Goal: Task Accomplishment & Management: Manage account settings

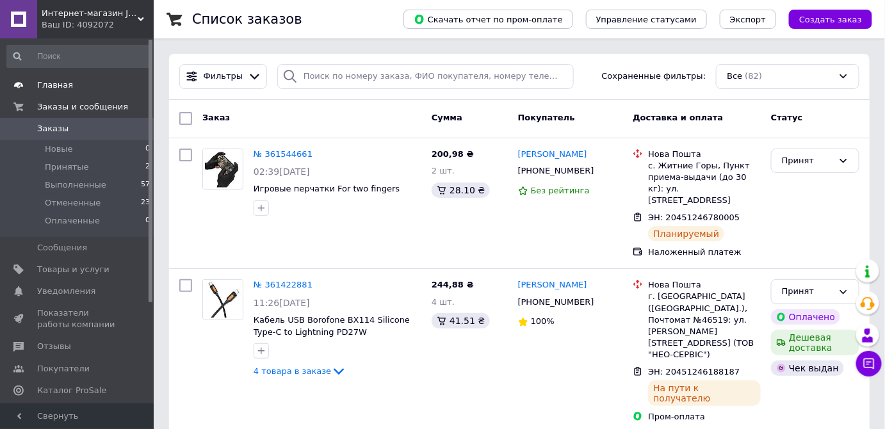
click at [118, 88] on span at bounding box center [135, 85] width 35 height 12
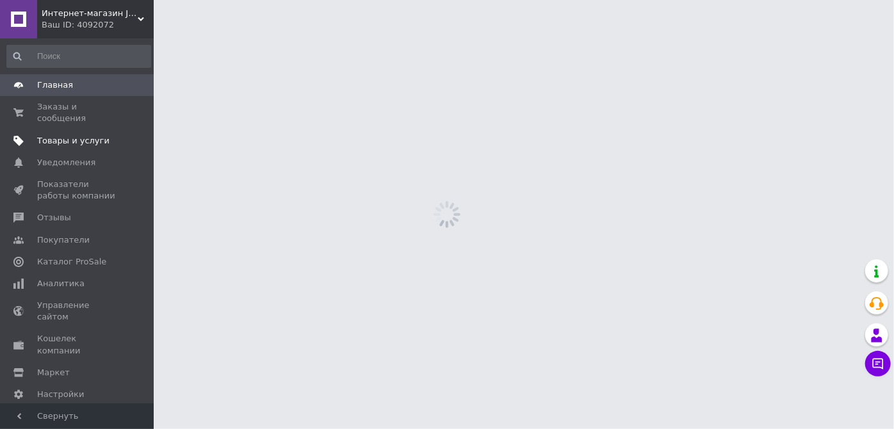
click at [63, 135] on span "Товары и услуги" at bounding box center [73, 141] width 72 height 12
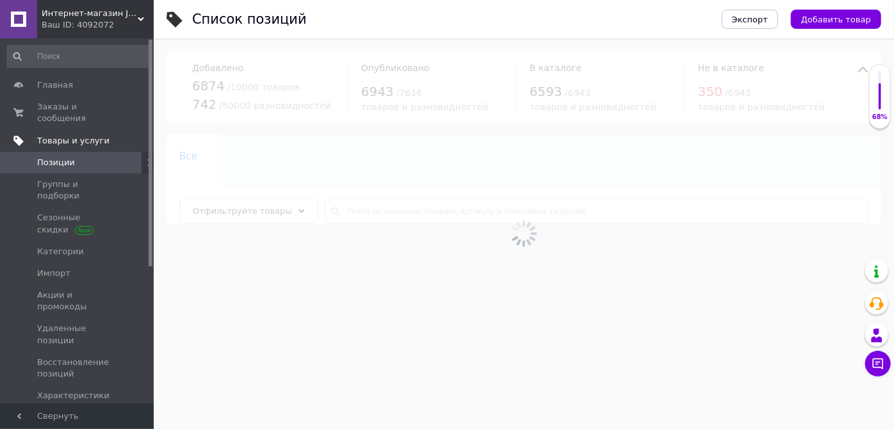
click at [68, 135] on span "Товары и услуги" at bounding box center [73, 141] width 72 height 12
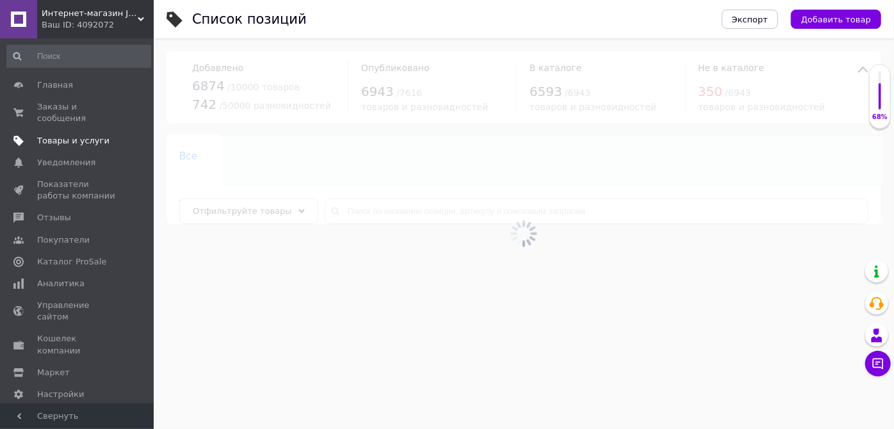
click at [64, 135] on span "Товары и услуги" at bounding box center [73, 141] width 72 height 12
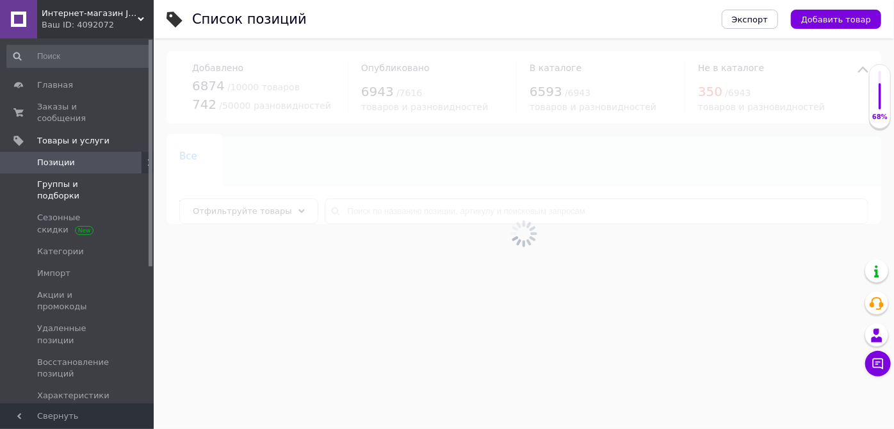
click at [115, 179] on span "Группы и подборки" at bounding box center [77, 190] width 81 height 23
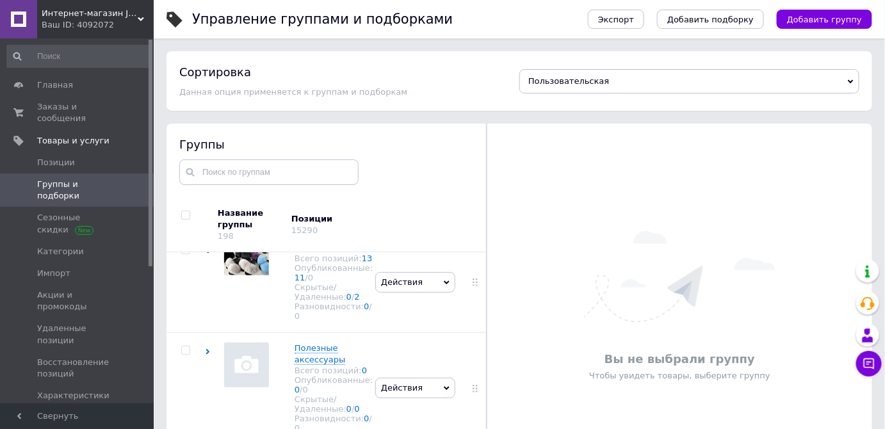
scroll to position [2543, 0]
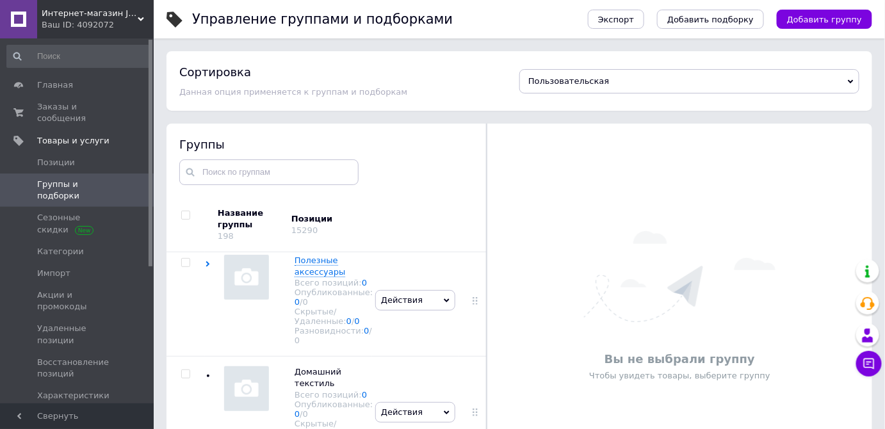
drag, startPoint x: 481, startPoint y: 264, endPoint x: 472, endPoint y: 451, distance: 186.6
click at [472, 428] on html "Интернет-магазин JokerShop Ваш ID: 4092072 Сайт Интернет-магазин JokerShop Каби…" at bounding box center [442, 250] width 885 height 501
click at [297, 165] on span "JOKER ТОВАР" at bounding box center [323, 160] width 56 height 10
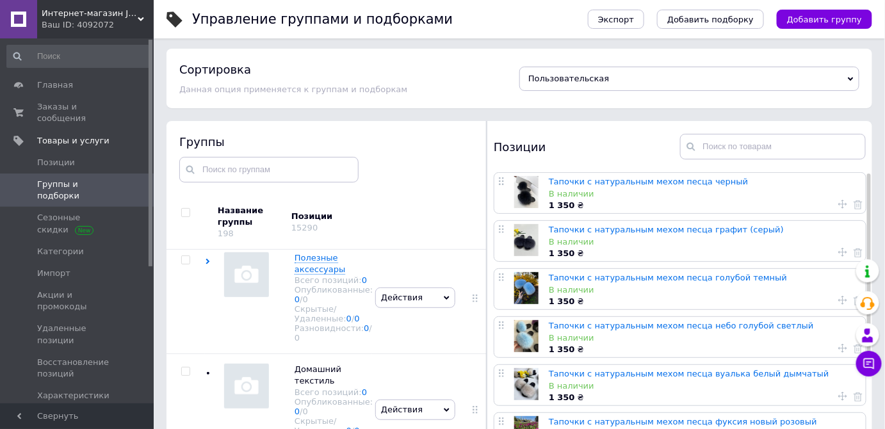
scroll to position [0, 0]
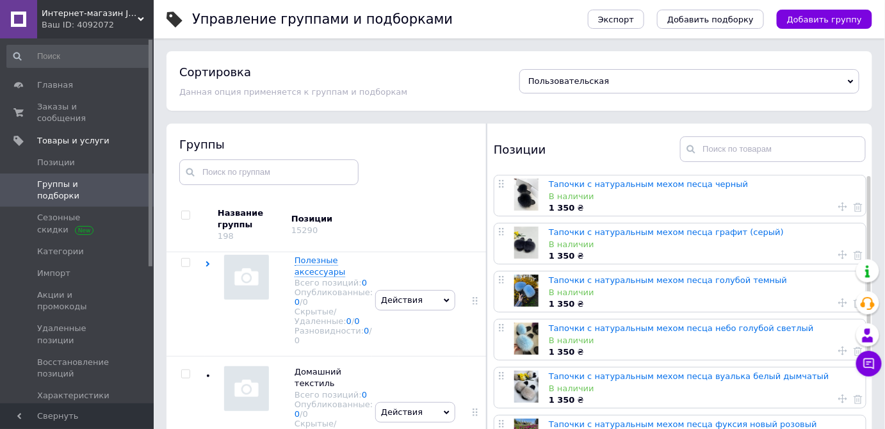
click at [614, 82] on span "Пользовательская" at bounding box center [689, 81] width 340 height 24
click at [480, 77] on div "Сортировка" at bounding box center [349, 72] width 340 height 16
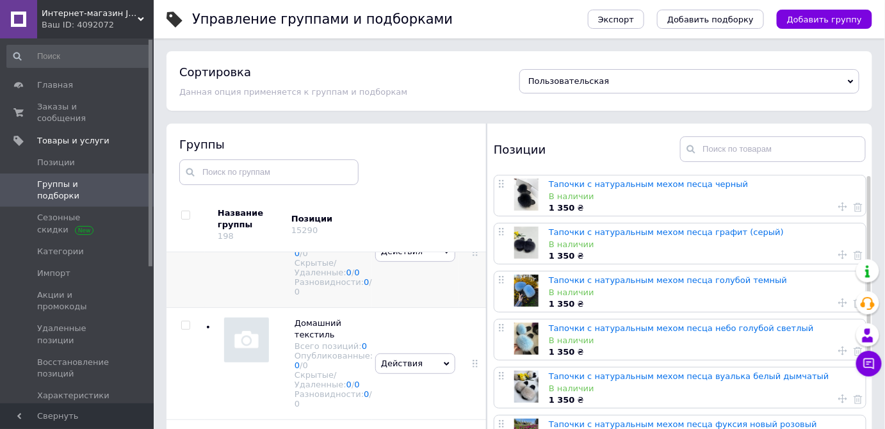
scroll to position [2601, 0]
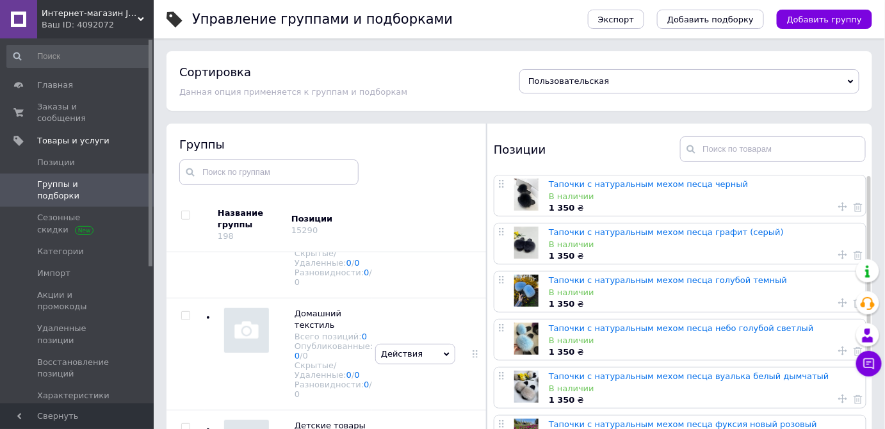
click at [334, 156] on div "Скрытые/Удаленные: 0 / 2" at bounding box center [334, 145] width 78 height 19
click at [352, 156] on span "/ 2" at bounding box center [355, 151] width 8 height 10
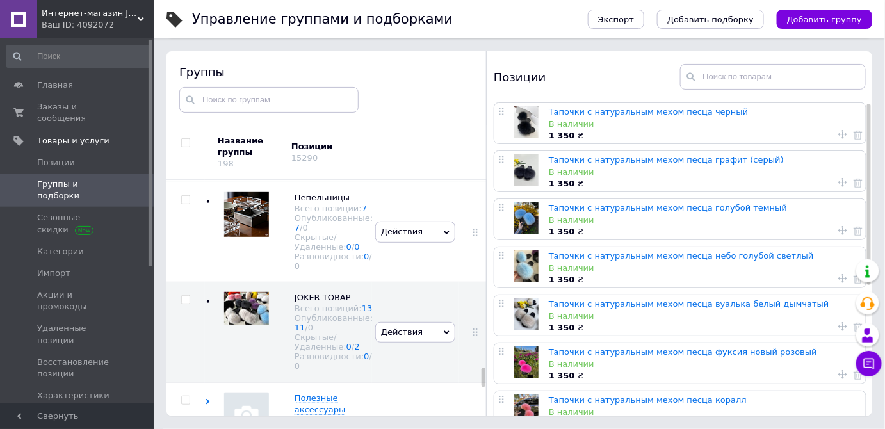
scroll to position [2310, 0]
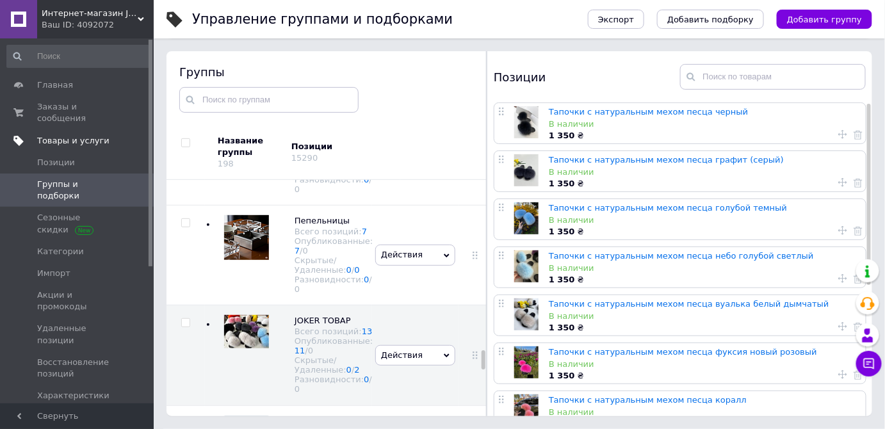
click at [53, 135] on span "Товары и услуги" at bounding box center [73, 141] width 72 height 12
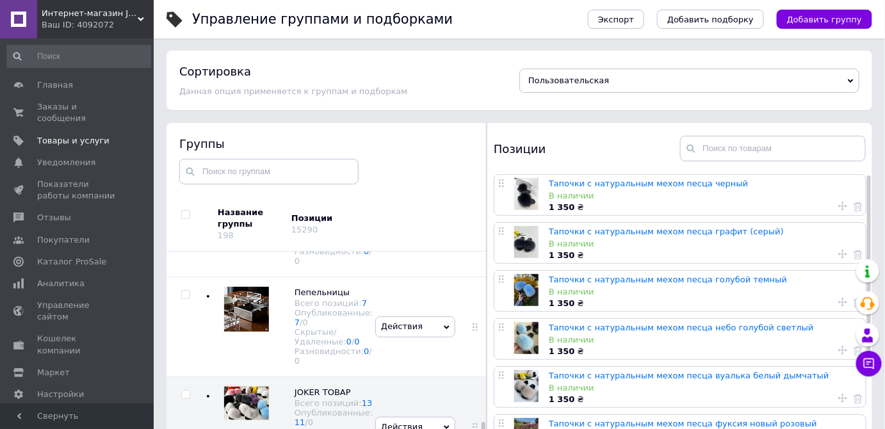
scroll to position [0, 0]
click at [68, 135] on span "Товары и услуги" at bounding box center [73, 141] width 72 height 12
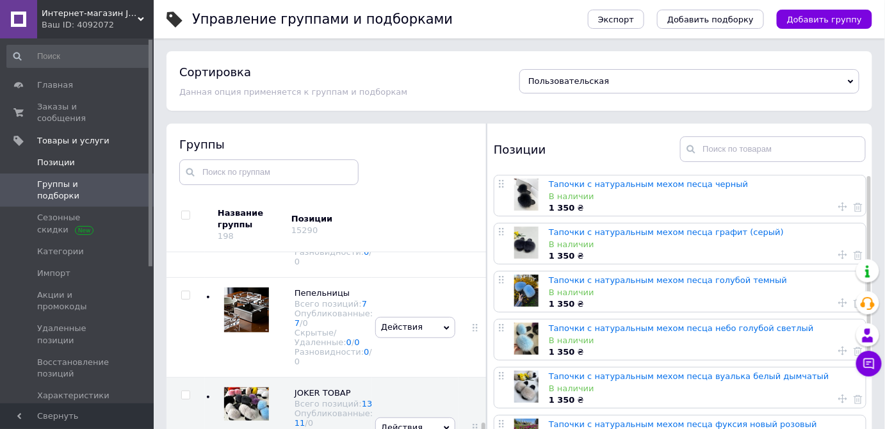
click at [47, 157] on span "Позиции" at bounding box center [56, 163] width 38 height 12
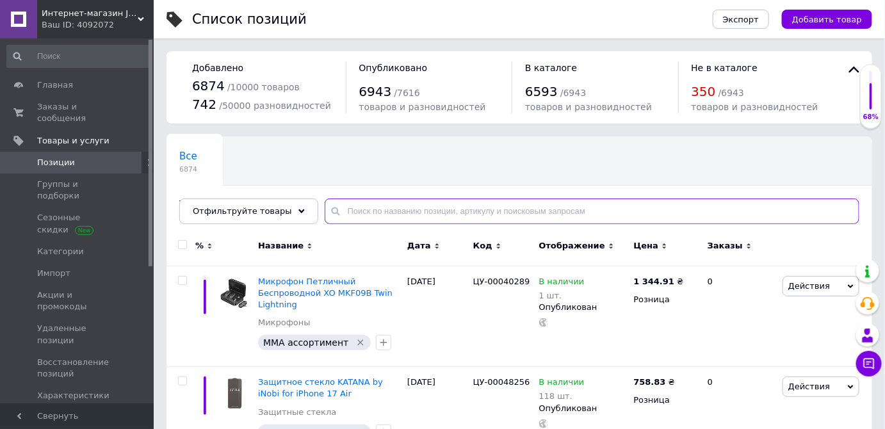
click at [345, 211] on input "text" at bounding box center [592, 211] width 535 height 26
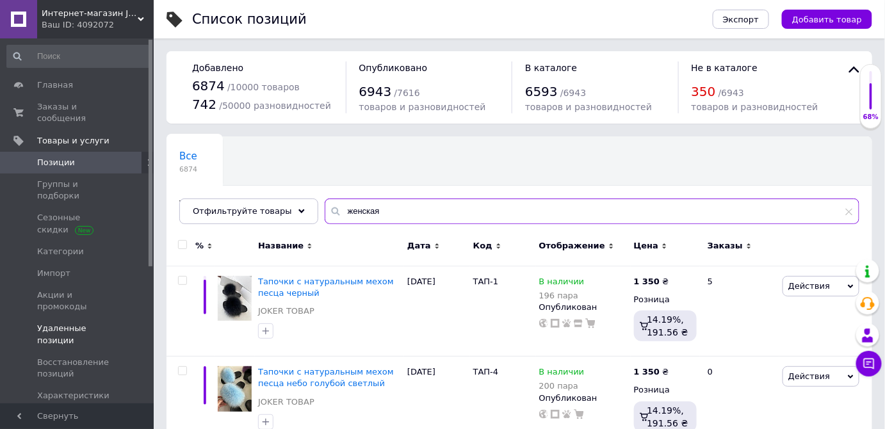
type input "женская"
click at [61, 323] on span "Удаленные позиции" at bounding box center [77, 334] width 81 height 23
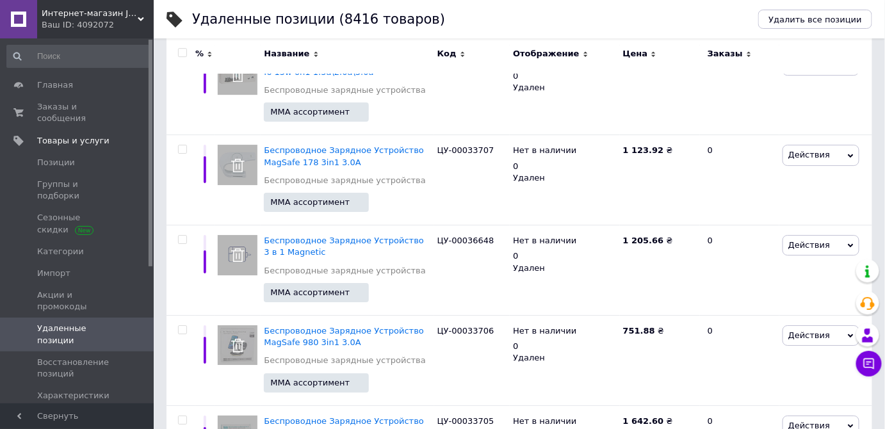
scroll to position [8276, 0]
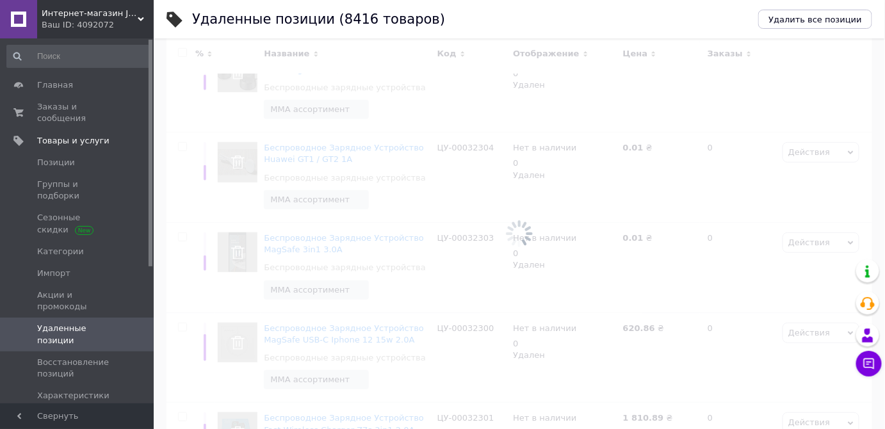
scroll to position [1129, 0]
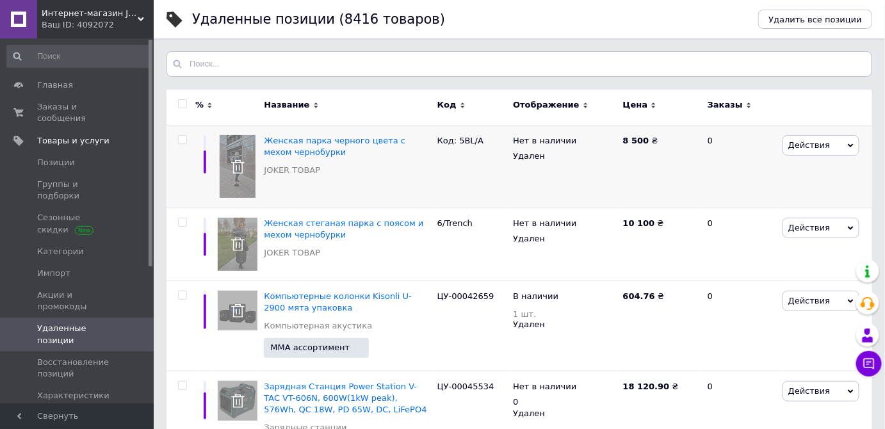
click at [544, 147] on div "Нет в наличии" at bounding box center [564, 142] width 103 height 15
click at [292, 138] on span "Женская парка черного цвета с мехом чернобурки" at bounding box center [334, 146] width 141 height 21
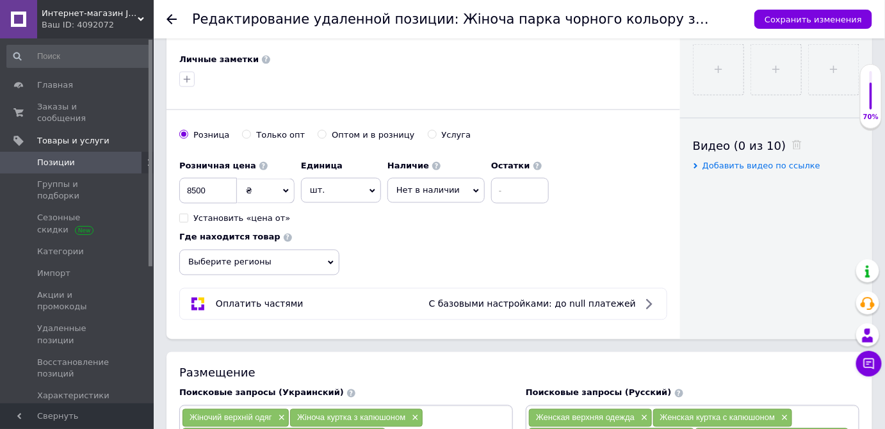
scroll to position [582, 0]
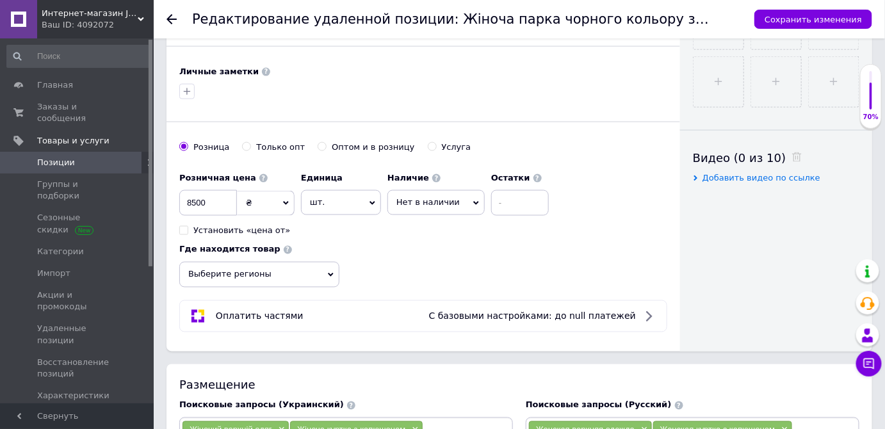
click at [439, 205] on span "Нет в наличии" at bounding box center [435, 202] width 97 height 24
click at [418, 245] on li "Под заказ" at bounding box center [436, 247] width 96 height 18
click at [451, 194] on span "Под заказ" at bounding box center [425, 202] width 77 height 24
click at [416, 227] on li "В наличии" at bounding box center [426, 229] width 76 height 18
drag, startPoint x: 531, startPoint y: 198, endPoint x: 482, endPoint y: 198, distance: 49.3
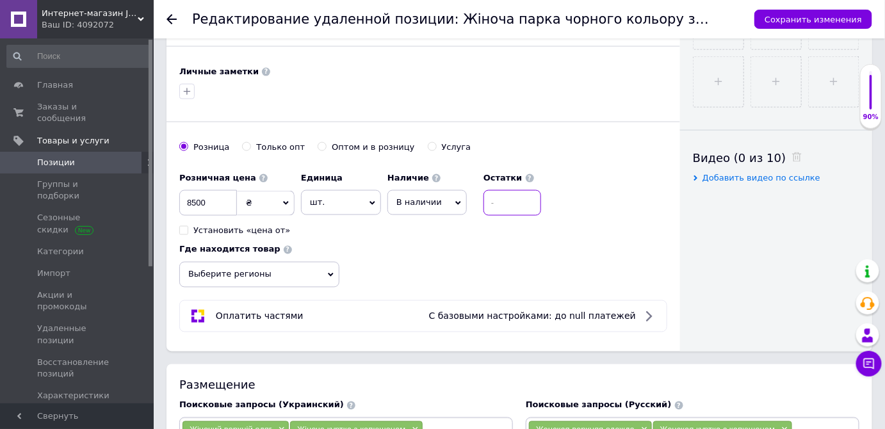
click at [482, 198] on div "Наличие В наличии Нет в наличии Под заказ Готово к отправке Остатки" at bounding box center [464, 191] width 154 height 50
drag, startPoint x: 507, startPoint y: 197, endPoint x: 469, endPoint y: 201, distance: 38.7
click at [469, 201] on div "Наличие В наличии Нет в наличии Под заказ Готово к отправке Остатки 3" at bounding box center [464, 191] width 154 height 50
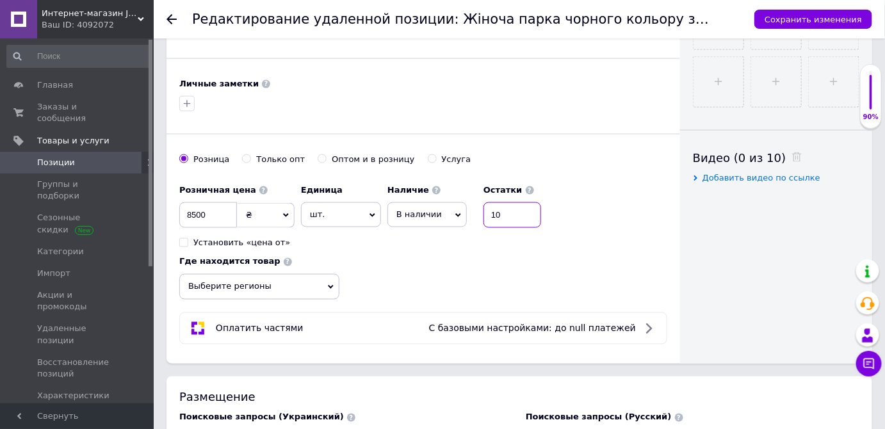
scroll to position [594, 0]
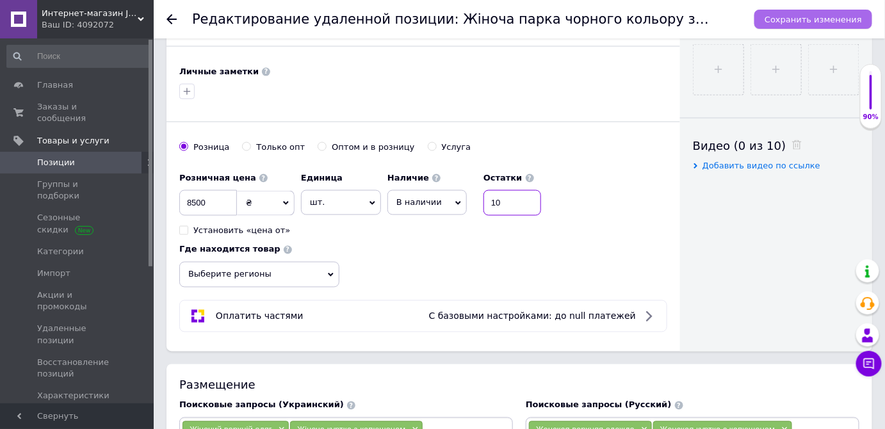
type input "10"
click at [813, 21] on icon "Сохранить изменения" at bounding box center [812, 20] width 97 height 10
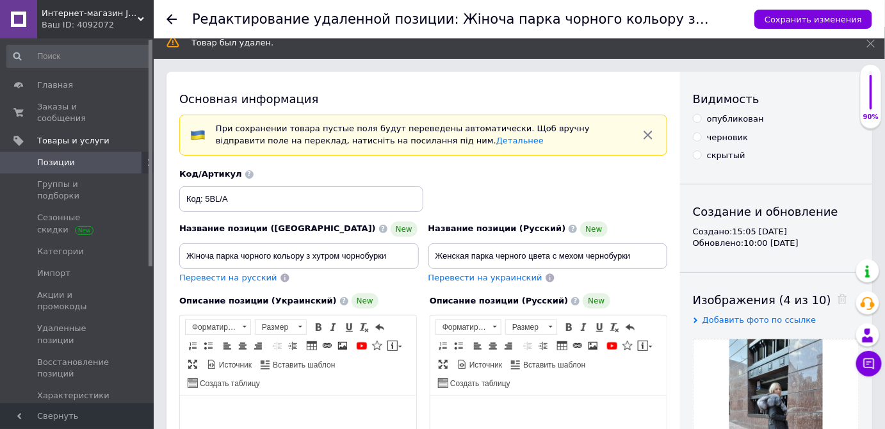
scroll to position [0, 0]
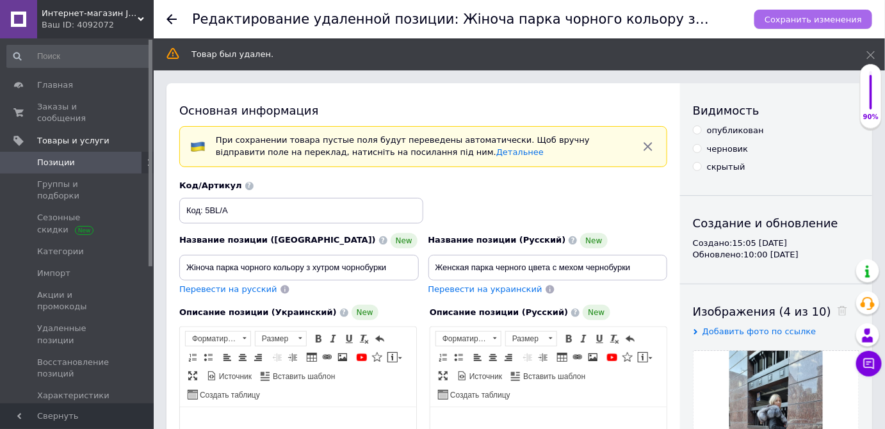
click at [793, 15] on icon "Сохранить изменения" at bounding box center [812, 20] width 97 height 10
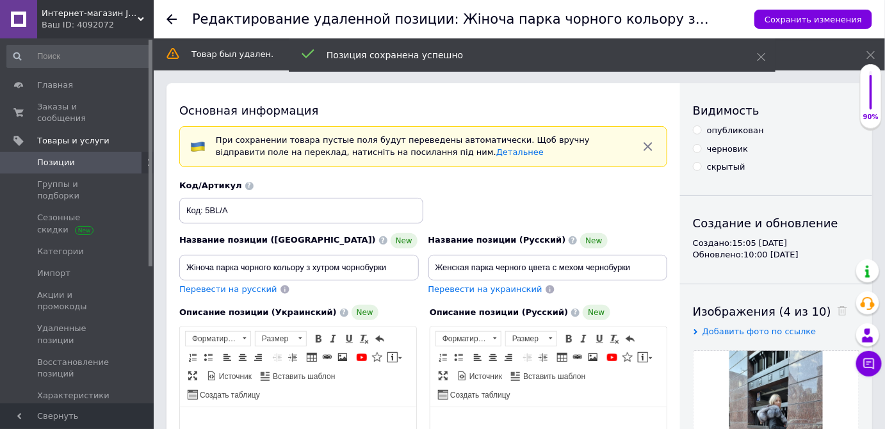
click at [169, 20] on use at bounding box center [171, 19] width 10 height 10
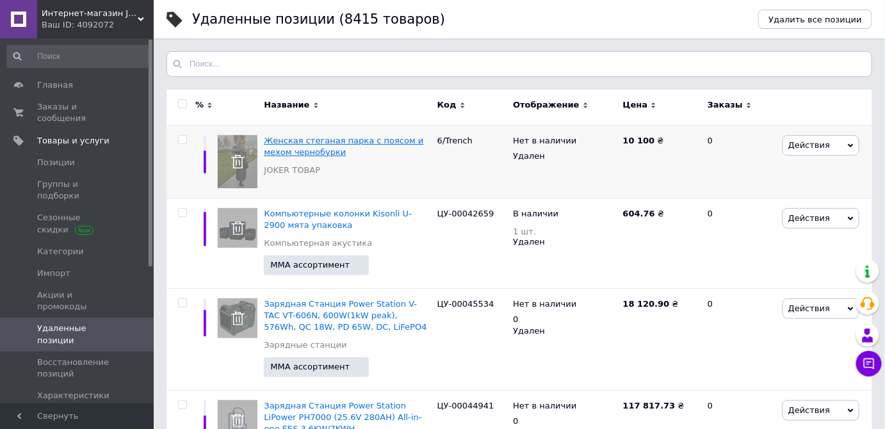
click at [307, 147] on span "Женская стеганая парка с поясом и мехом чернобурки" at bounding box center [343, 146] width 159 height 21
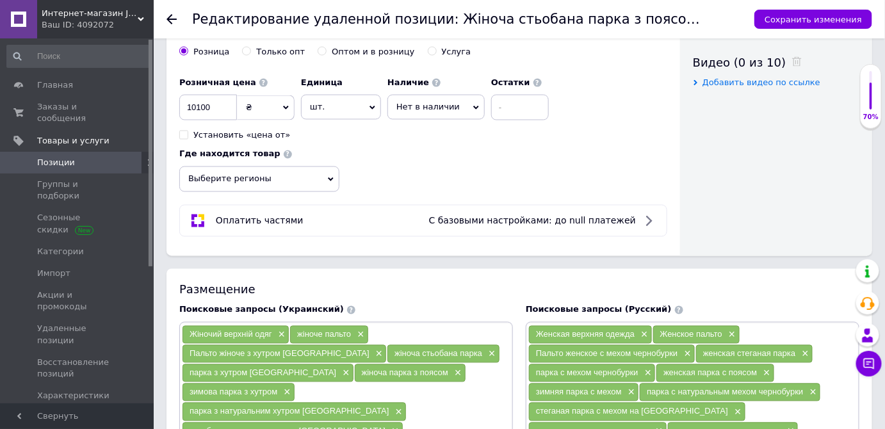
scroll to position [698, 0]
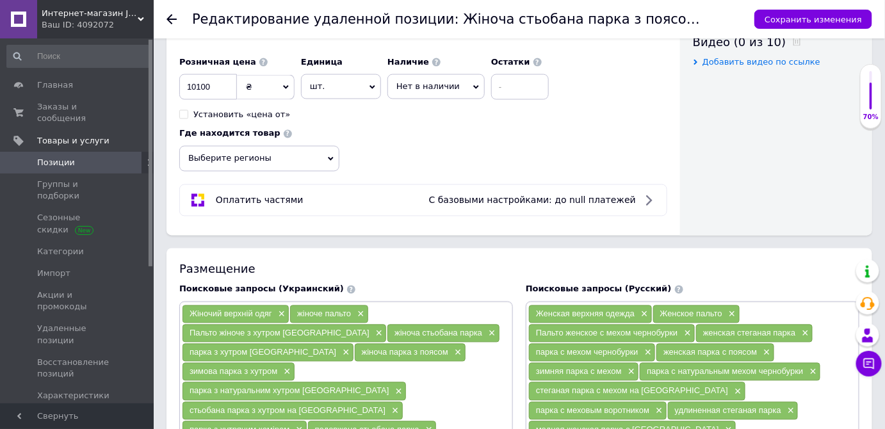
click at [449, 86] on span "Нет в наличии" at bounding box center [427, 86] width 63 height 10
click at [424, 104] on li "В наличии" at bounding box center [436, 113] width 96 height 18
click at [517, 86] on input at bounding box center [512, 87] width 58 height 26
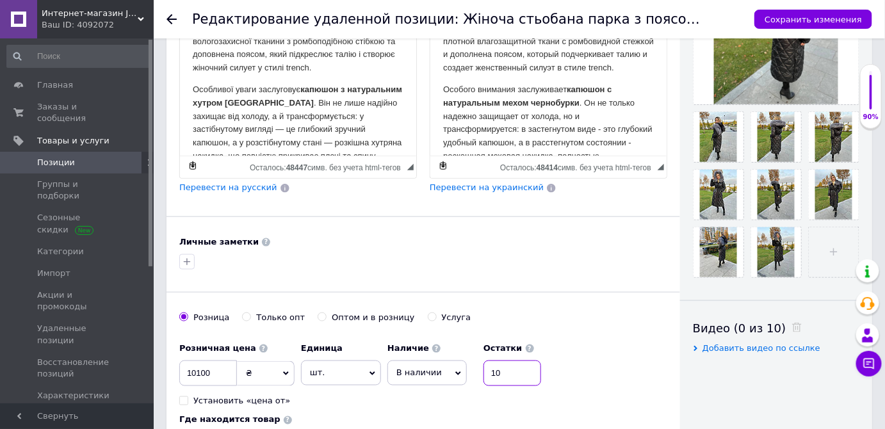
scroll to position [407, 0]
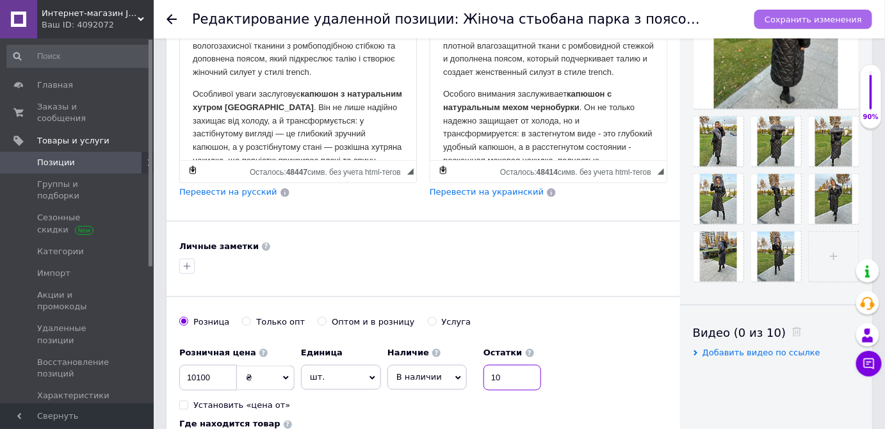
type input "10"
click at [825, 15] on icon "Сохранить изменения" at bounding box center [812, 20] width 97 height 10
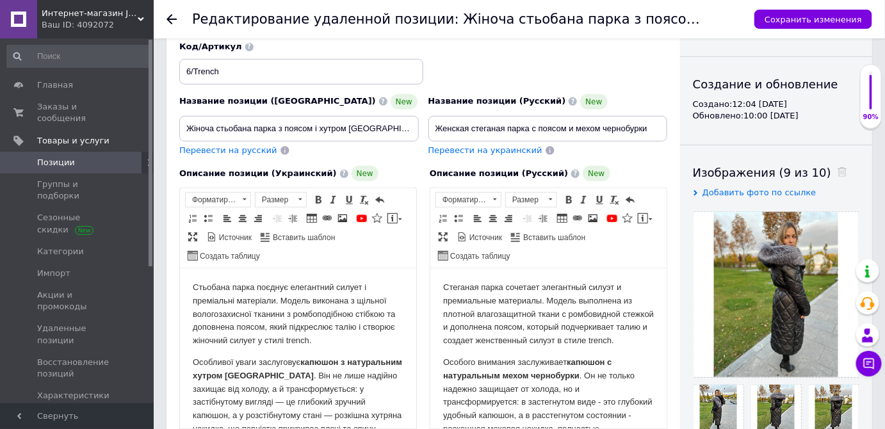
scroll to position [0, 0]
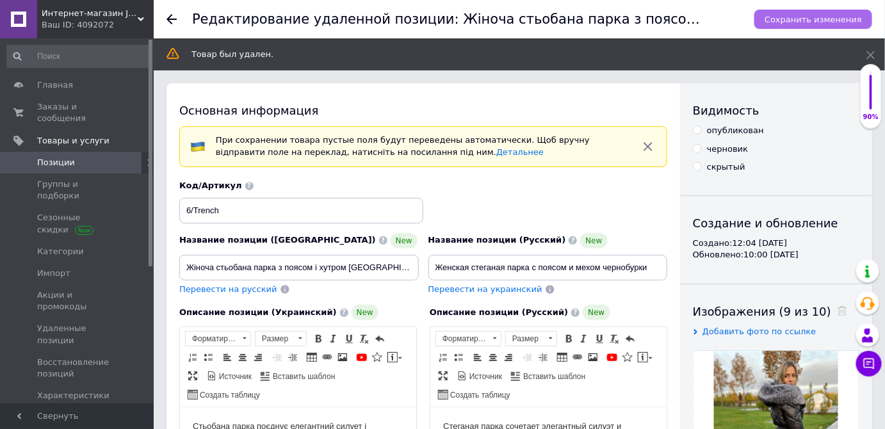
click at [814, 24] on icon "Сохранить изменения" at bounding box center [812, 20] width 97 height 10
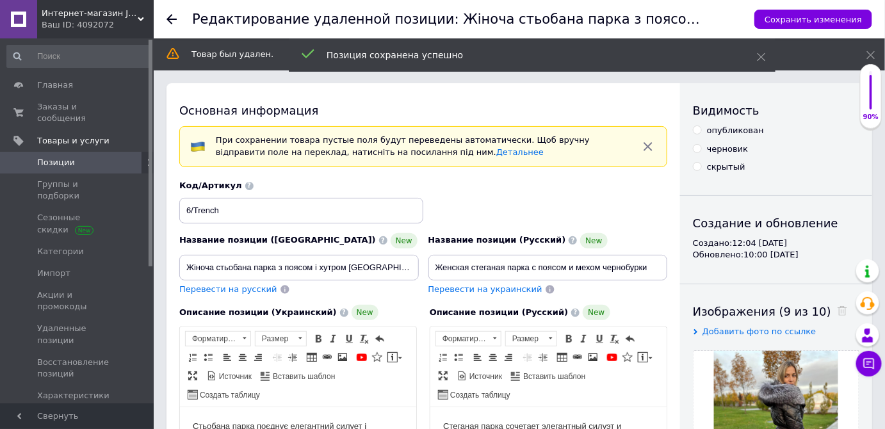
click at [175, 18] on icon at bounding box center [171, 19] width 10 height 10
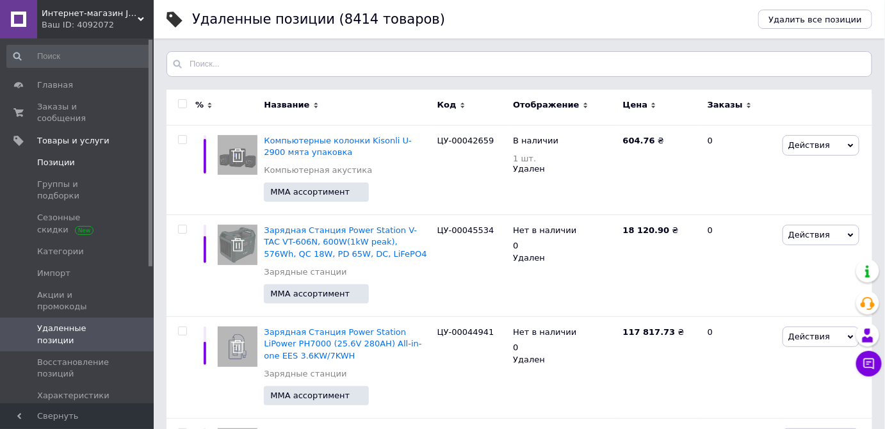
click at [59, 157] on span "Позиции" at bounding box center [56, 163] width 38 height 12
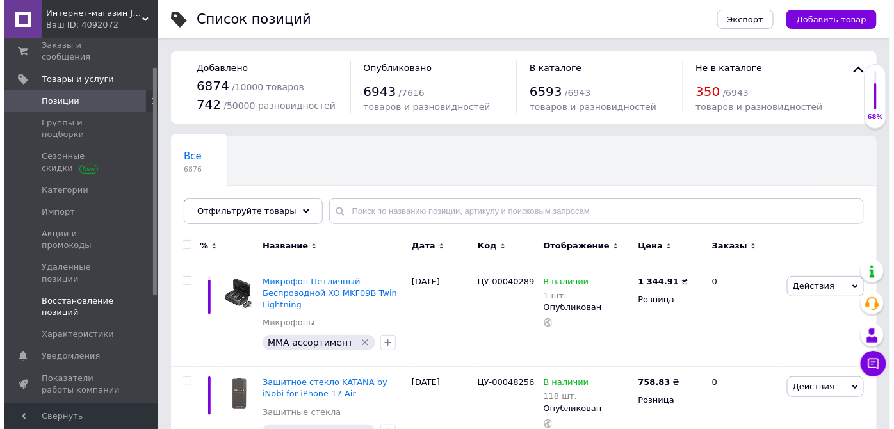
scroll to position [45, 0]
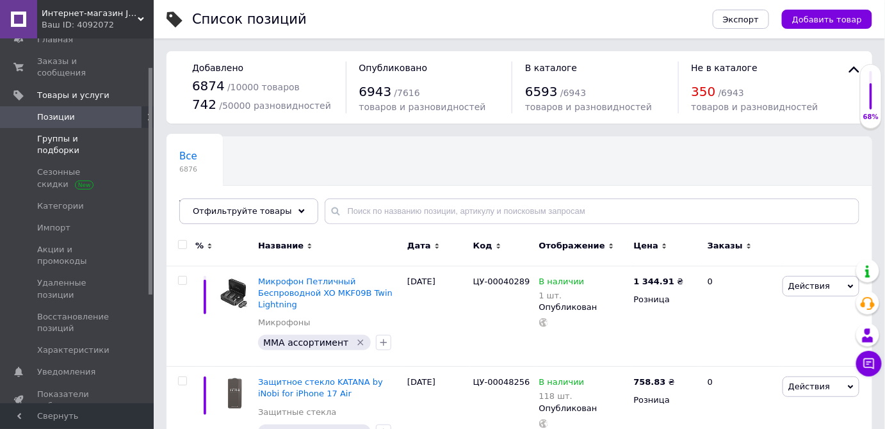
click at [64, 133] on span "Группы и подборки" at bounding box center [77, 144] width 81 height 23
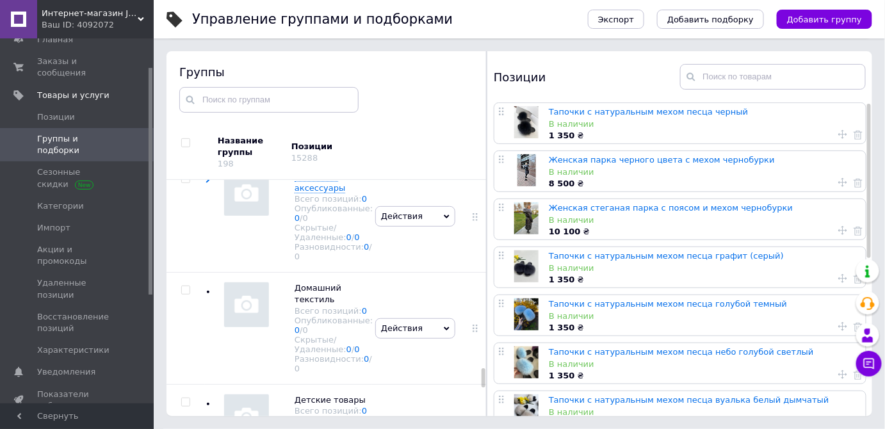
scroll to position [14, 0]
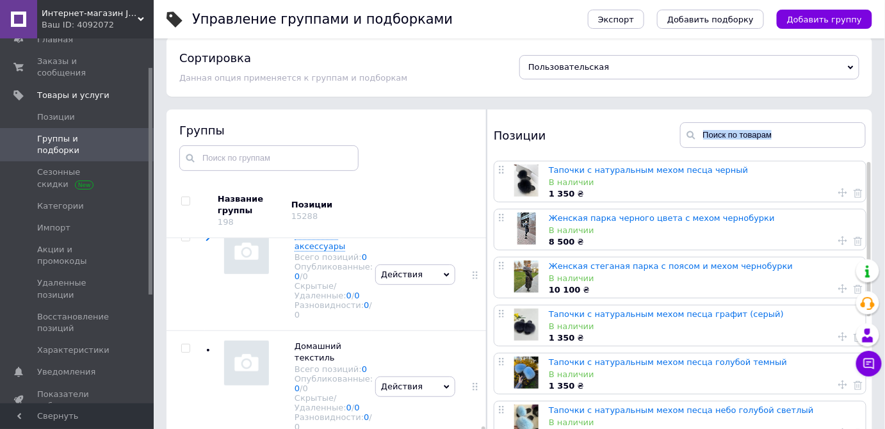
drag, startPoint x: 871, startPoint y: 193, endPoint x: 871, endPoint y: 127, distance: 65.3
click at [871, 127] on div "Позиции Тапочки с натуральным мехом песца черный В наличии 1 350 ₴ Женская парк…" at bounding box center [679, 291] width 385 height 365
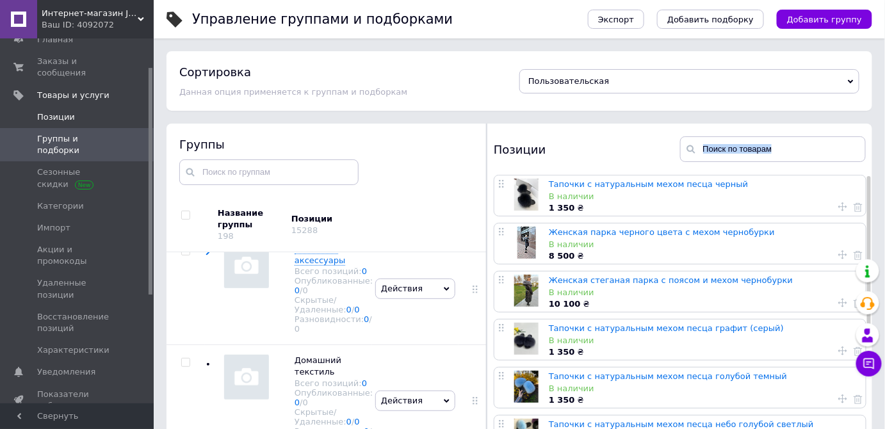
click at [58, 111] on span "Позиции" at bounding box center [56, 117] width 38 height 12
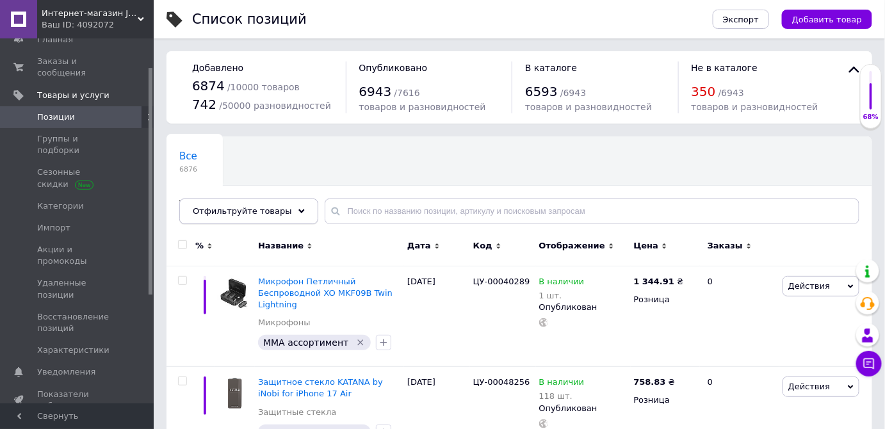
click at [298, 213] on icon at bounding box center [301, 211] width 6 height 6
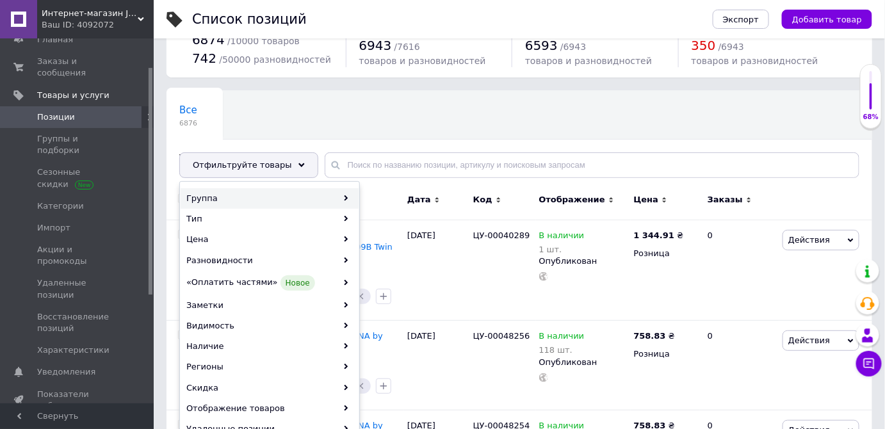
scroll to position [116, 0]
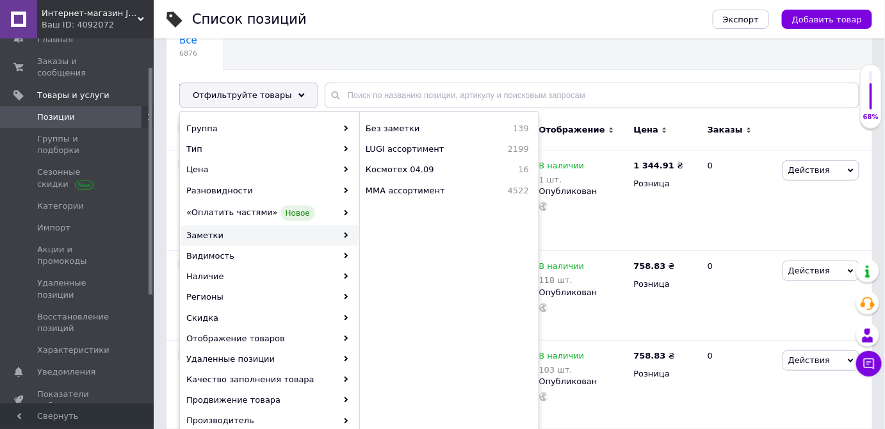
click at [659, 51] on div "Все 6876 Товары с проблемными р... 1 Ok Отфильтровано... Сохранить" at bounding box center [519, 71] width 706 height 106
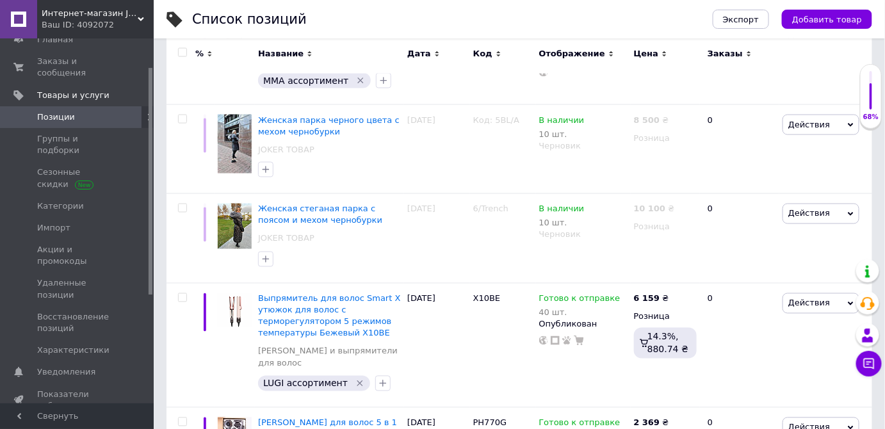
scroll to position [0, 0]
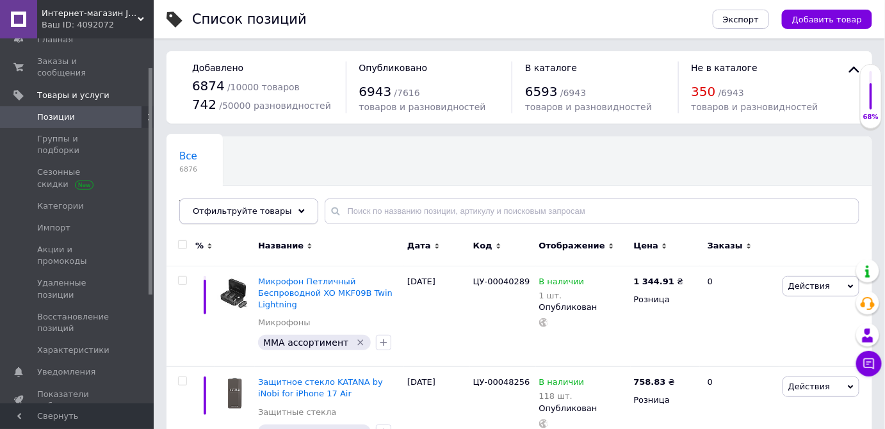
click at [298, 209] on icon at bounding box center [301, 211] width 6 height 6
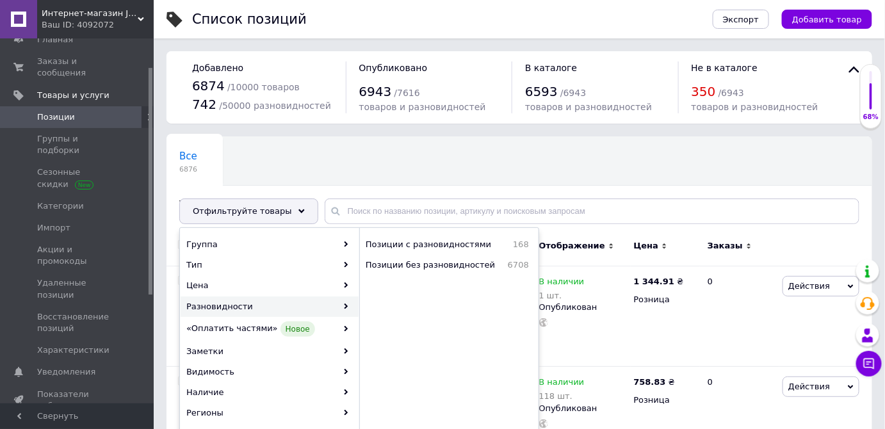
click at [519, 163] on div "Все 6876 Товары с проблемными р... 1 Ok Отфильтровано... Сохранить" at bounding box center [519, 187] width 706 height 106
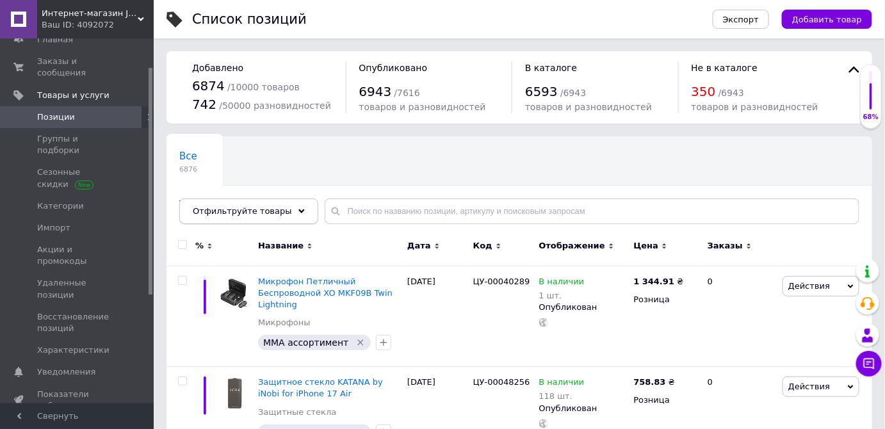
click at [270, 214] on span "Отфильтруйте товары" at bounding box center [242, 211] width 99 height 10
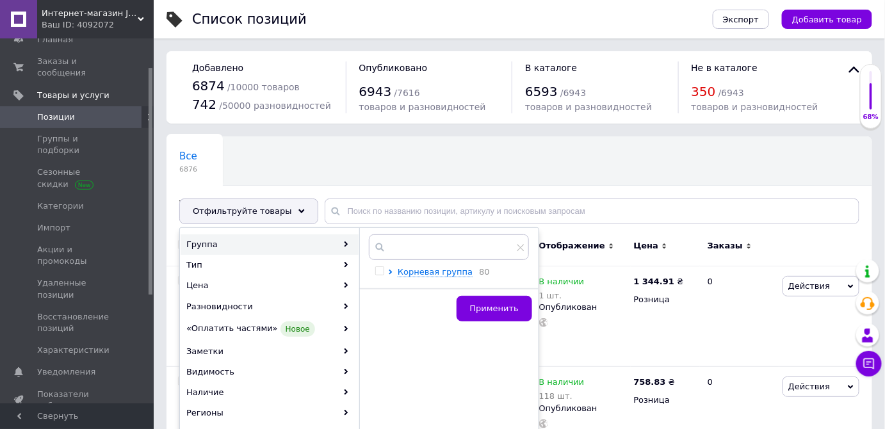
click at [521, 248] on icon at bounding box center [520, 247] width 7 height 7
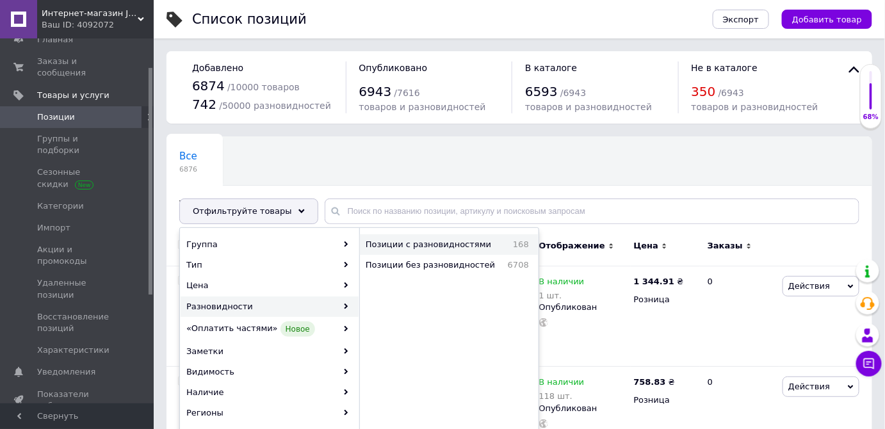
click at [440, 246] on span "Позиции с разновидностями" at bounding box center [435, 245] width 139 height 12
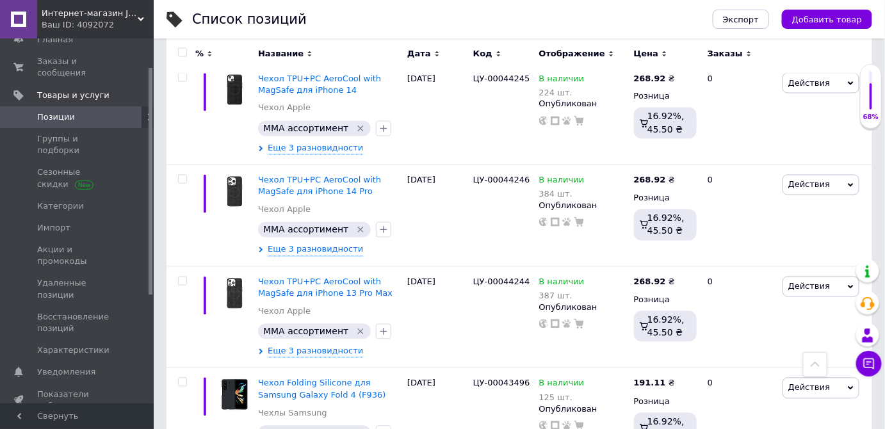
scroll to position [10510, 0]
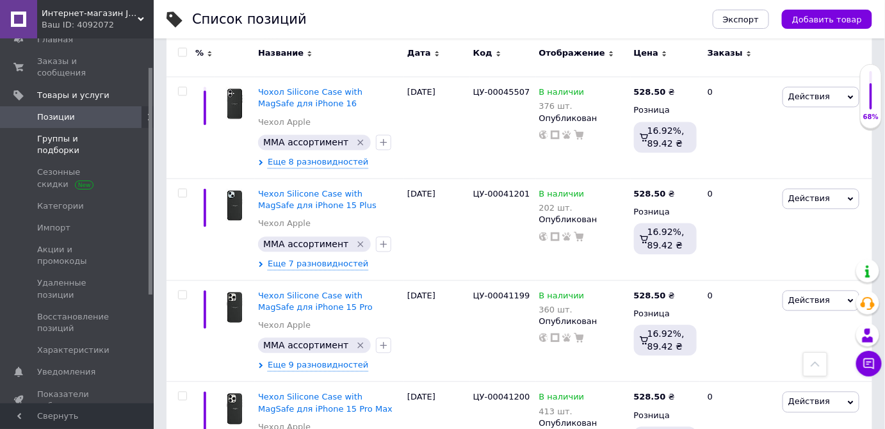
click at [80, 133] on span "Группы и подборки" at bounding box center [77, 144] width 81 height 23
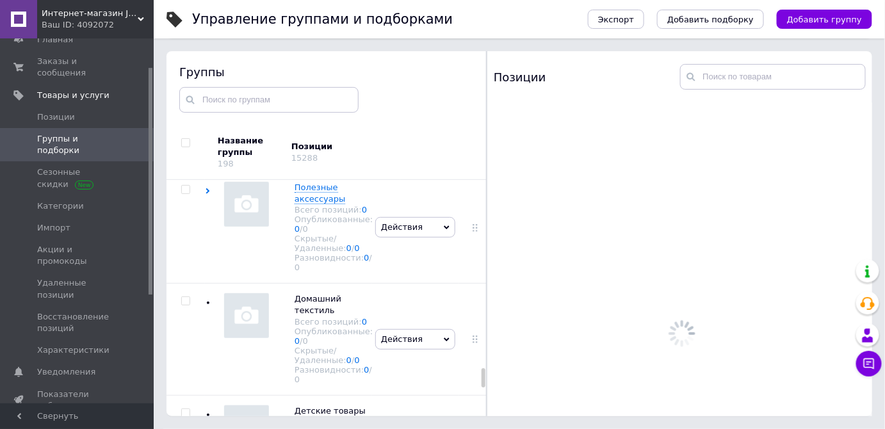
scroll to position [2554, 0]
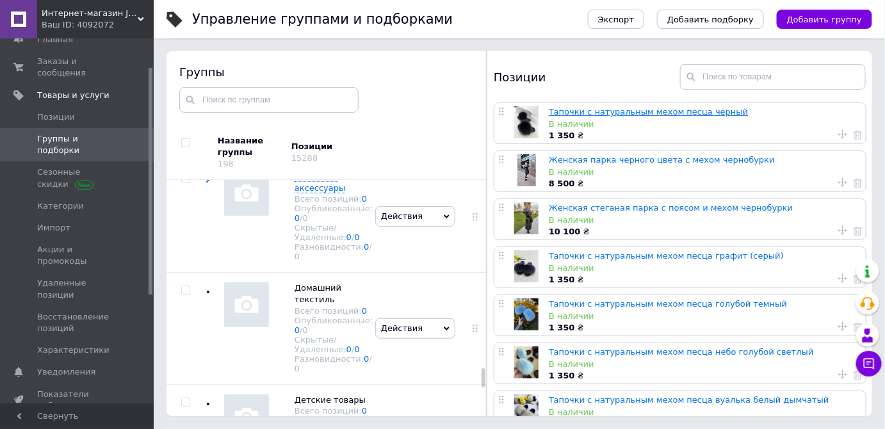
click at [601, 109] on link "Тапочки с натуральным мехом песца черный" at bounding box center [649, 112] width 200 height 10
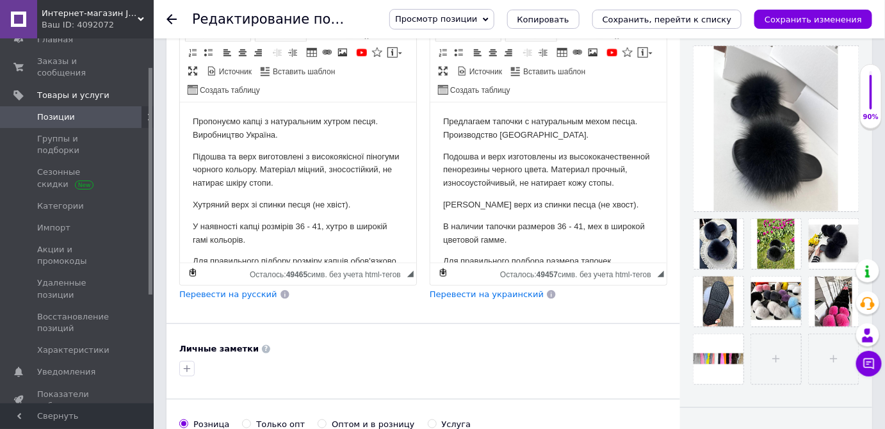
scroll to position [291, 0]
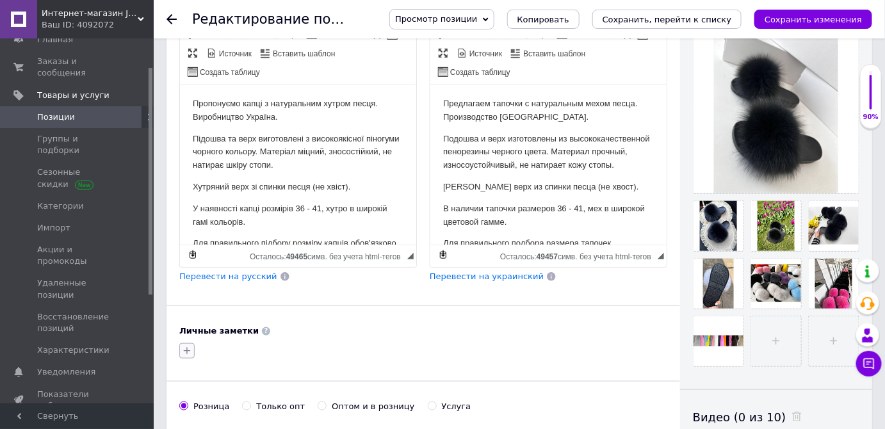
click at [186, 348] on icon "button" at bounding box center [187, 351] width 7 height 7
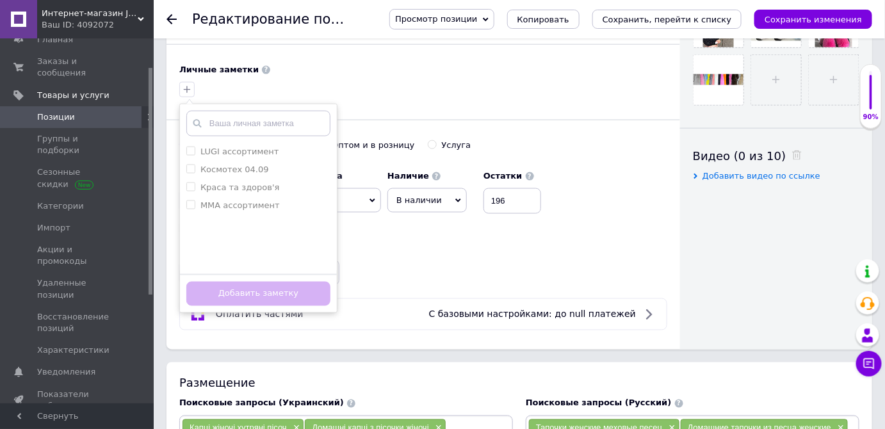
scroll to position [524, 0]
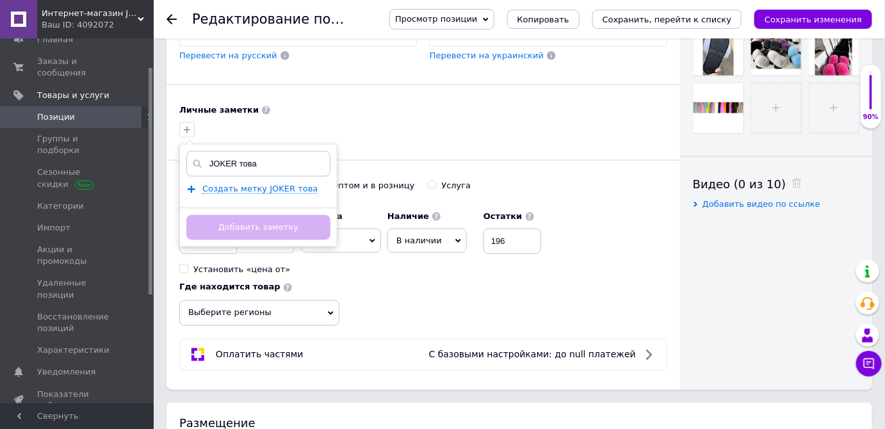
type input "JOKER товар"
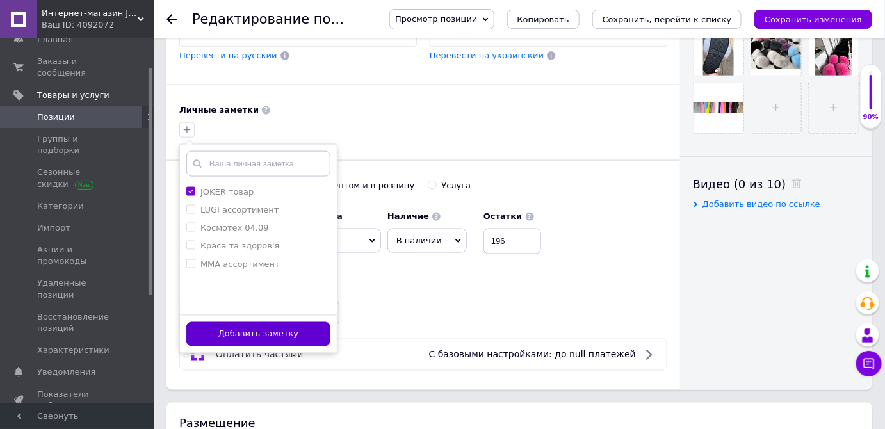
click at [258, 332] on button "Добавить заметку" at bounding box center [258, 334] width 144 height 25
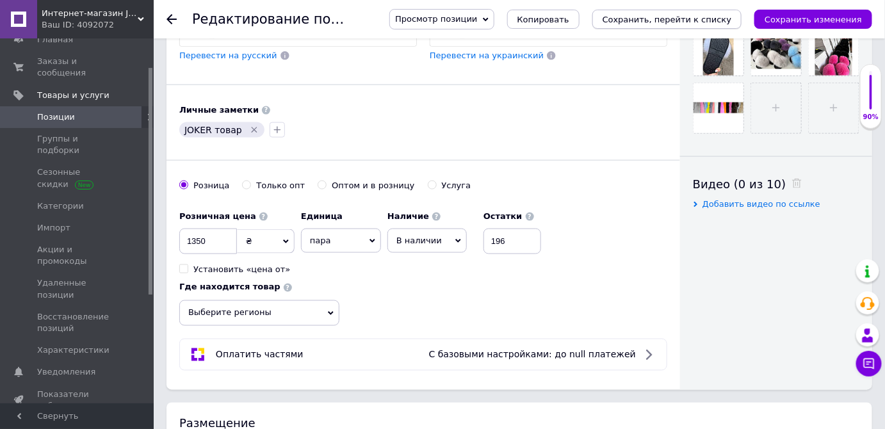
click at [707, 19] on icon "Сохранить, перейти к списку" at bounding box center [666, 20] width 129 height 10
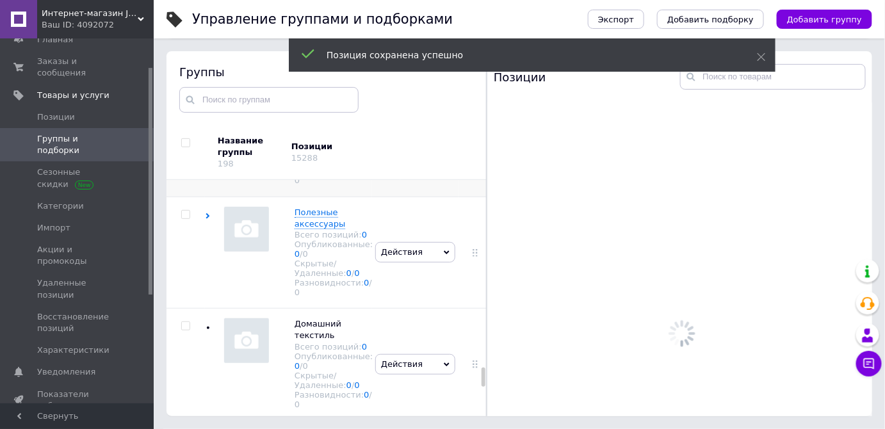
scroll to position [2554, 0]
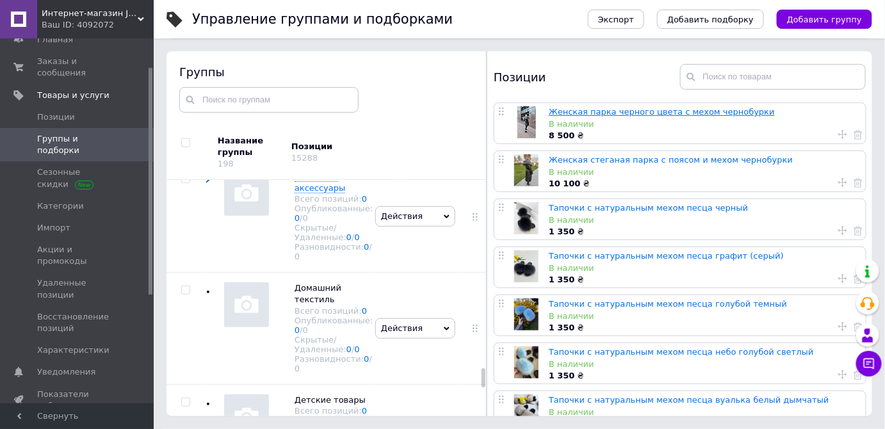
click at [630, 109] on link "Женская парка черного цвета с мехом чернобурки" at bounding box center [662, 112] width 226 height 10
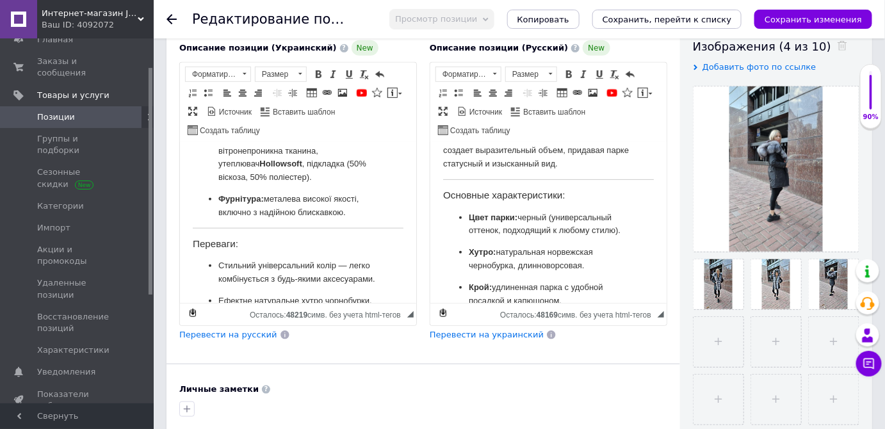
scroll to position [640, 0]
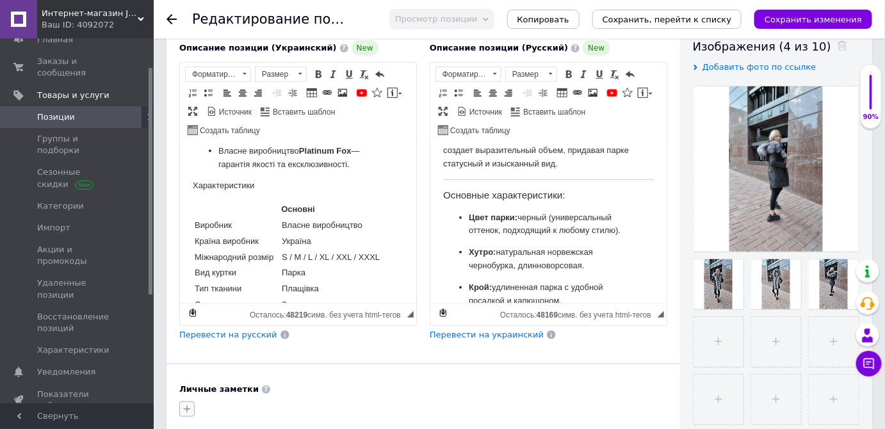
click at [190, 404] on icon "button" at bounding box center [187, 409] width 10 height 10
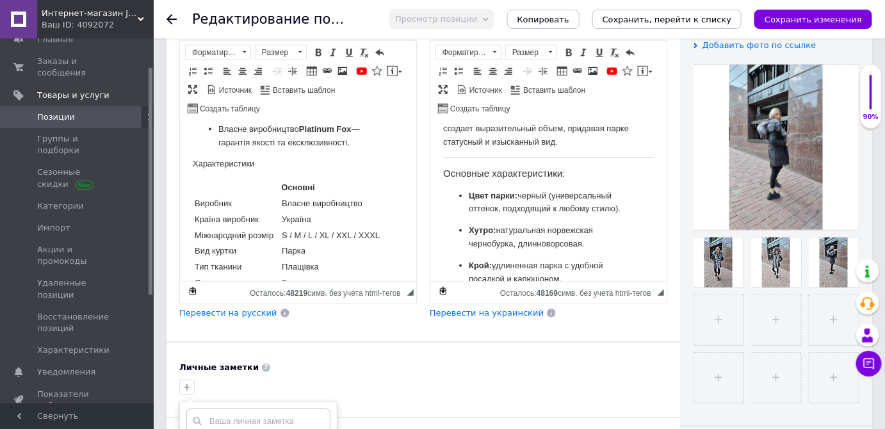
click at [220, 410] on input "text" at bounding box center [258, 421] width 144 height 26
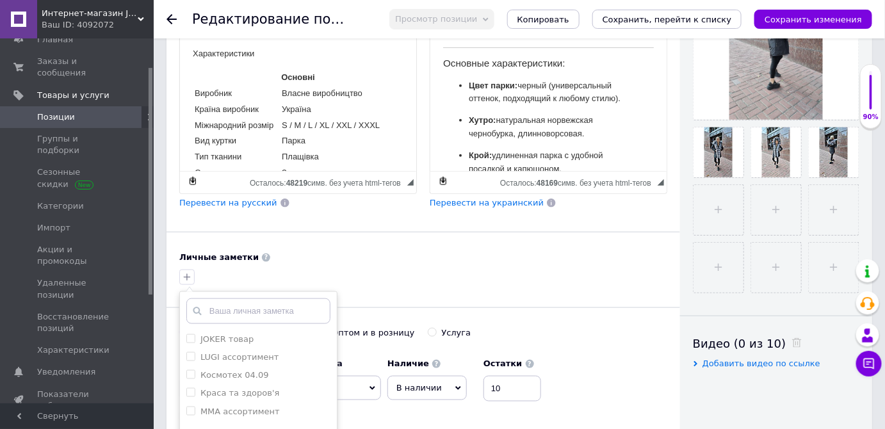
scroll to position [429, 0]
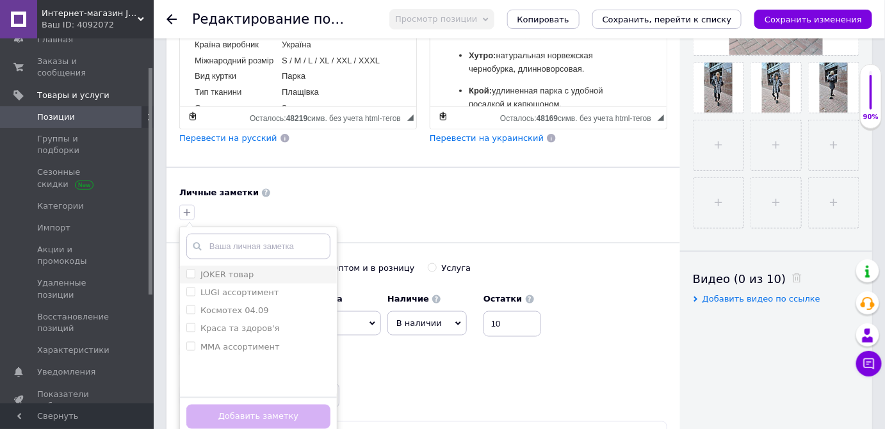
click at [195, 272] on span at bounding box center [190, 274] width 9 height 9
click at [195, 272] on input "JOKER товар" at bounding box center [190, 274] width 8 height 8
click at [192, 271] on input "JOKER товар" at bounding box center [190, 274] width 8 height 8
checkbox input "true"
click at [252, 407] on button "Добавить заметку" at bounding box center [258, 417] width 144 height 25
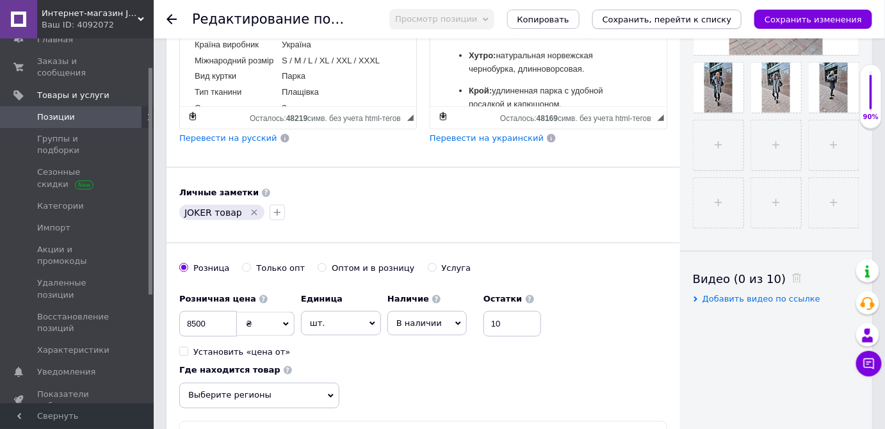
click at [664, 26] on button "Сохранить, перейти к списку" at bounding box center [667, 19] width 150 height 19
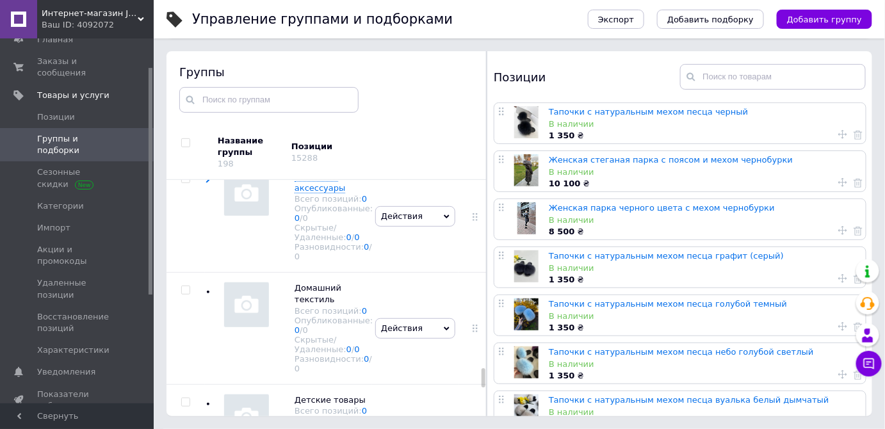
scroll to position [2613, 0]
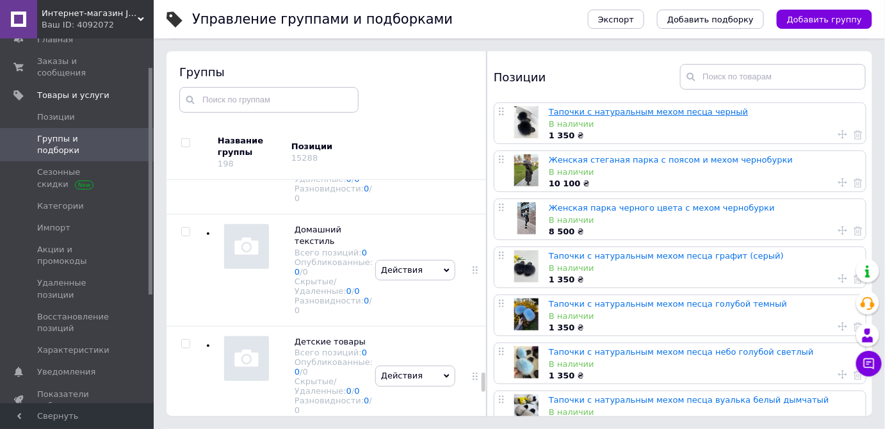
click at [554, 109] on link "Тапочки с натуральным мехом песца черный" at bounding box center [649, 112] width 200 height 10
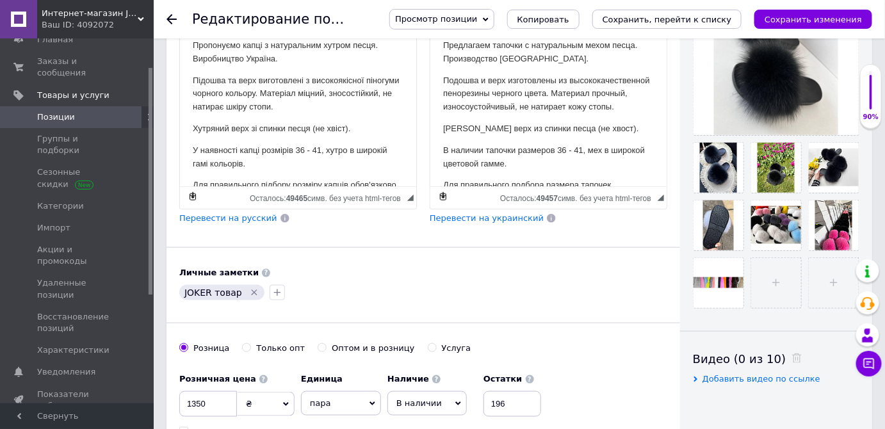
click at [174, 18] on icon at bounding box center [171, 19] width 10 height 10
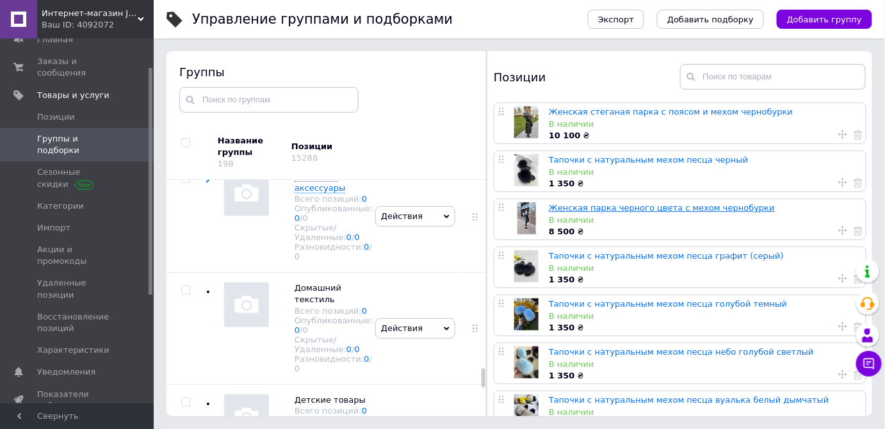
click at [587, 209] on link "Женская парка черного цвета с мехом чернобурки" at bounding box center [662, 208] width 226 height 10
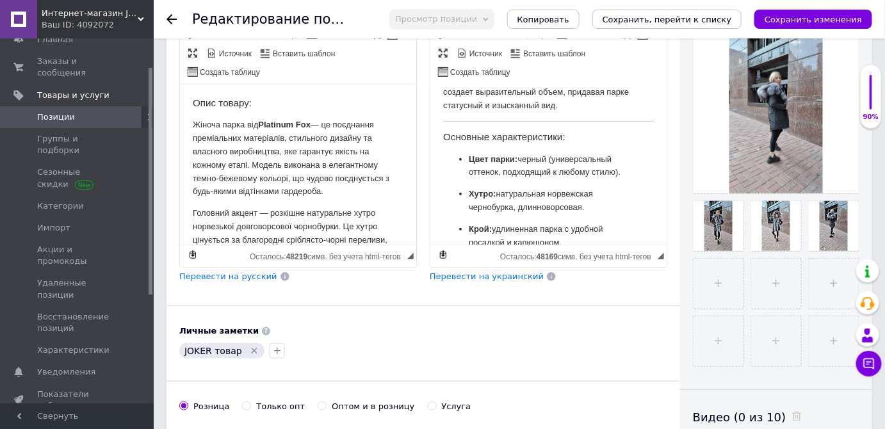
click at [169, 15] on icon at bounding box center [171, 19] width 10 height 10
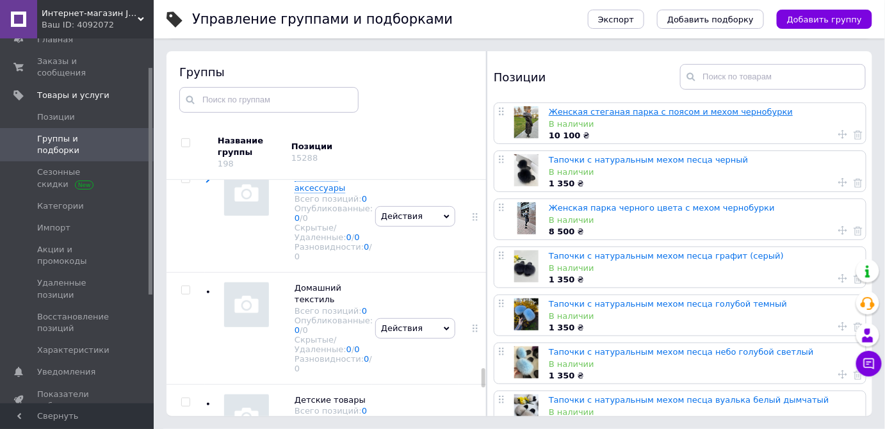
click at [603, 114] on link "Женская стеганая парка с поясом и мехом чернобурки" at bounding box center [671, 112] width 244 height 10
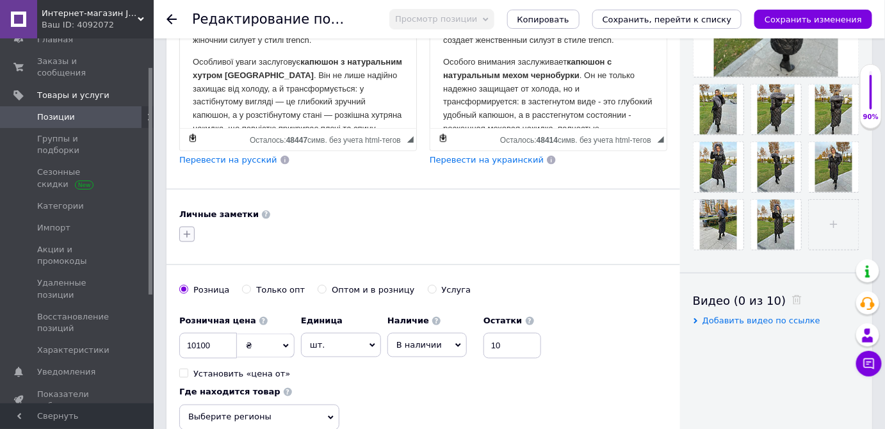
click at [186, 229] on icon "button" at bounding box center [187, 234] width 10 height 10
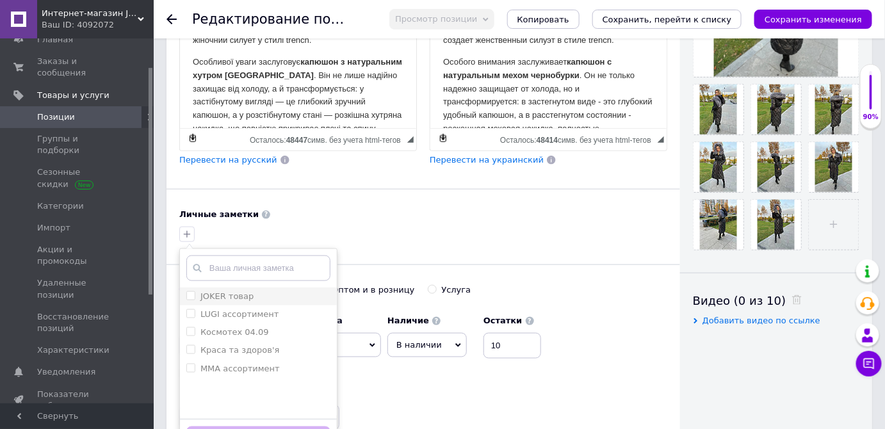
click at [192, 293] on input "JOKER товар" at bounding box center [190, 295] width 8 height 8
checkbox input "true"
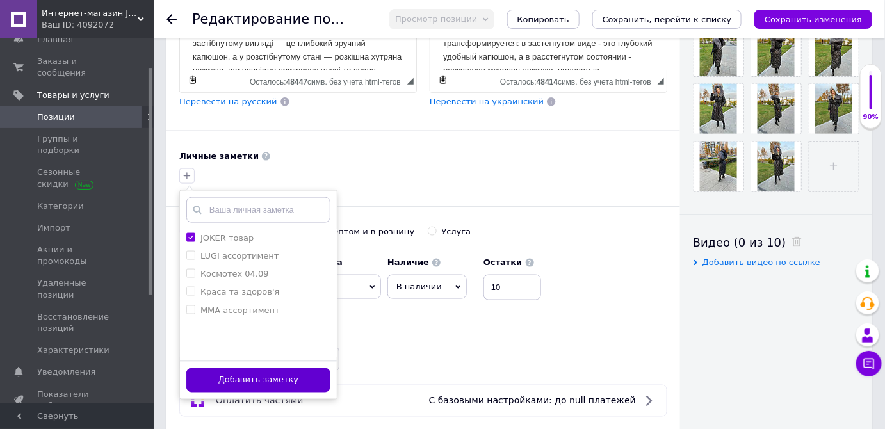
click at [255, 373] on button "Добавить заметку" at bounding box center [258, 380] width 144 height 25
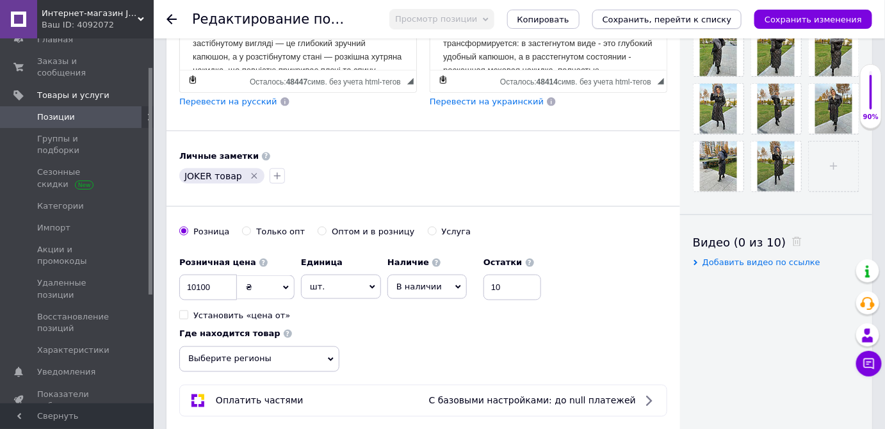
click at [679, 19] on icon "Сохранить, перейти к списку" at bounding box center [666, 20] width 129 height 10
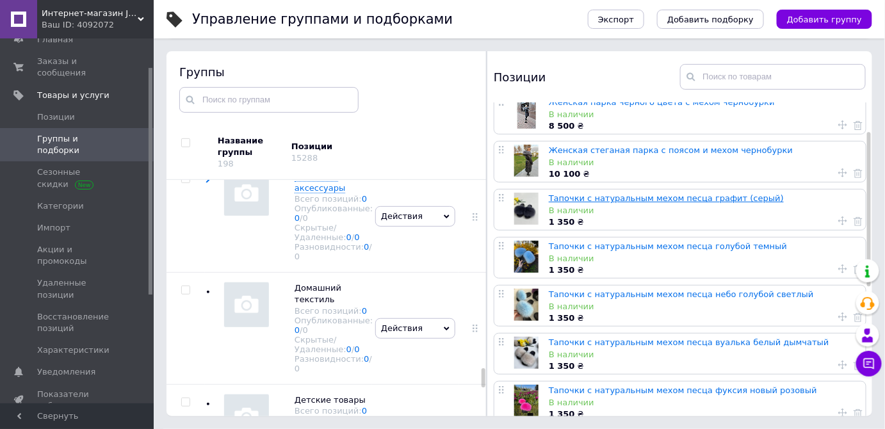
click at [627, 195] on link "Тапочки с натуральным мехом песца графит (серый)" at bounding box center [666, 198] width 235 height 10
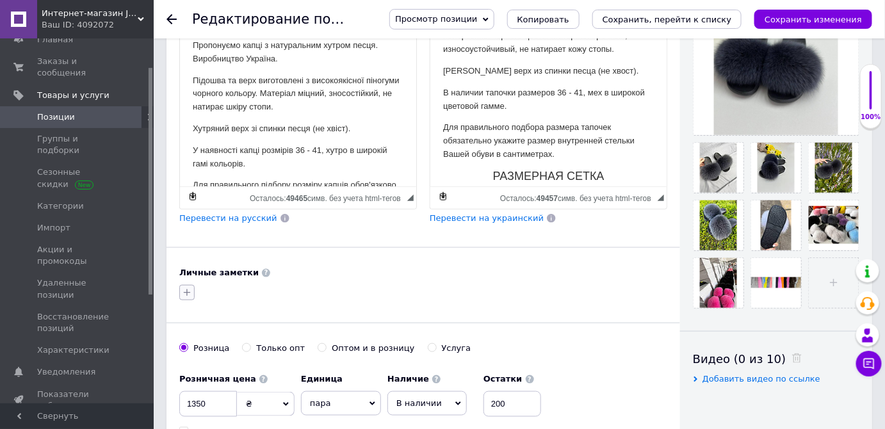
click at [189, 289] on icon "button" at bounding box center [187, 292] width 7 height 7
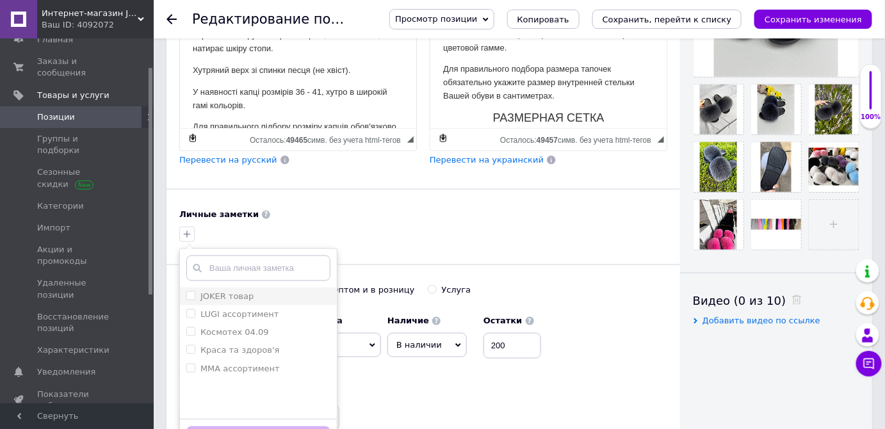
click at [193, 291] on input "JOKER товар" at bounding box center [190, 295] width 8 height 8
checkbox input "true"
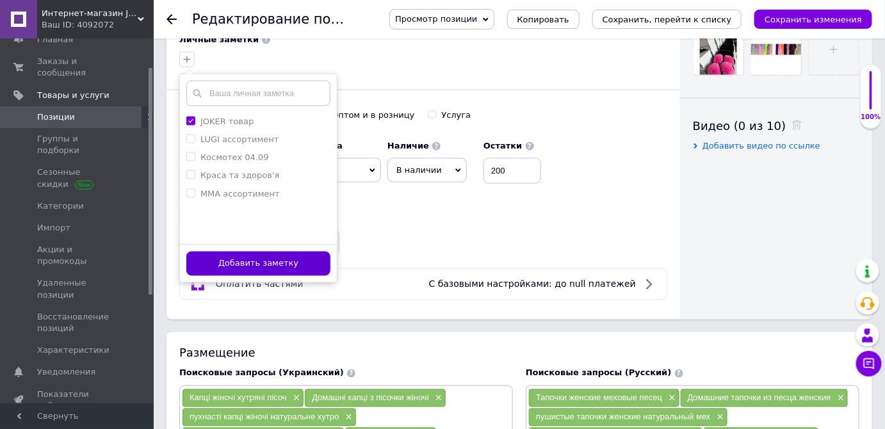
click at [236, 265] on button "Добавить заметку" at bounding box center [258, 264] width 144 height 25
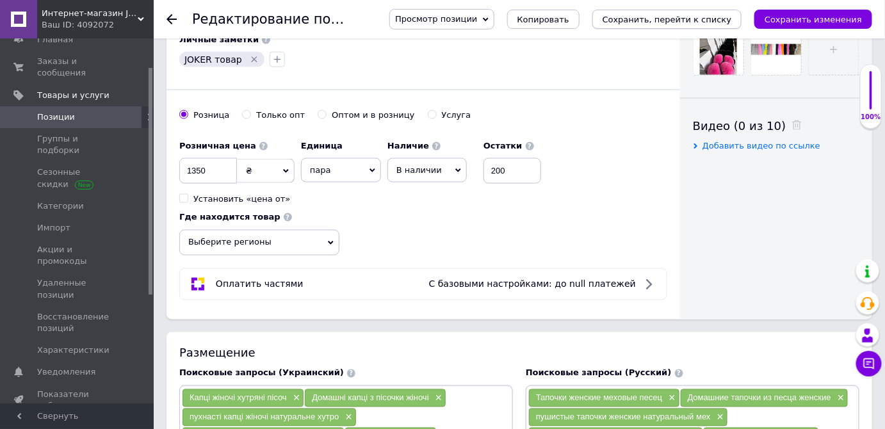
click at [680, 20] on icon "Сохранить, перейти к списку" at bounding box center [666, 20] width 129 height 10
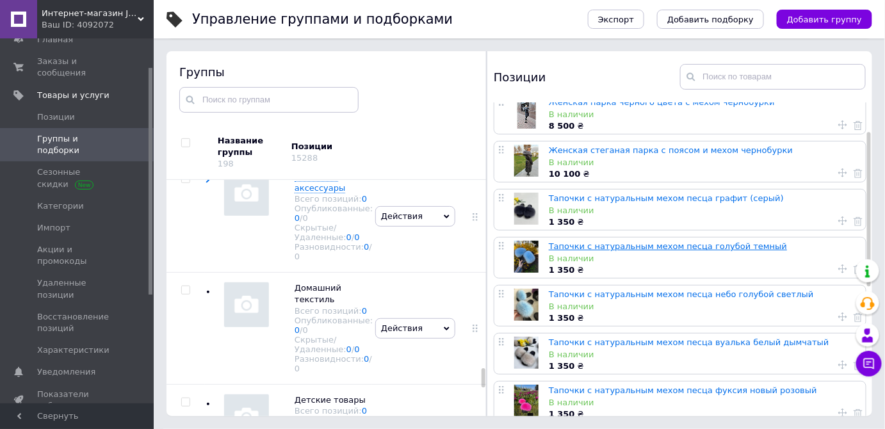
click at [597, 246] on link "Тапочки с натуральным мехом песца голубой темный" at bounding box center [668, 246] width 238 height 10
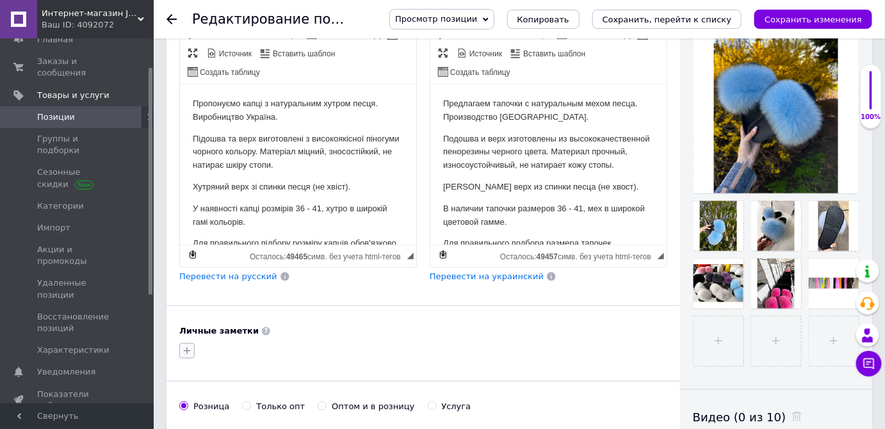
click at [188, 346] on icon "button" at bounding box center [187, 351] width 10 height 10
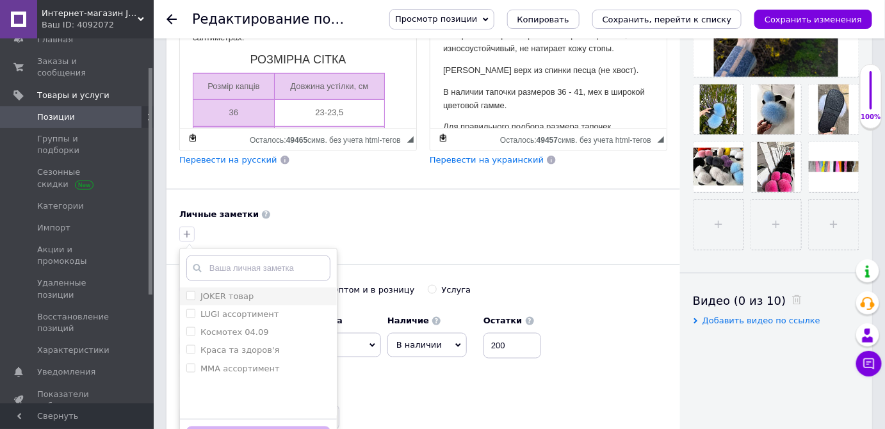
click at [191, 293] on input "JOKER товар" at bounding box center [190, 295] width 8 height 8
checkbox input "true"
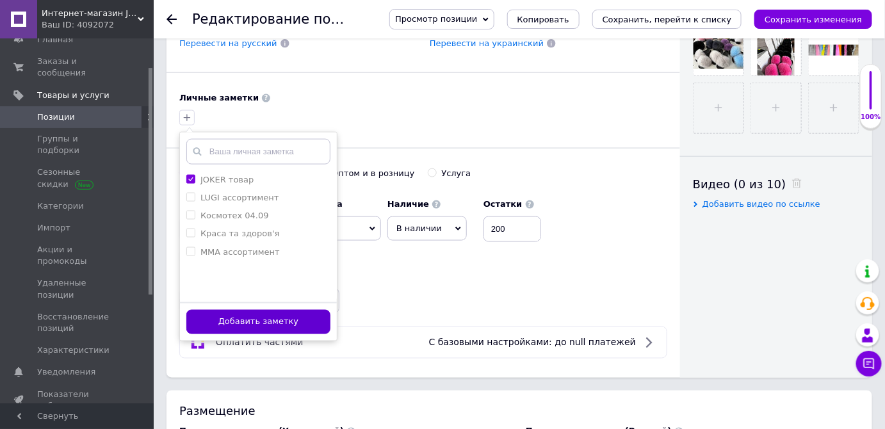
click at [271, 314] on button "Добавить заметку" at bounding box center [258, 322] width 144 height 25
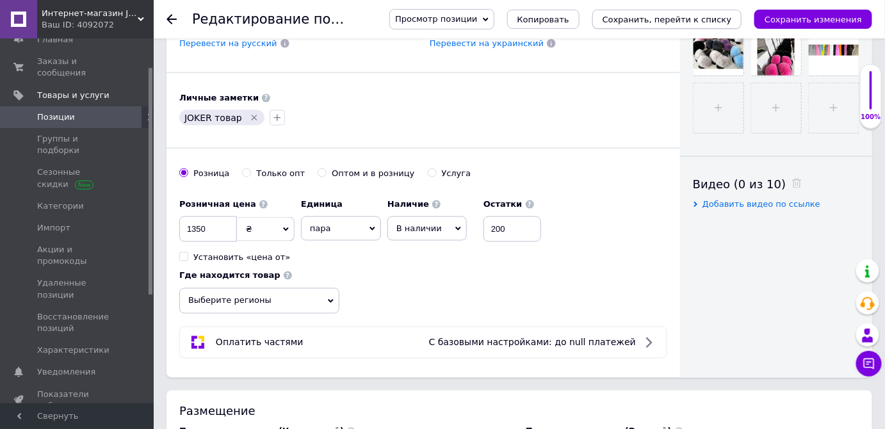
click at [716, 15] on icon "Сохранить, перейти к списку" at bounding box center [666, 20] width 129 height 10
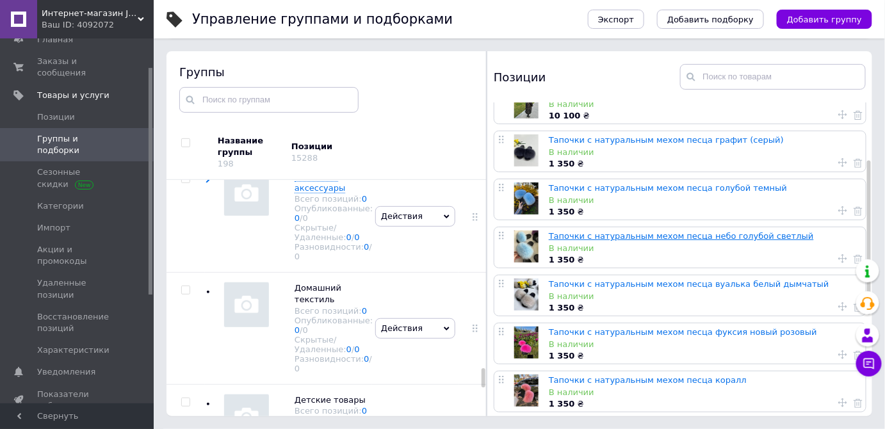
click at [634, 233] on link "Тапочки с натуральным мехом песца небо голубой светлый" at bounding box center [681, 236] width 265 height 10
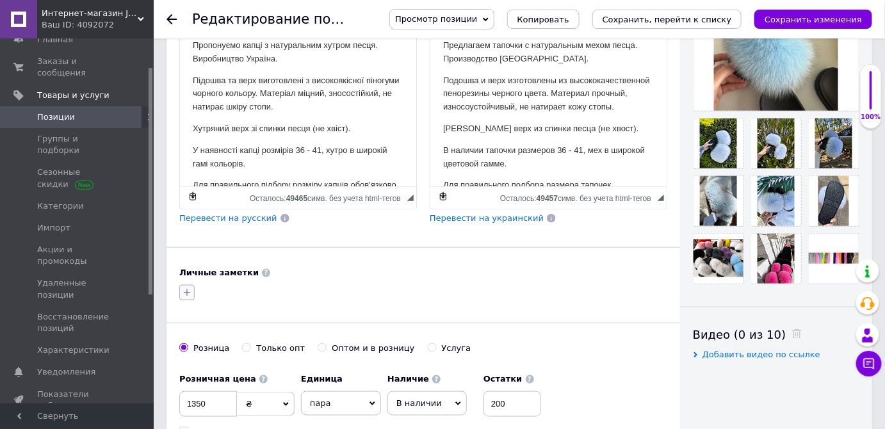
click at [188, 289] on icon "button" at bounding box center [187, 292] width 7 height 7
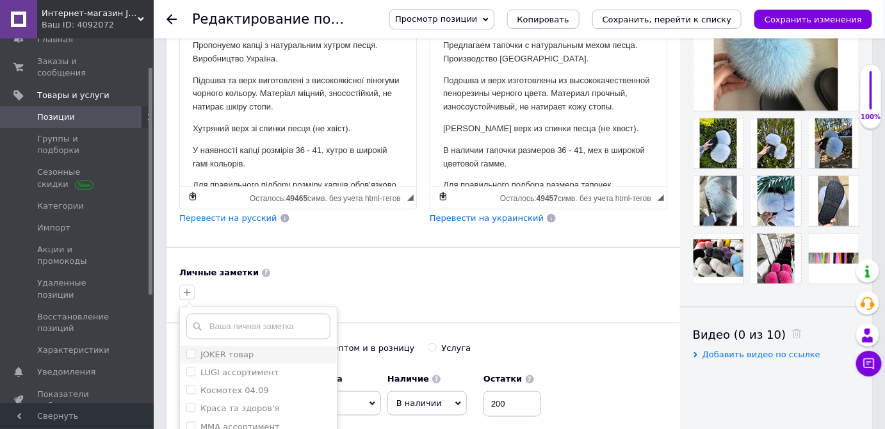
click at [191, 350] on input "JOKER товар" at bounding box center [190, 354] width 8 height 8
checkbox input "true"
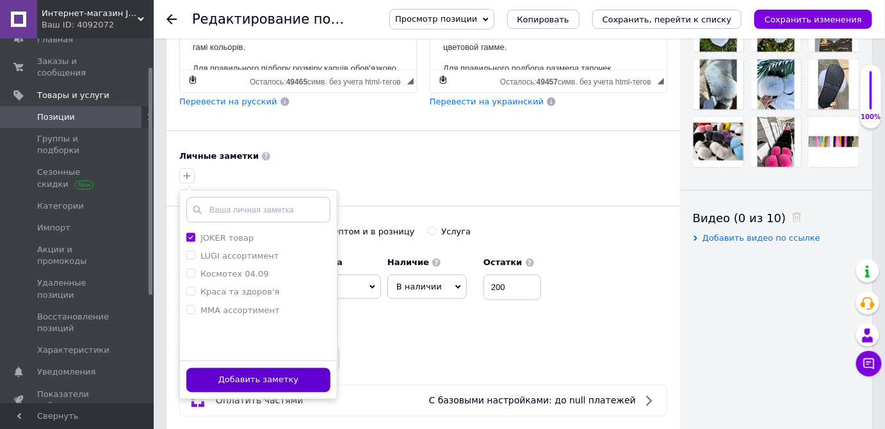
click at [240, 376] on button "Добавить заметку" at bounding box center [258, 380] width 144 height 25
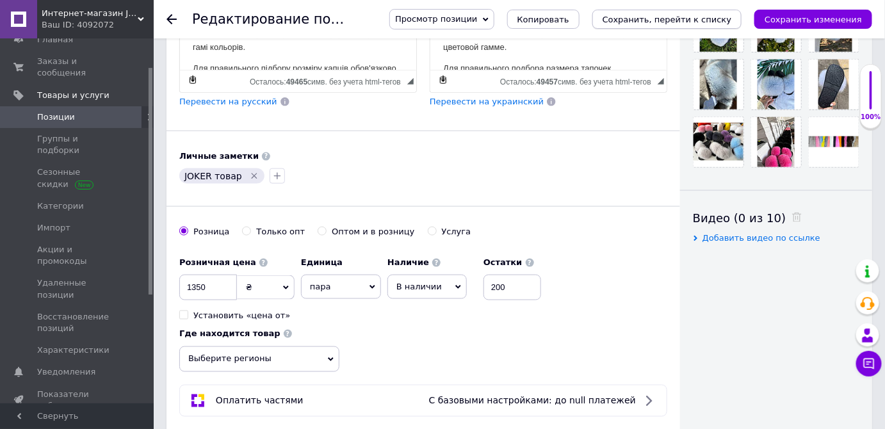
click at [679, 15] on icon "Сохранить, перейти к списку" at bounding box center [666, 20] width 129 height 10
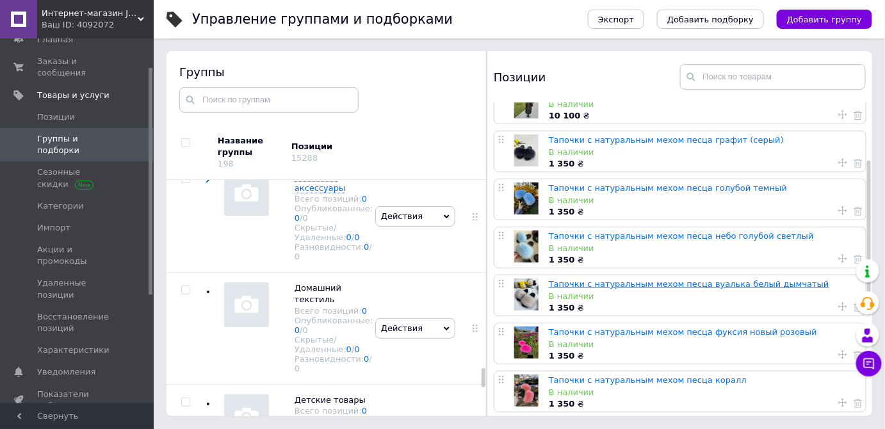
click at [595, 285] on link "Тапочки с натуральным мехом песца вуалька белый дымчатый" at bounding box center [689, 284] width 280 height 10
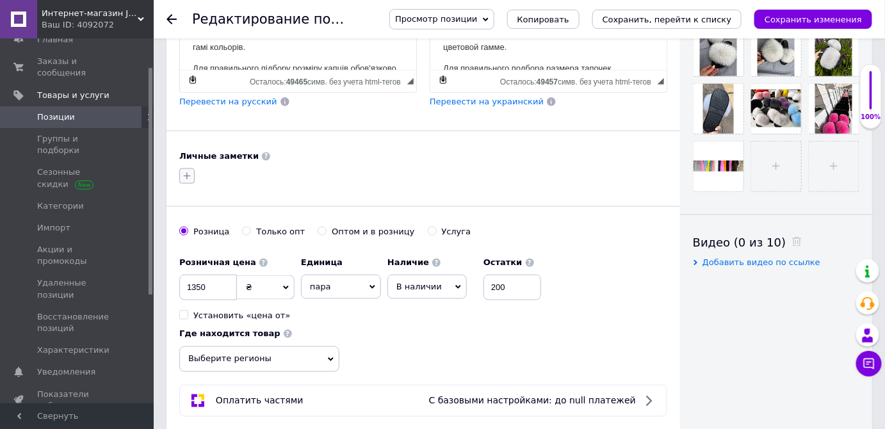
click at [186, 174] on icon "button" at bounding box center [187, 176] width 10 height 10
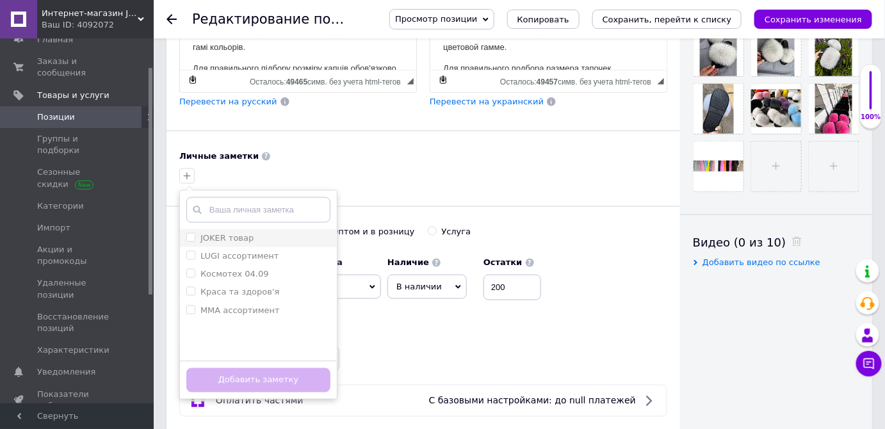
click at [193, 234] on input "JOKER товар" at bounding box center [190, 237] width 8 height 8
checkbox input "true"
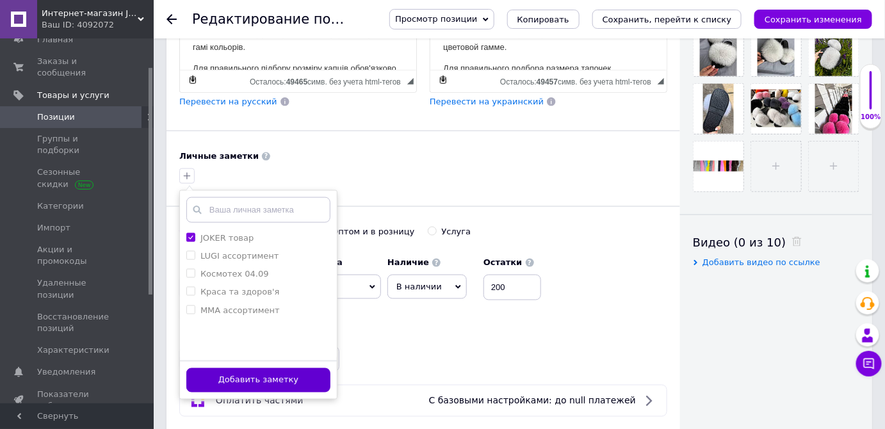
click at [246, 375] on button "Добавить заметку" at bounding box center [258, 380] width 144 height 25
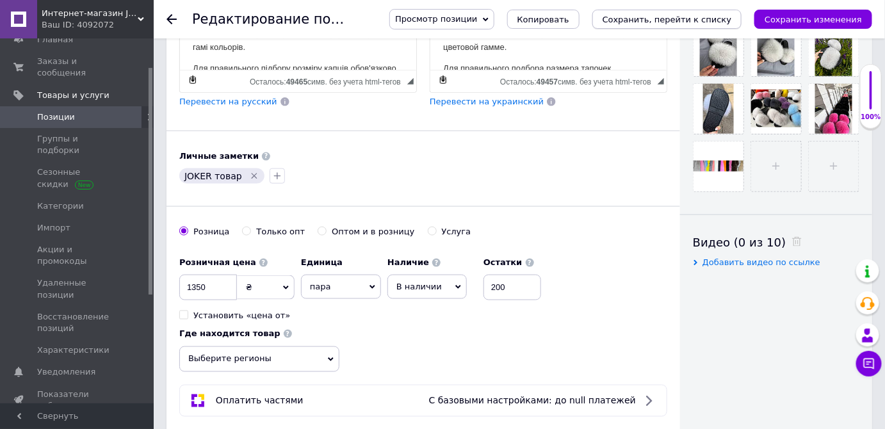
click at [666, 19] on icon "Сохранить, перейти к списку" at bounding box center [666, 20] width 129 height 10
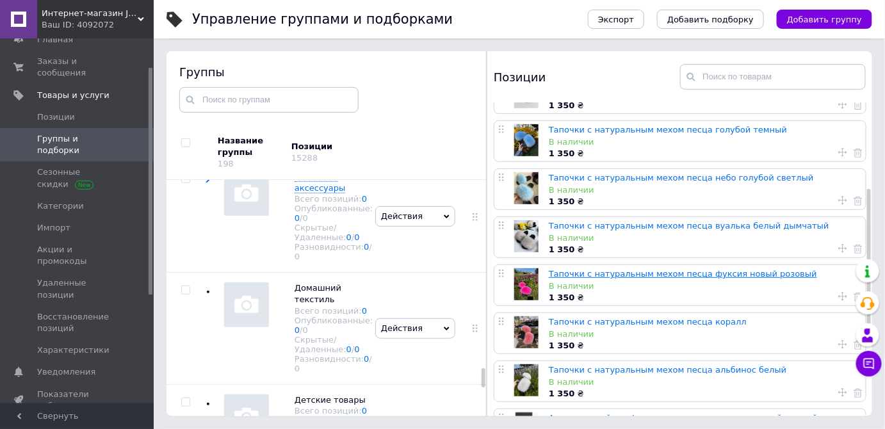
click at [629, 273] on link "Тапочки с натуральным мехом песца фуксия новый розовый" at bounding box center [683, 274] width 268 height 10
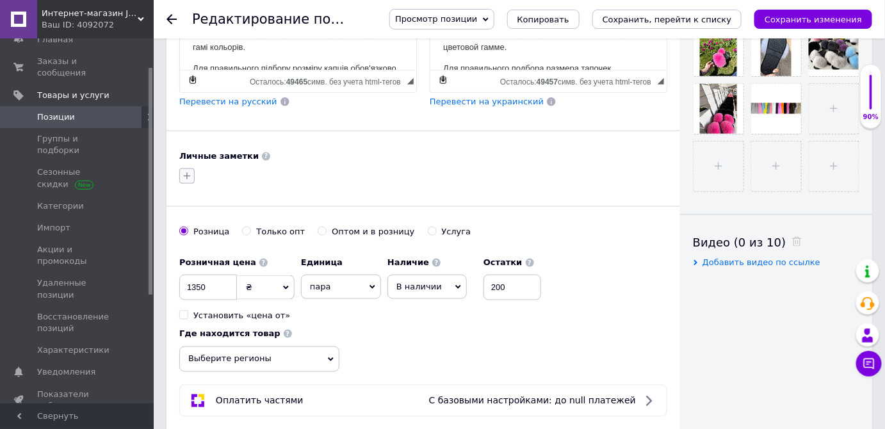
click at [191, 173] on icon "button" at bounding box center [187, 176] width 10 height 10
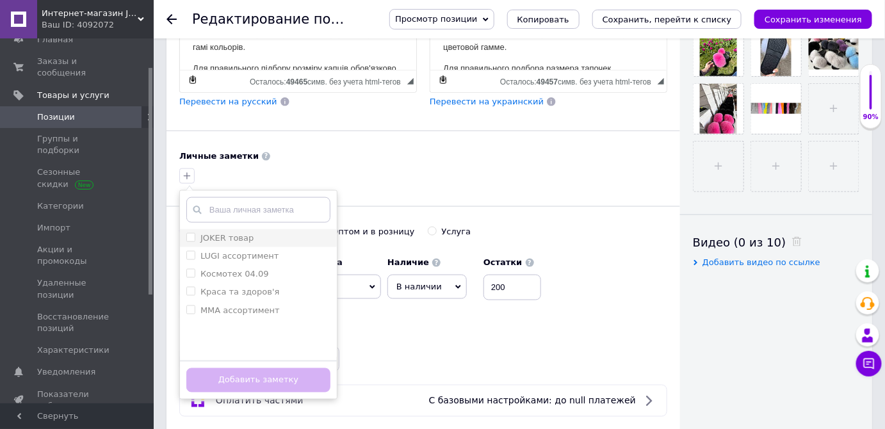
click at [188, 233] on input "JOKER товар" at bounding box center [190, 237] width 8 height 8
checkbox input "true"
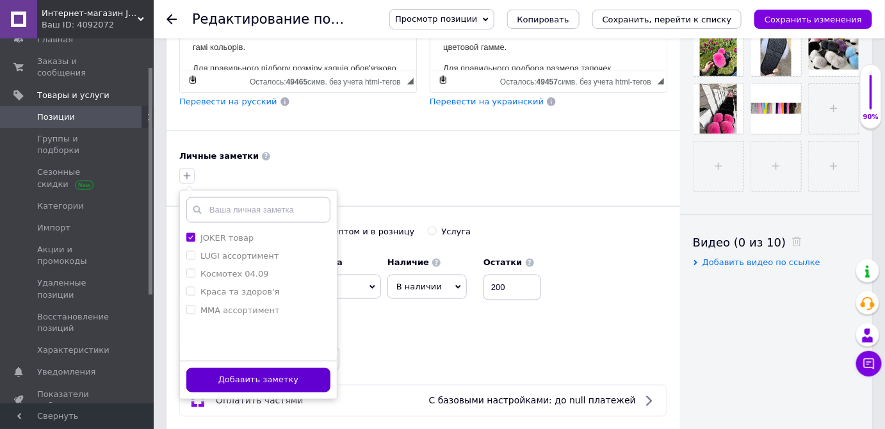
click at [246, 375] on button "Добавить заметку" at bounding box center [258, 380] width 144 height 25
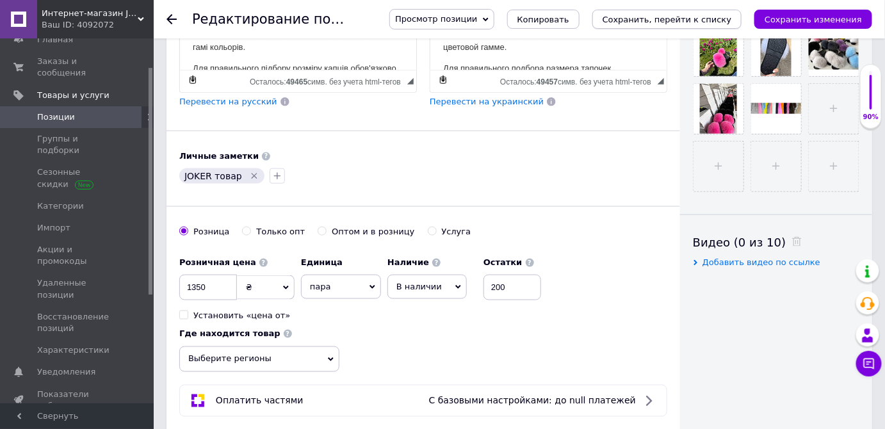
click at [688, 22] on icon "Сохранить, перейти к списку" at bounding box center [666, 20] width 129 height 10
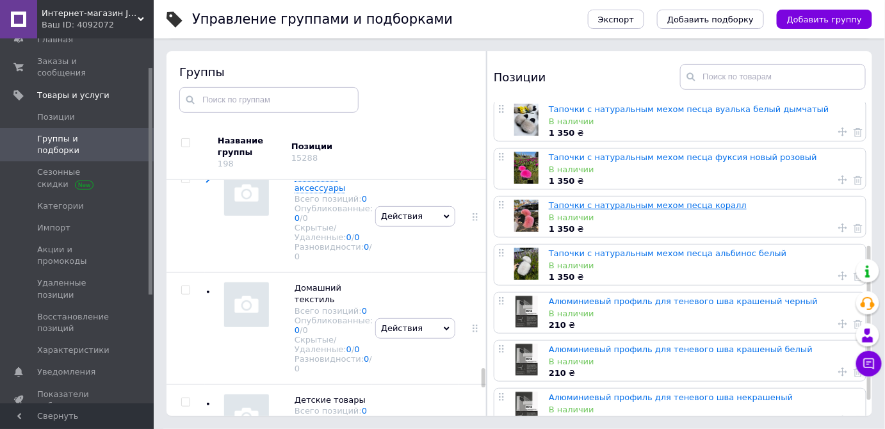
click at [619, 207] on link "Тапочки с натуральным мехом песца коралл" at bounding box center [648, 205] width 198 height 10
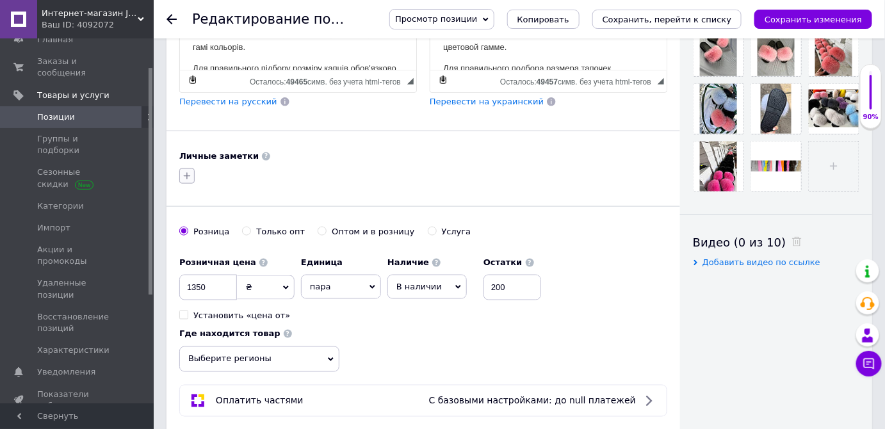
click at [189, 171] on icon "button" at bounding box center [187, 176] width 10 height 10
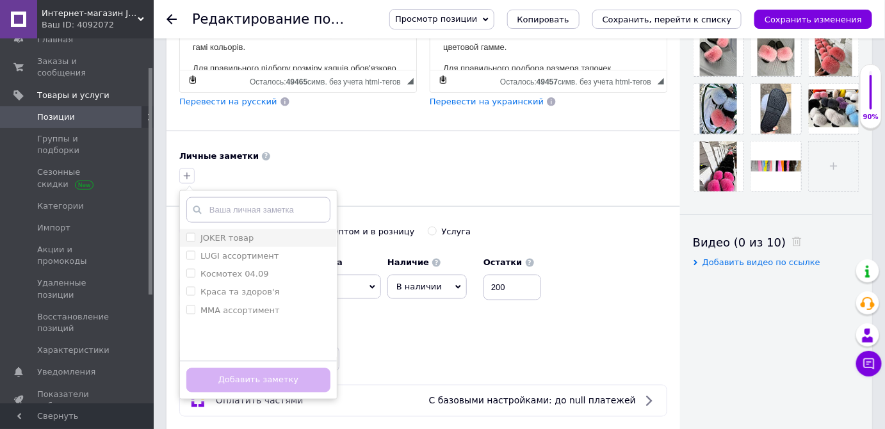
click at [191, 234] on input "JOKER товар" at bounding box center [190, 237] width 8 height 8
checkbox input "true"
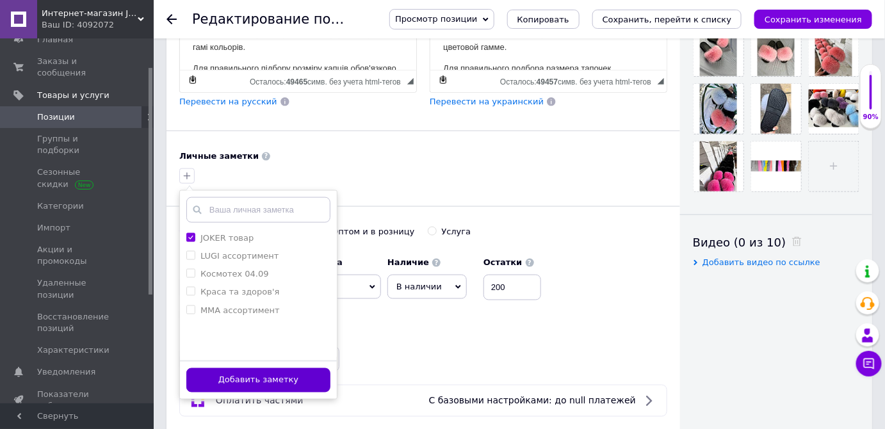
click at [239, 370] on button "Добавить заметку" at bounding box center [258, 380] width 144 height 25
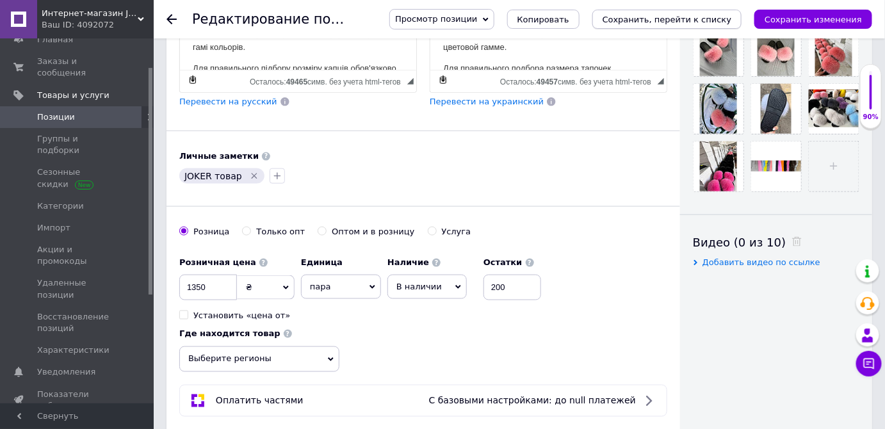
click at [682, 20] on icon "Сохранить, перейти к списку" at bounding box center [666, 20] width 129 height 10
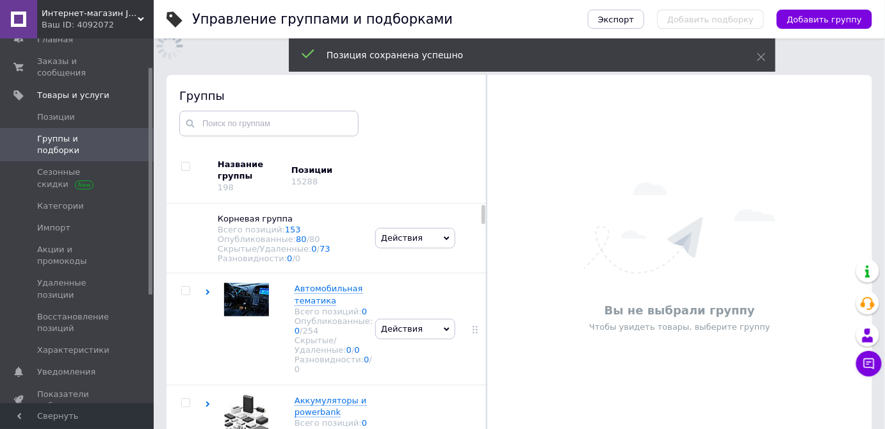
scroll to position [65, 0]
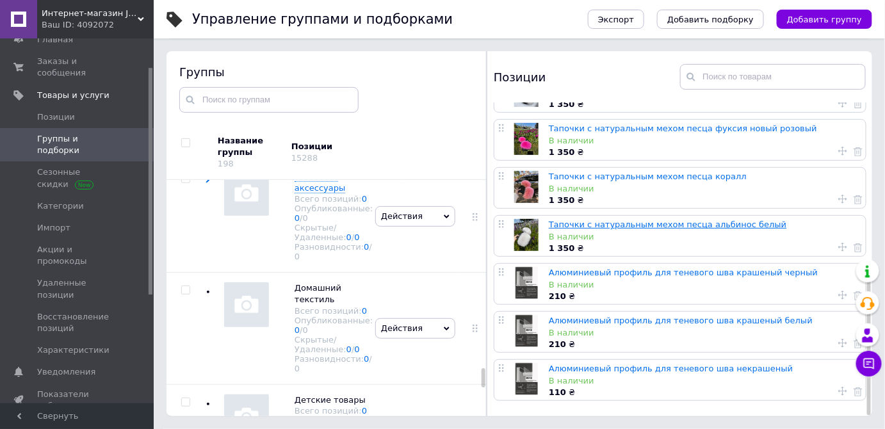
click at [611, 221] on link "Тапочки с натуральным мехом песца альбинос белый" at bounding box center [668, 225] width 238 height 10
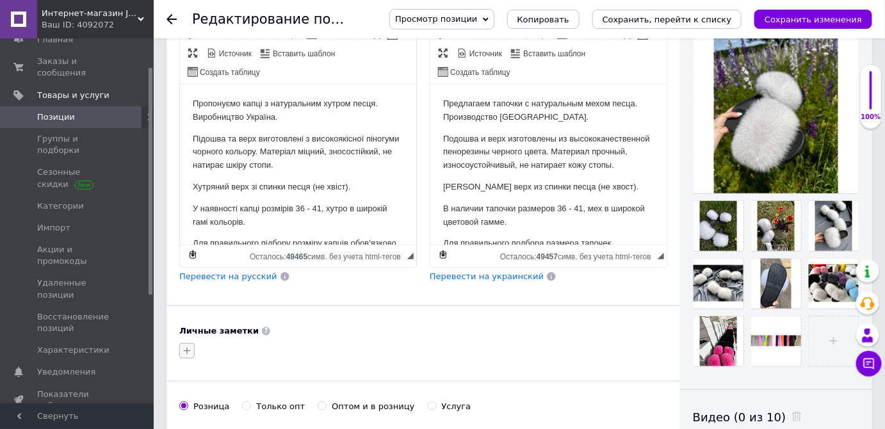
click at [190, 346] on icon "button" at bounding box center [187, 351] width 10 height 10
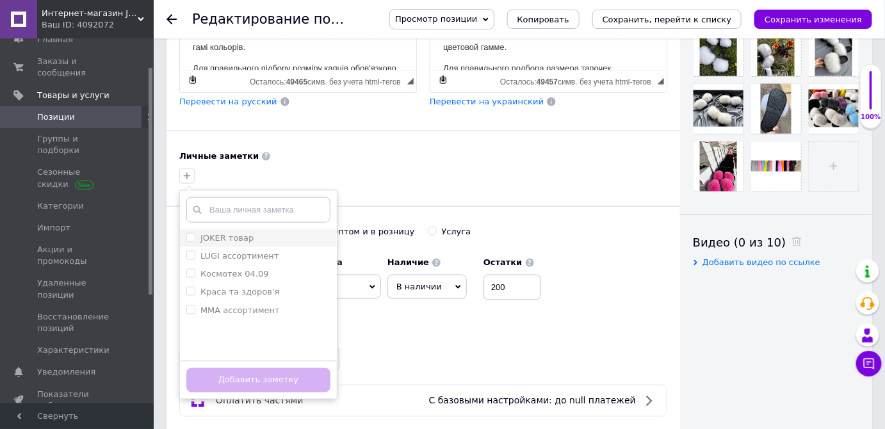
click at [195, 234] on label "JOKER товар" at bounding box center [219, 238] width 67 height 12
click at [195, 234] on input "JOKER товар" at bounding box center [190, 237] width 8 height 8
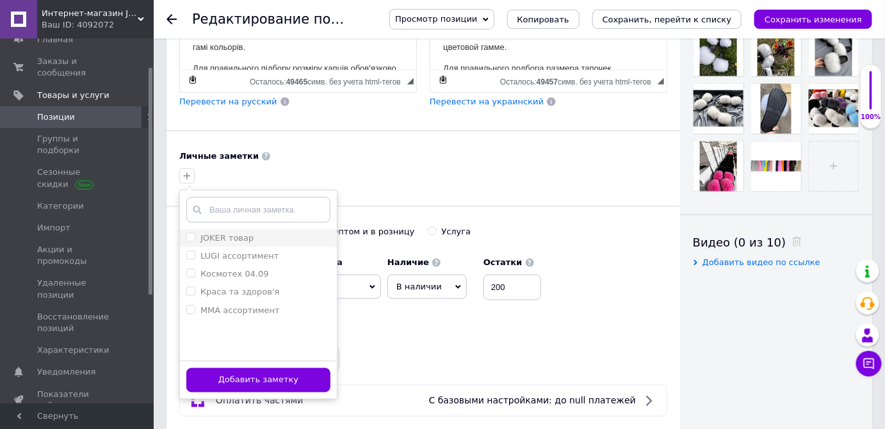
click at [190, 234] on input "JOKER товар" at bounding box center [190, 237] width 8 height 8
checkbox input "true"
click at [242, 368] on button "Добавить заметку" at bounding box center [258, 380] width 144 height 25
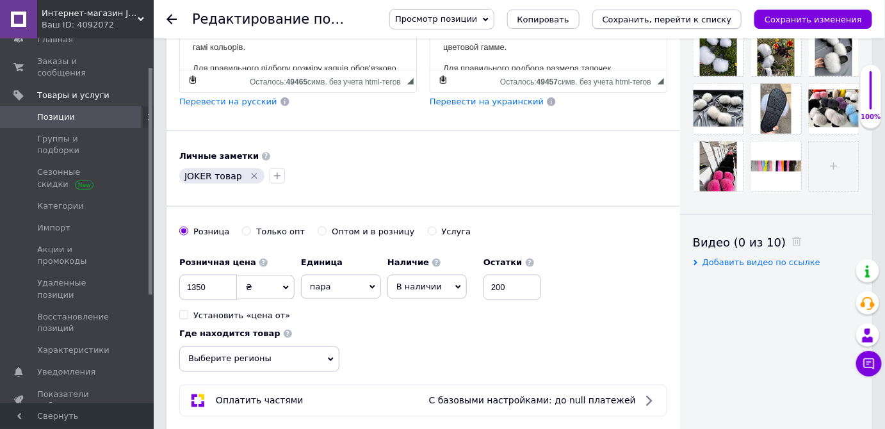
click at [671, 20] on icon "Сохранить, перейти к списку" at bounding box center [666, 20] width 129 height 10
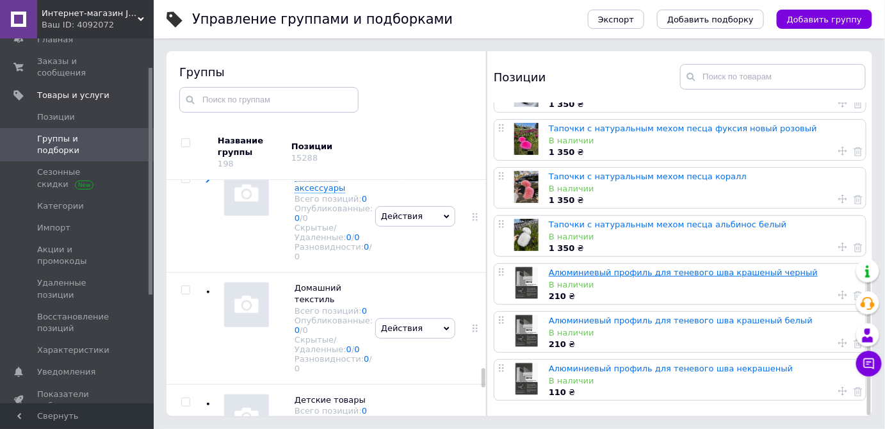
click at [620, 271] on link "Алюминиевый профиль для теневого шва крашеный черный" at bounding box center [683, 273] width 269 height 10
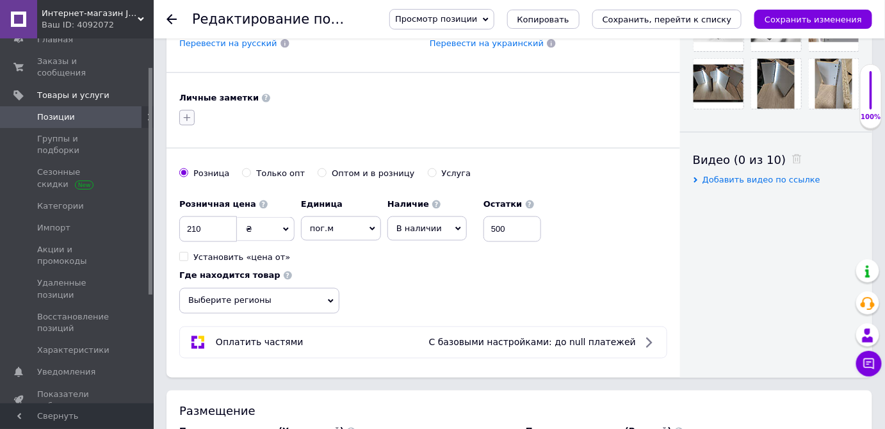
click at [191, 115] on icon "button" at bounding box center [187, 118] width 10 height 10
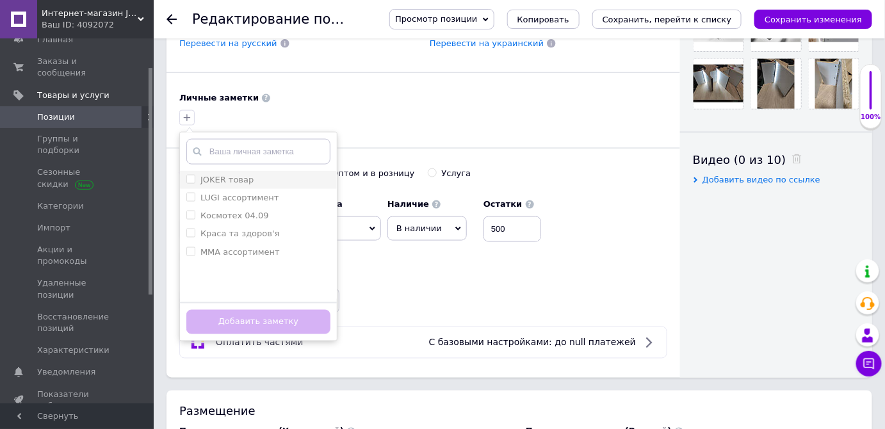
click at [190, 175] on input "JOKER товар" at bounding box center [190, 179] width 8 height 8
checkbox input "true"
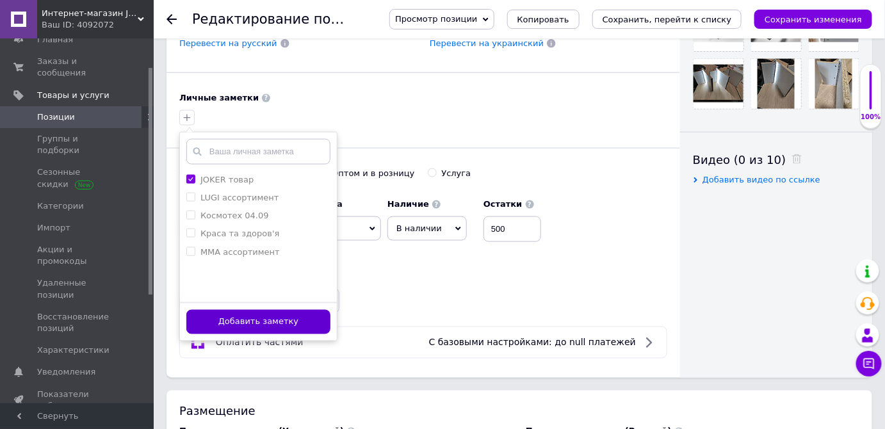
click at [241, 316] on button "Добавить заметку" at bounding box center [258, 322] width 144 height 25
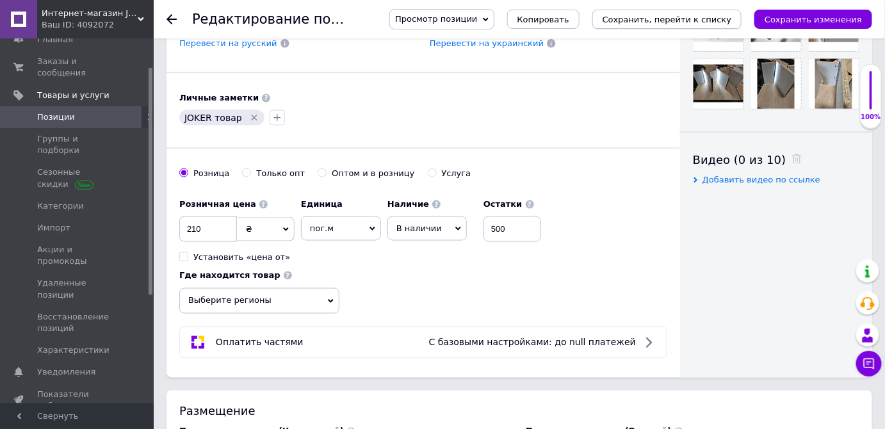
click at [644, 24] on button "Сохранить, перейти к списку" at bounding box center [667, 19] width 150 height 19
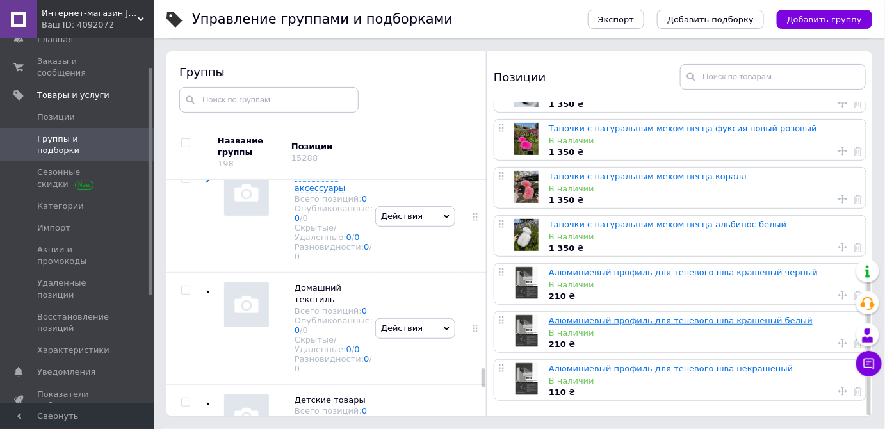
click at [668, 316] on link "Алюминиевый профиль для теневого шва крашеный белый" at bounding box center [681, 321] width 264 height 10
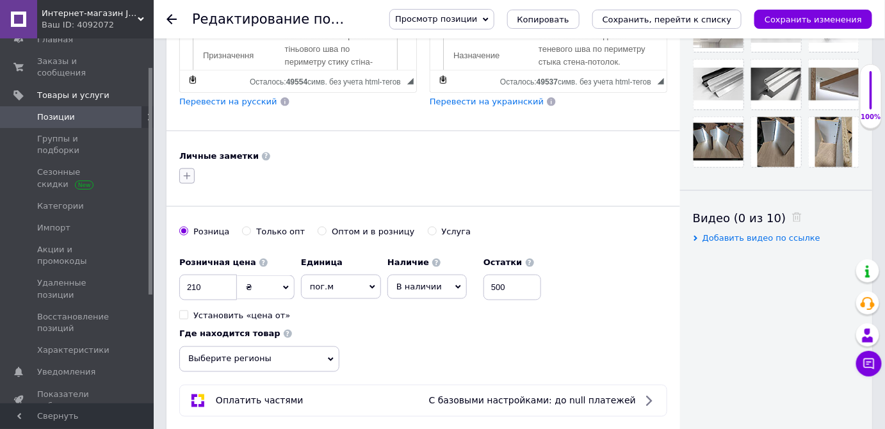
click at [184, 171] on icon "button" at bounding box center [187, 176] width 10 height 10
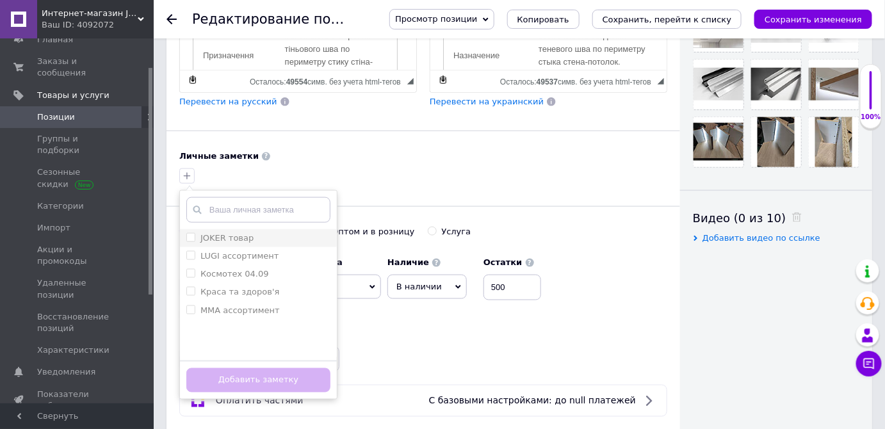
click at [191, 233] on input "JOKER товар" at bounding box center [190, 237] width 8 height 8
checkbox input "true"
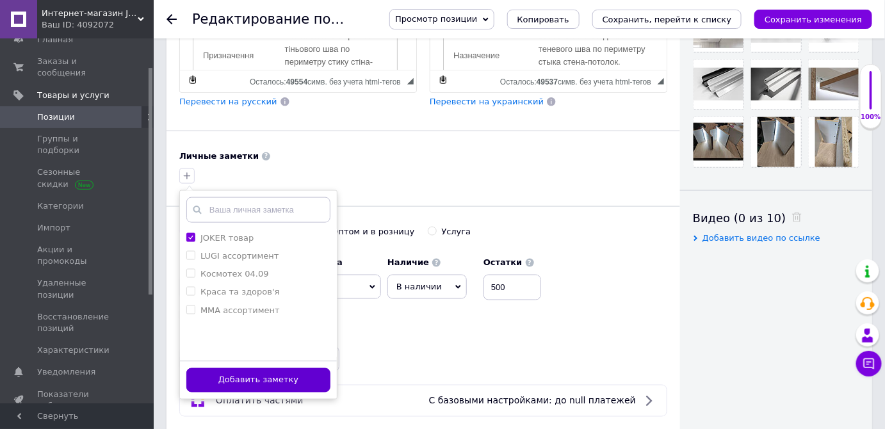
click at [270, 372] on button "Добавить заметку" at bounding box center [258, 380] width 144 height 25
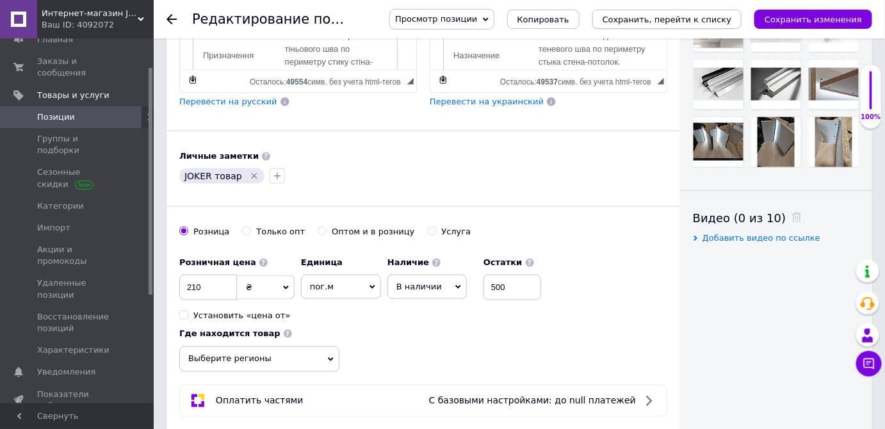
click at [711, 20] on icon "Сохранить, перейти к списку" at bounding box center [666, 20] width 129 height 10
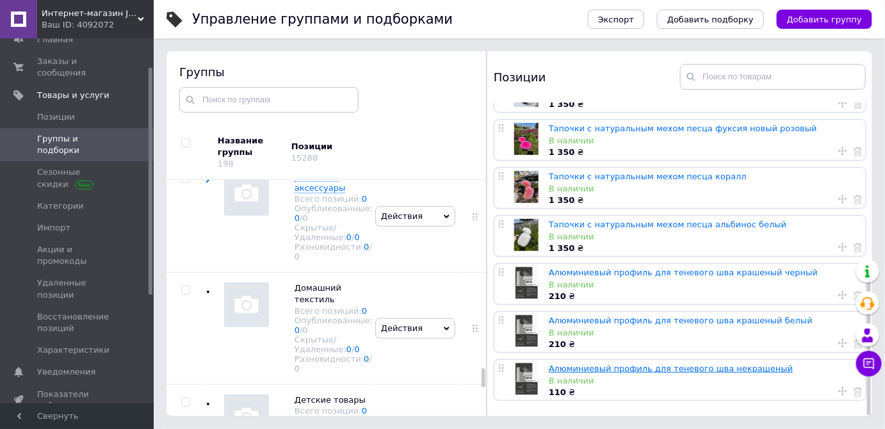
click at [648, 366] on link "Алюминиевый профиль для теневого шва некрашеный" at bounding box center [671, 369] width 244 height 10
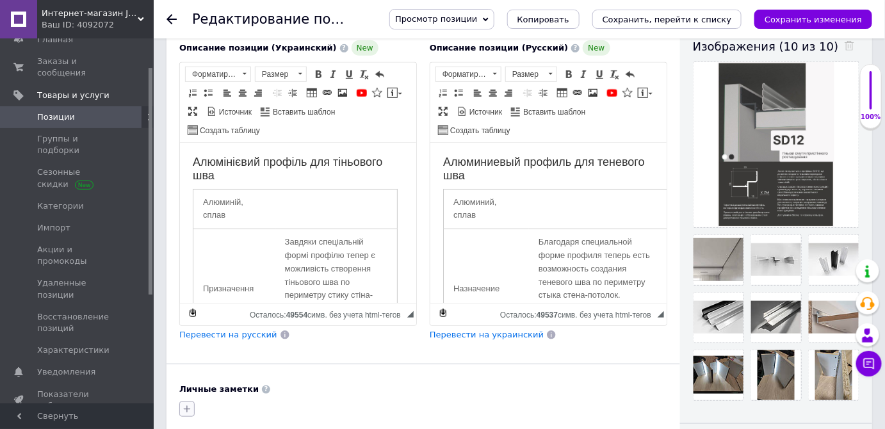
click at [184, 404] on icon "button" at bounding box center [187, 409] width 10 height 10
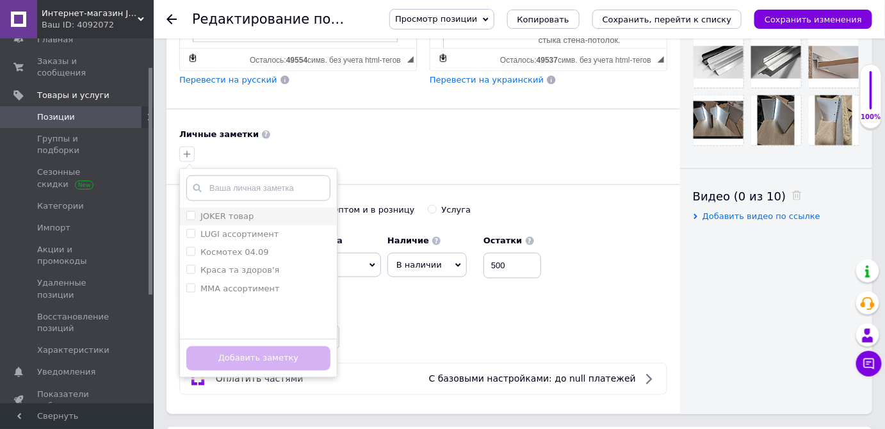
click at [189, 212] on input "JOKER товар" at bounding box center [190, 215] width 8 height 8
checkbox input "true"
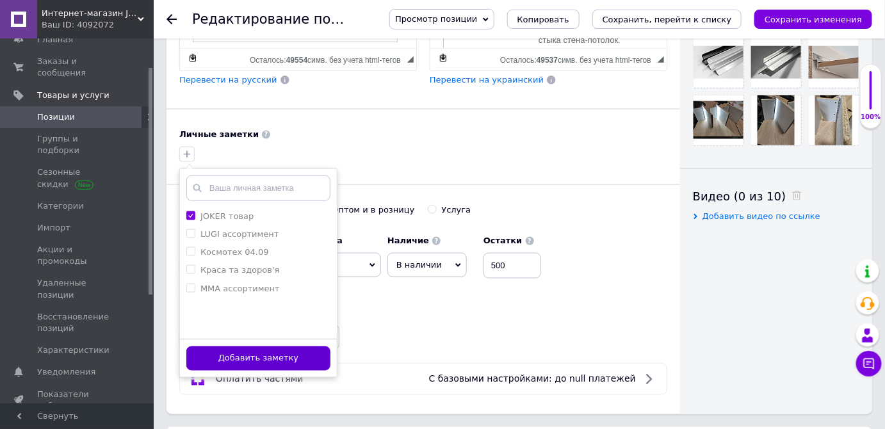
click at [247, 353] on button "Добавить заметку" at bounding box center [258, 358] width 144 height 25
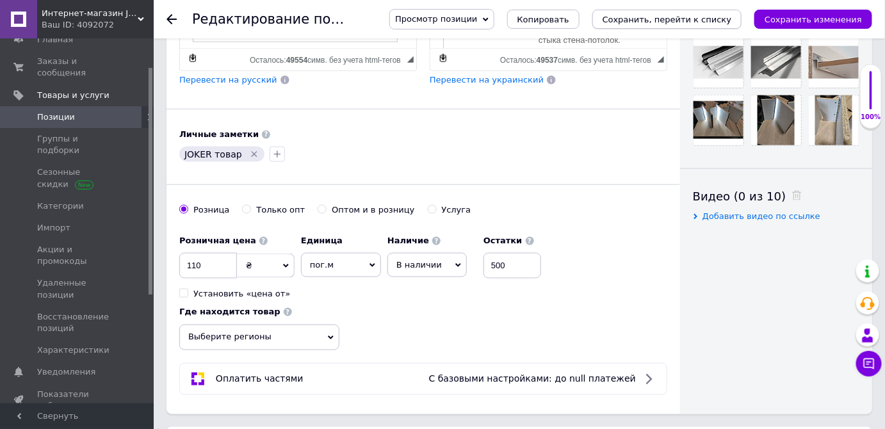
click at [676, 22] on icon "Сохранить, перейти к списку" at bounding box center [666, 20] width 129 height 10
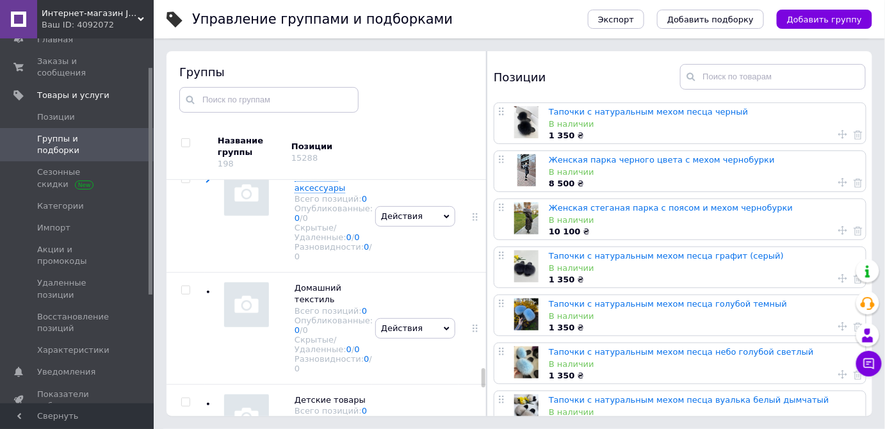
click at [524, 171] on div at bounding box center [526, 170] width 32 height 32
click at [585, 161] on link "Женская парка черного цвета с мехом чернобурки" at bounding box center [662, 160] width 226 height 10
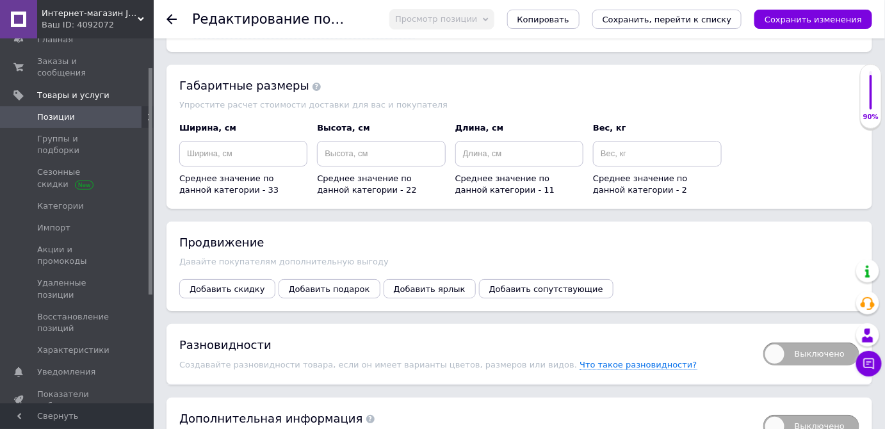
click at [781, 343] on span "Выключено" at bounding box center [811, 354] width 96 height 23
click at [763, 334] on input "Выключено" at bounding box center [759, 338] width 8 height 8
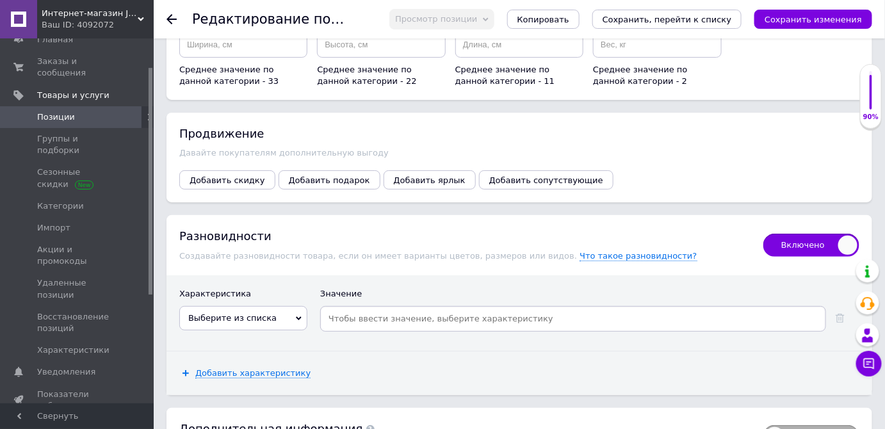
scroll to position [1622, 0]
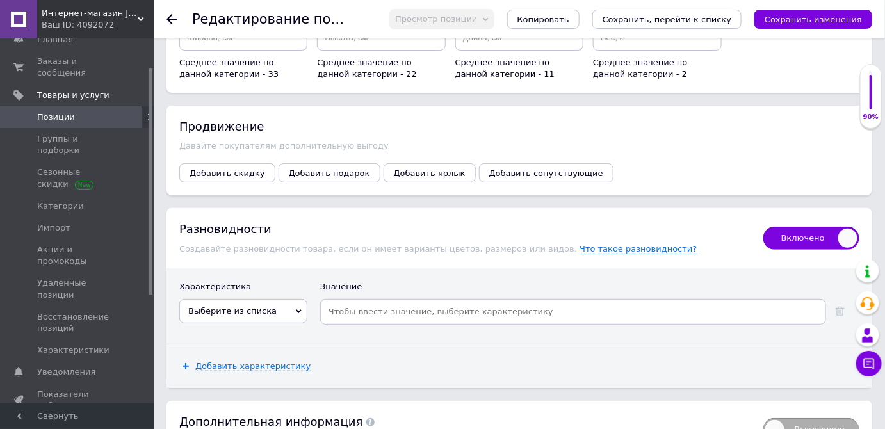
click at [297, 309] on icon at bounding box center [299, 312] width 6 height 6
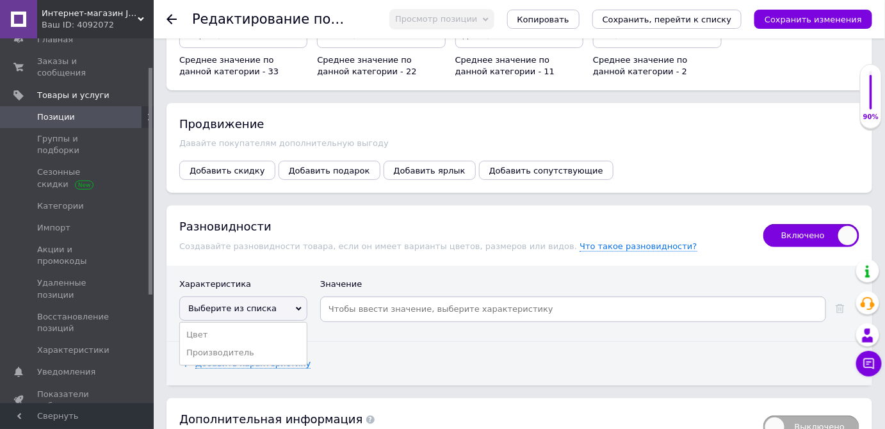
scroll to position [1625, 0]
click at [391, 265] on div "Характеристика Значение Выберите из списка Цвет Производитель" at bounding box center [519, 303] width 706 height 76
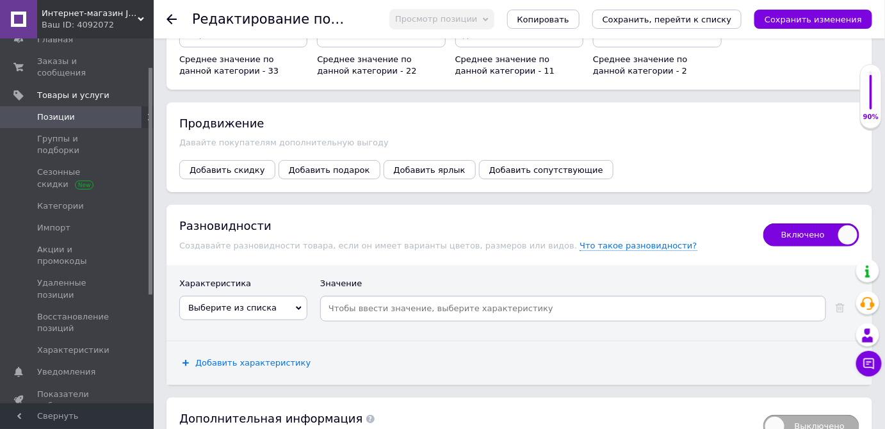
click at [200, 358] on span "Добавить характеристику" at bounding box center [252, 363] width 115 height 10
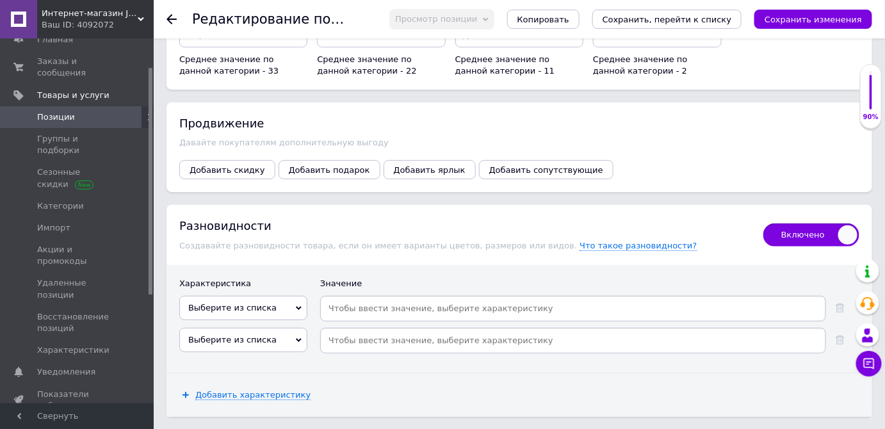
click at [296, 337] on icon at bounding box center [299, 340] width 6 height 6
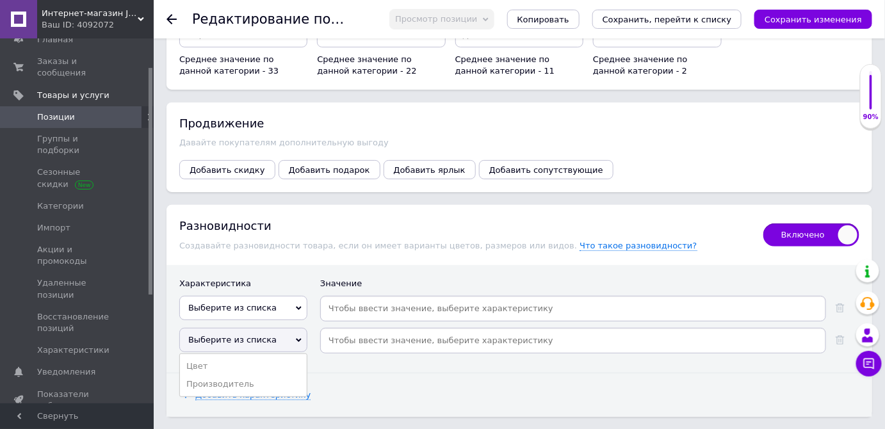
click at [389, 373] on div "Добавить характеристику" at bounding box center [519, 395] width 706 height 44
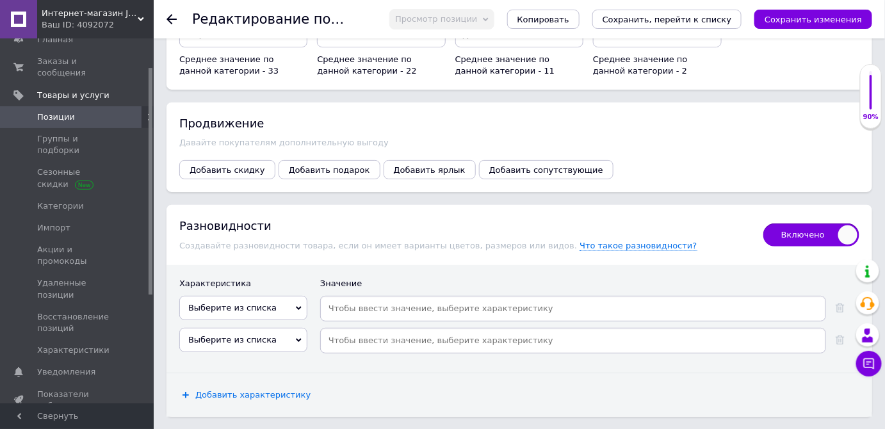
click at [247, 390] on span "Добавить характеристику" at bounding box center [252, 395] width 115 height 10
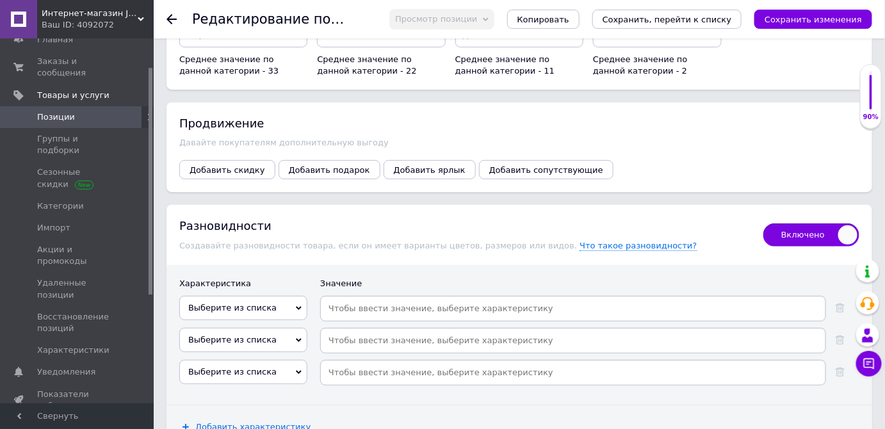
click at [300, 370] on icon at bounding box center [299, 372] width 6 height 4
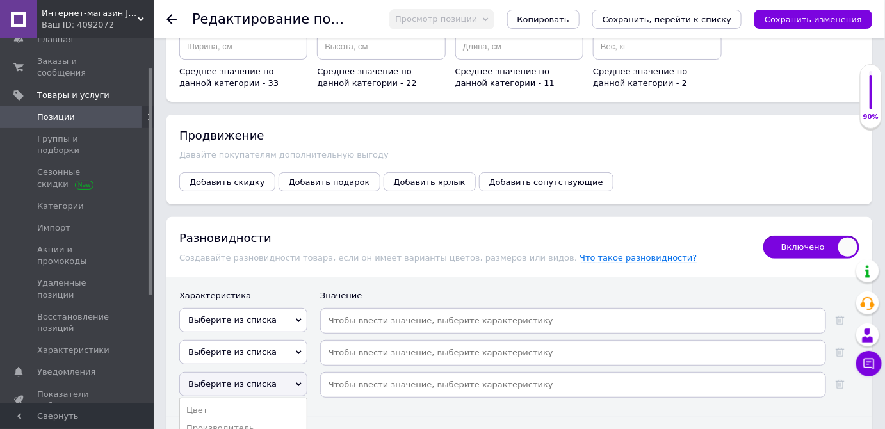
scroll to position [1637, 0]
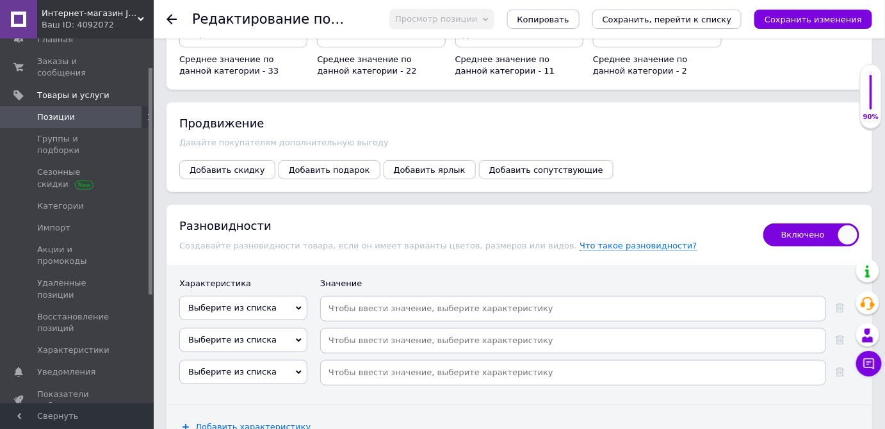
click at [441, 405] on div "Добавить характеристику" at bounding box center [519, 427] width 706 height 44
click at [838, 223] on span "Включено" at bounding box center [811, 234] width 96 height 23
click at [763, 215] on input "Включено" at bounding box center [759, 219] width 8 height 8
checkbox input "false"
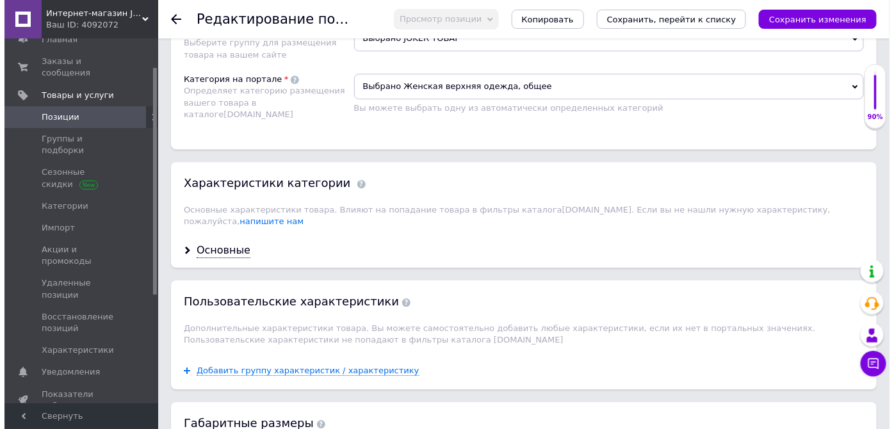
scroll to position [1168, 0]
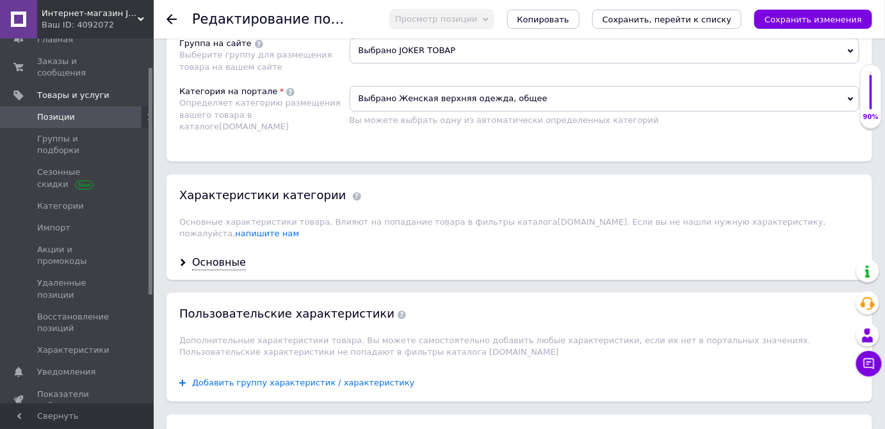
click at [252, 378] on span "Добавить группу характеристик / характеристику" at bounding box center [303, 383] width 223 height 10
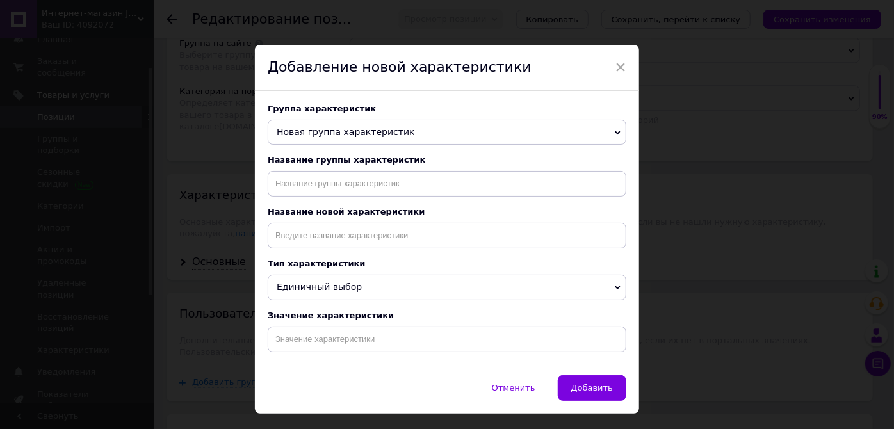
click at [615, 131] on icon at bounding box center [618, 133] width 6 height 6
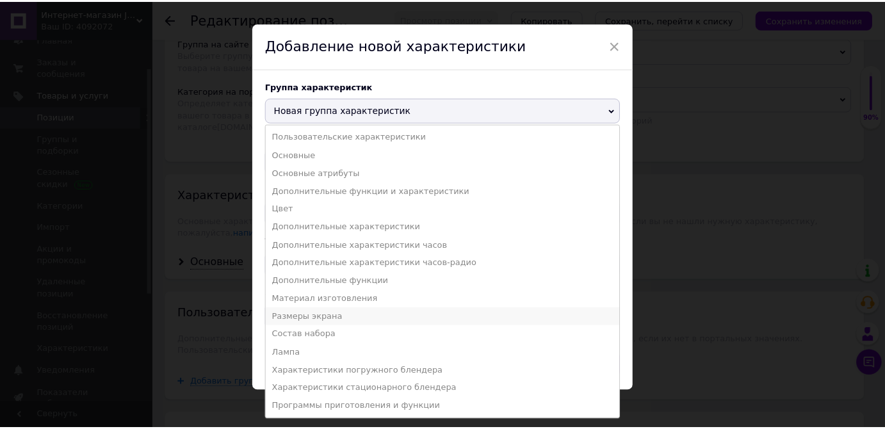
scroll to position [32, 0]
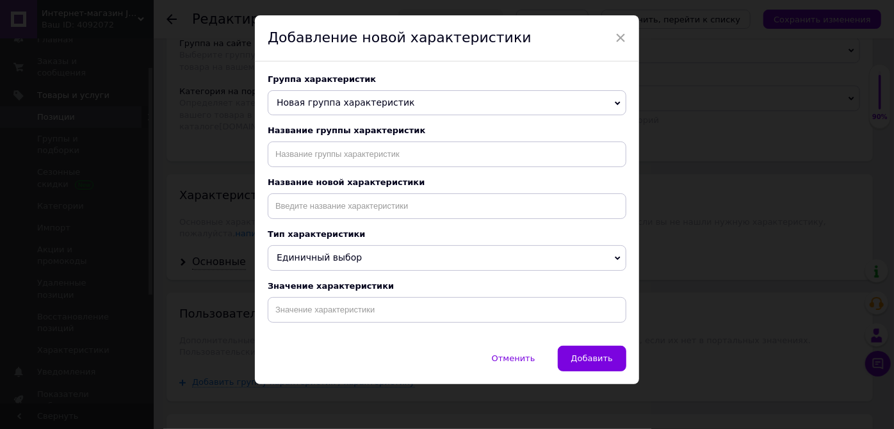
click at [649, 257] on div "× Добавление новой характеристики Группа характеристик Новая группа характерист…" at bounding box center [447, 214] width 894 height 429
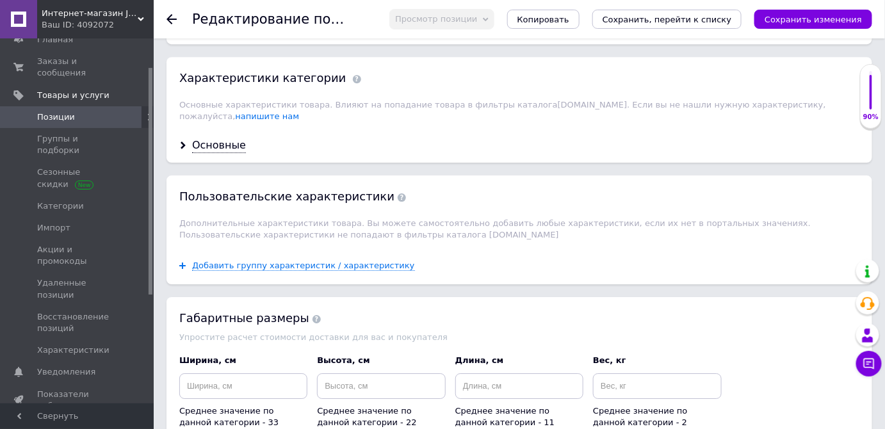
scroll to position [1285, 0]
click at [219, 261] on span "Добавить группу характеристик / характеристику" at bounding box center [303, 266] width 223 height 10
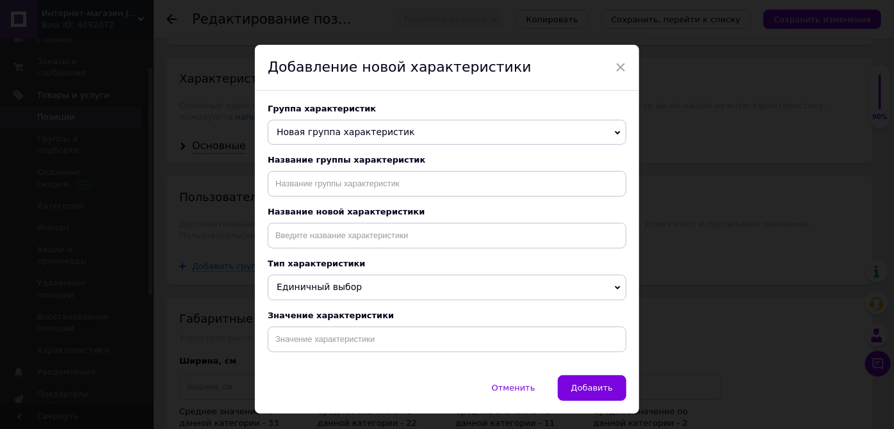
click at [615, 291] on icon at bounding box center [618, 288] width 6 height 6
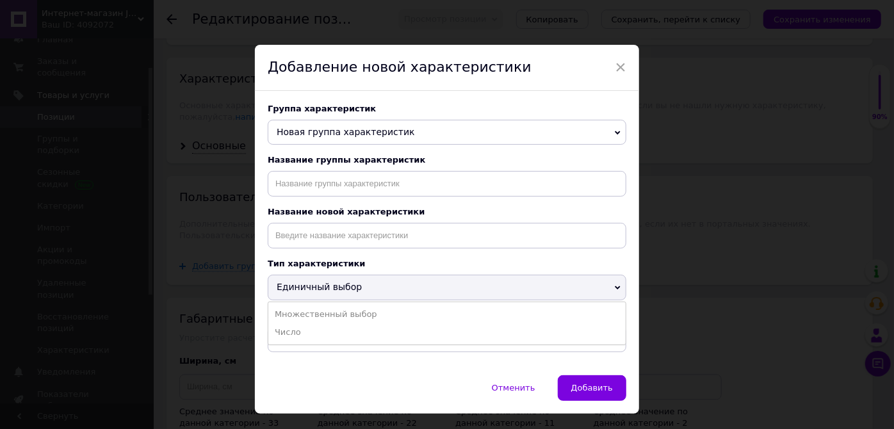
click at [321, 292] on span "Единичный выбор" at bounding box center [319, 287] width 85 height 10
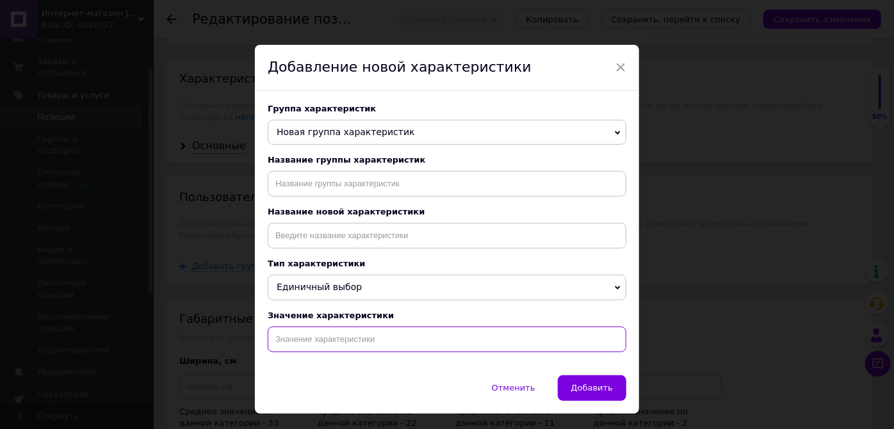
click at [348, 343] on input at bounding box center [447, 340] width 359 height 26
click at [376, 132] on span "Новая группа характеристик" at bounding box center [346, 132] width 138 height 10
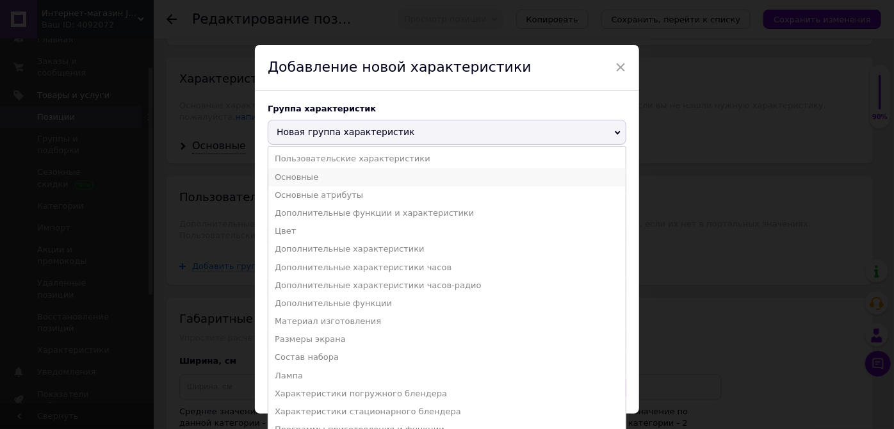
click at [301, 177] on li "Основные" at bounding box center [446, 177] width 357 height 18
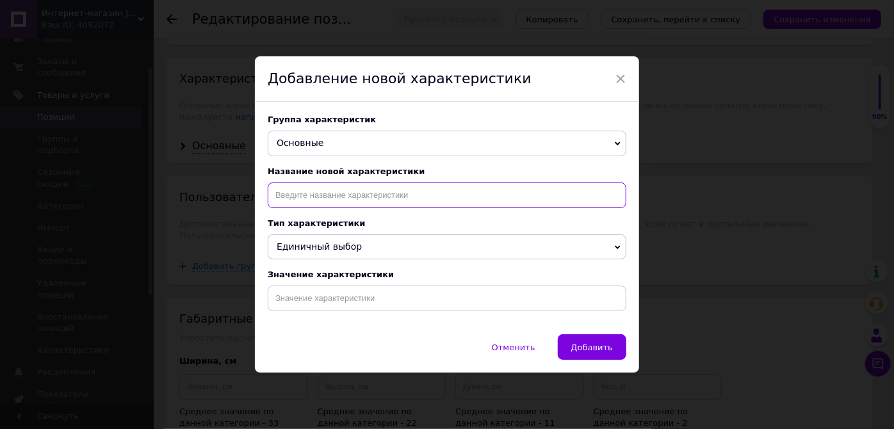
click at [447, 198] on input at bounding box center [447, 195] width 359 height 26
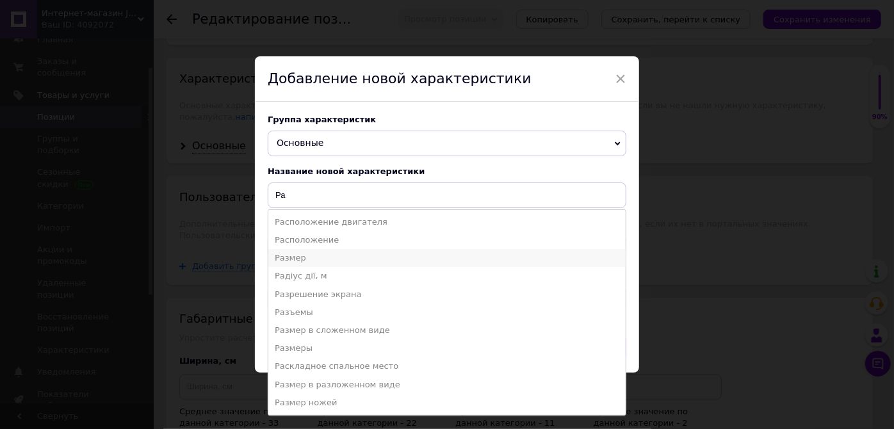
click at [292, 257] on li "Размер" at bounding box center [446, 258] width 357 height 18
type input "Размер"
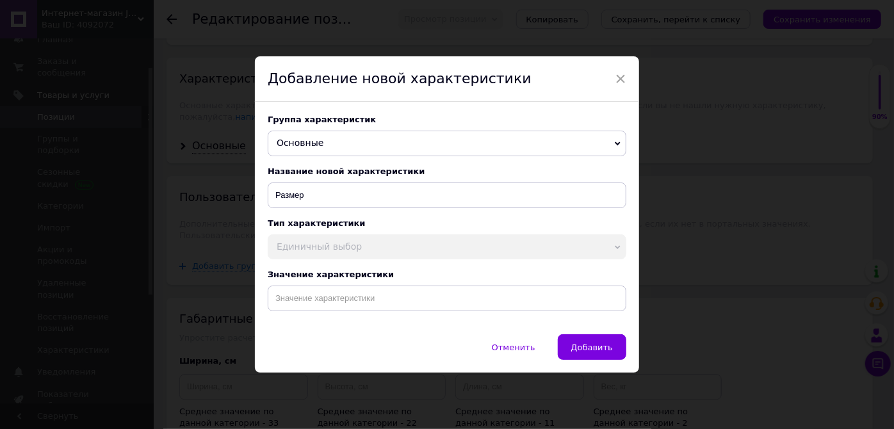
click at [447, 239] on span "Единичный выбор" at bounding box center [447, 247] width 359 height 26
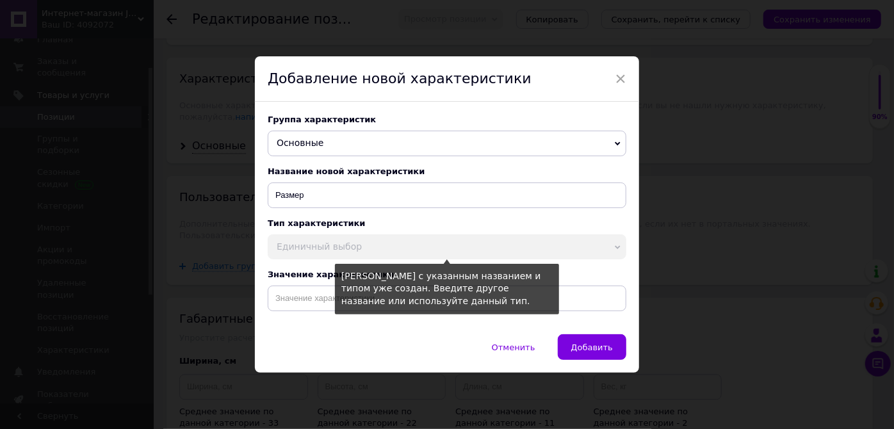
click at [538, 258] on span "Единичный выбор" at bounding box center [447, 247] width 359 height 26
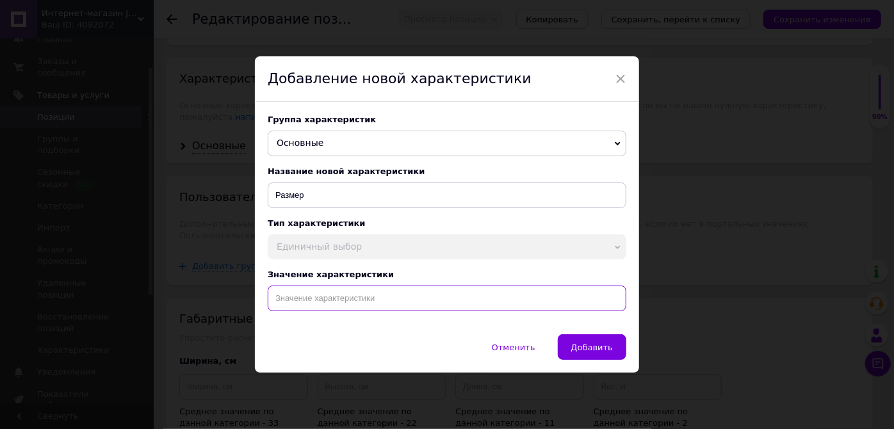
click at [582, 300] on input at bounding box center [447, 299] width 359 height 26
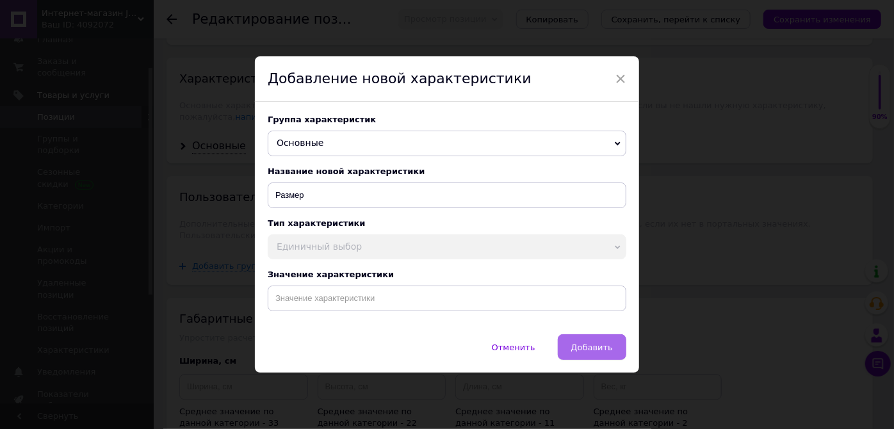
click at [594, 347] on span "Добавить" at bounding box center [592, 348] width 42 height 10
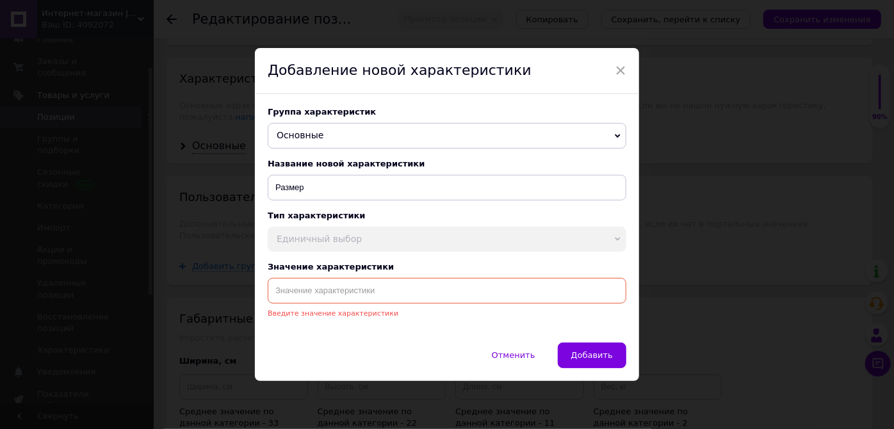
click at [332, 293] on input at bounding box center [447, 291] width 359 height 26
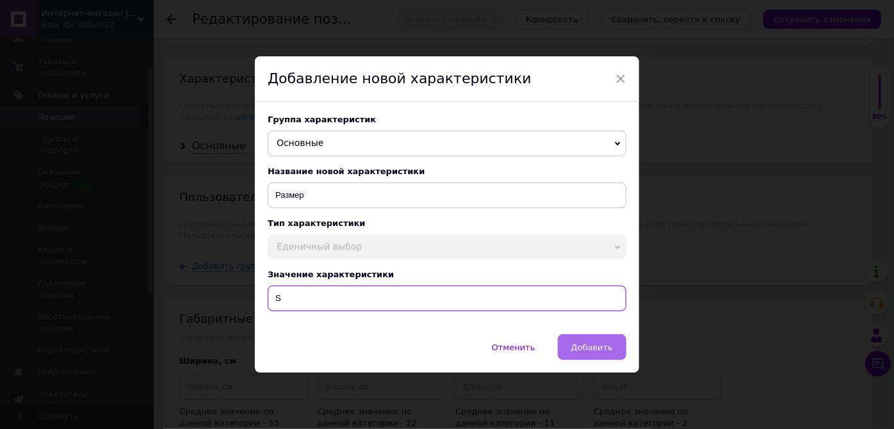
type input "S"
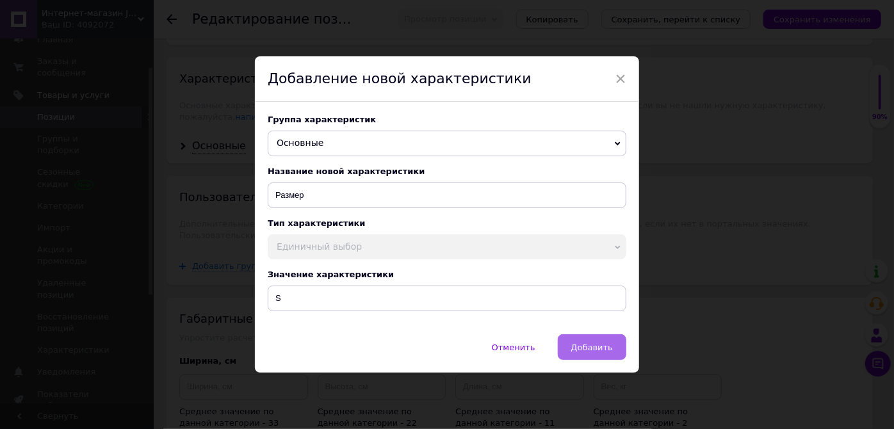
click at [581, 345] on span "Добавить" at bounding box center [592, 348] width 42 height 10
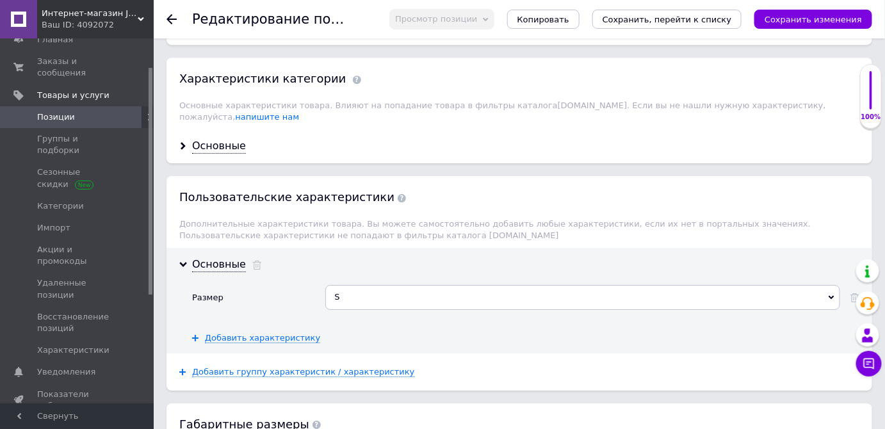
click at [833, 296] on use at bounding box center [831, 298] width 6 height 4
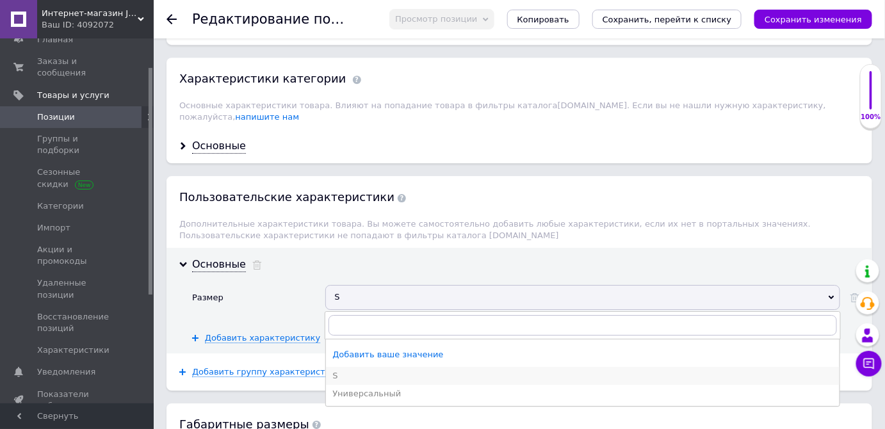
click at [341, 370] on div "S" at bounding box center [582, 376] width 501 height 12
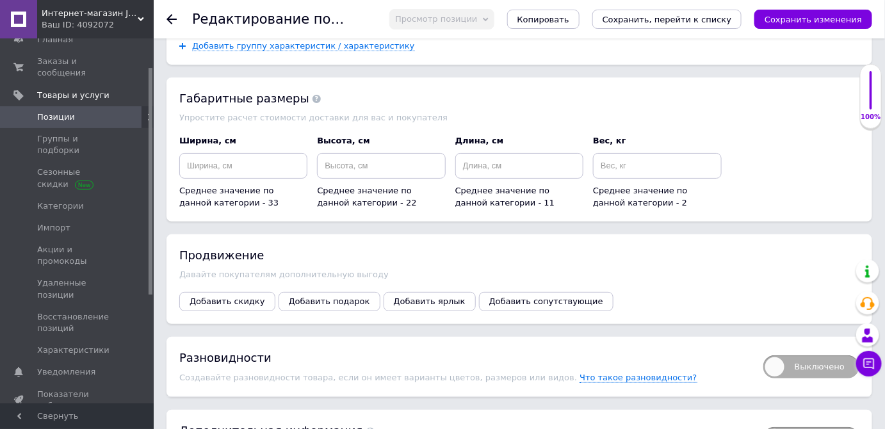
scroll to position [1622, 0]
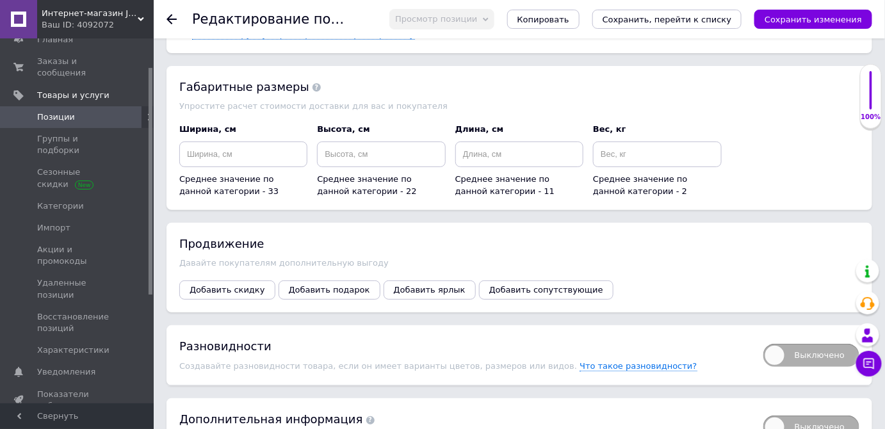
click at [786, 344] on span "Выключено" at bounding box center [811, 355] width 96 height 23
click at [763, 335] on input "Выключено" at bounding box center [759, 339] width 8 height 8
checkbox input "true"
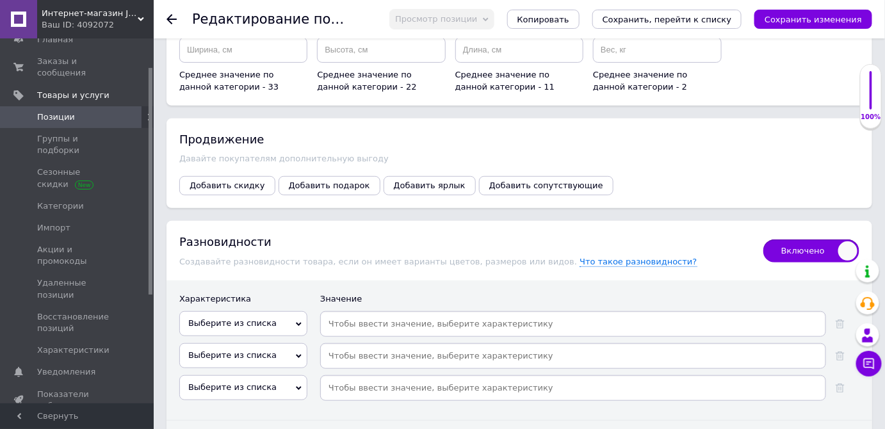
scroll to position [1739, 0]
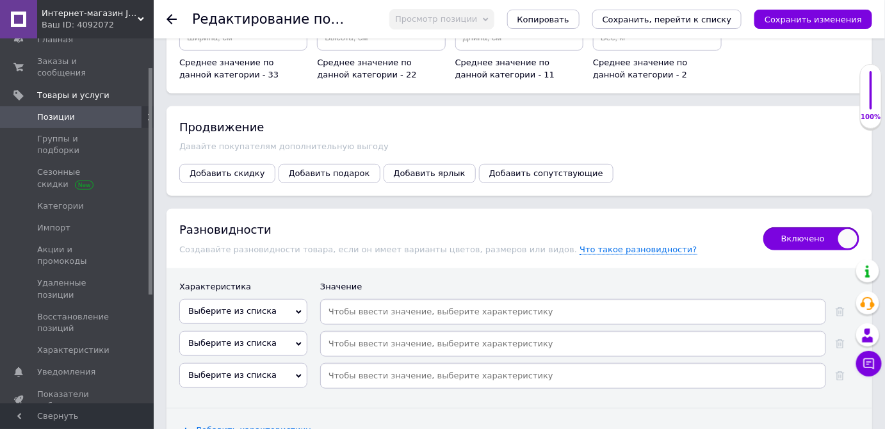
click at [296, 309] on icon at bounding box center [299, 312] width 6 height 6
click at [210, 347] on li "Производитель" at bounding box center [243, 356] width 127 height 18
click at [839, 307] on icon at bounding box center [839, 311] width 9 height 9
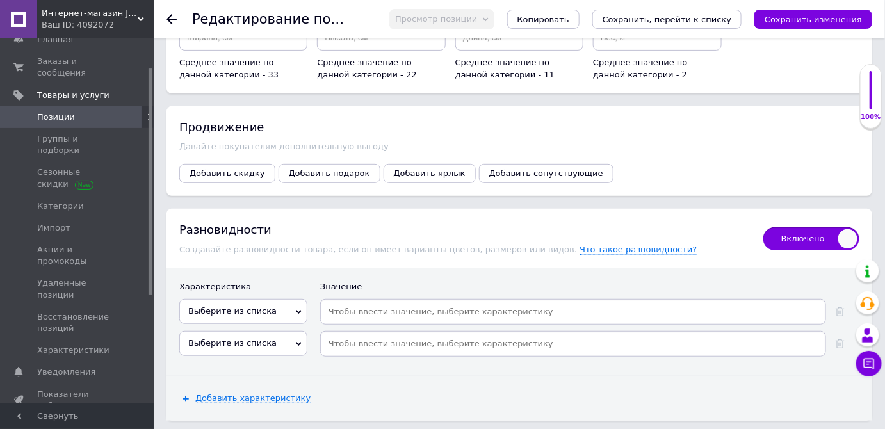
click at [296, 309] on icon at bounding box center [299, 312] width 6 height 6
click at [208, 329] on li "Цвет" at bounding box center [243, 338] width 127 height 18
click at [842, 307] on icon at bounding box center [839, 311] width 9 height 9
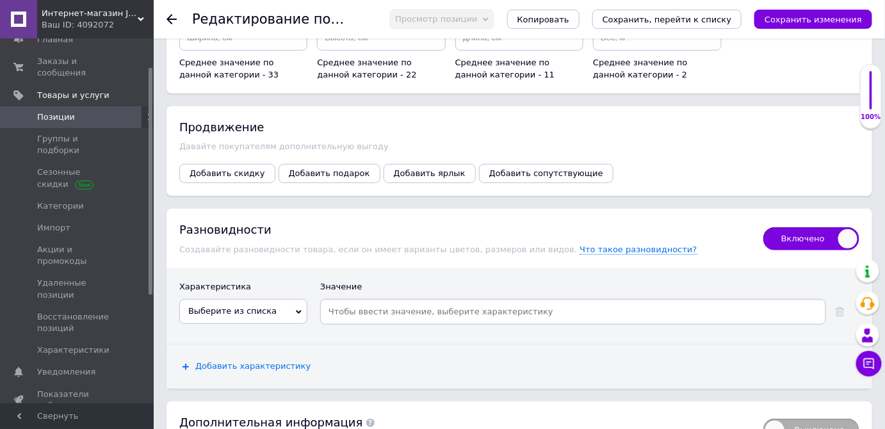
click at [253, 361] on span "Добавить характеристику" at bounding box center [252, 366] width 115 height 10
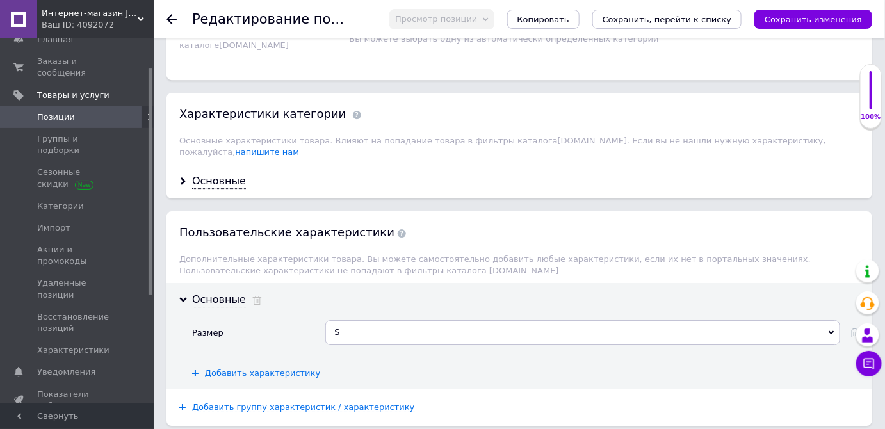
scroll to position [1307, 0]
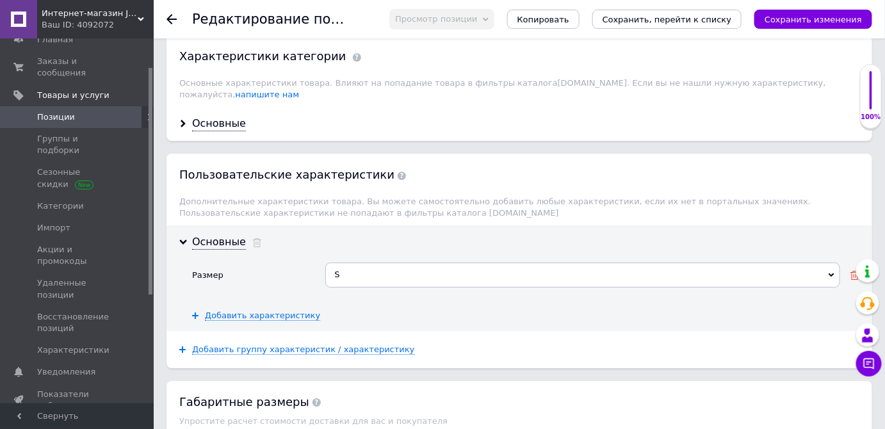
click at [856, 271] on use at bounding box center [854, 275] width 9 height 9
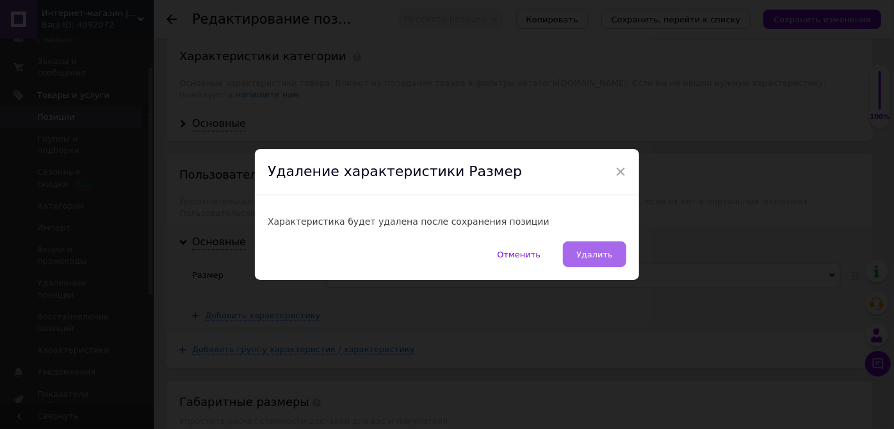
click at [590, 256] on span "Удалить" at bounding box center [594, 255] width 36 height 10
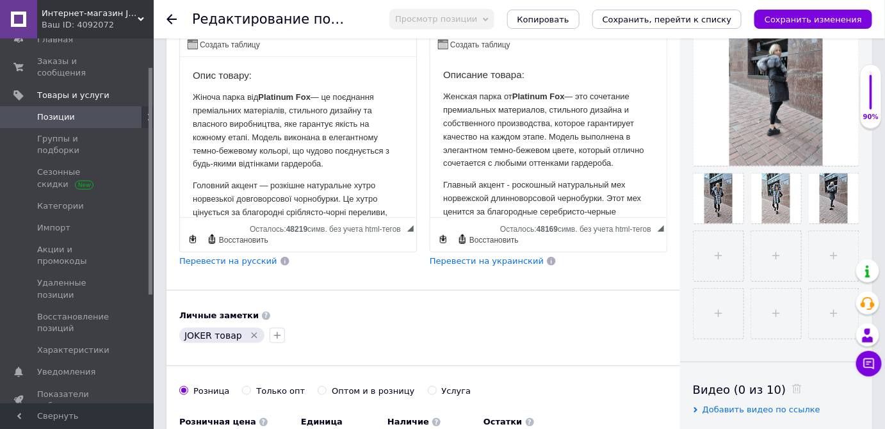
scroll to position [0, 0]
click at [60, 66] on span "Заказы и сообщения" at bounding box center [77, 67] width 81 height 23
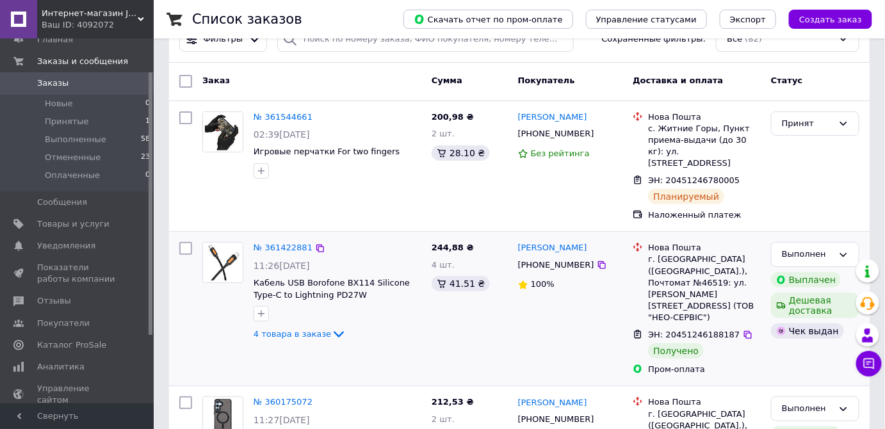
scroll to position [58, 0]
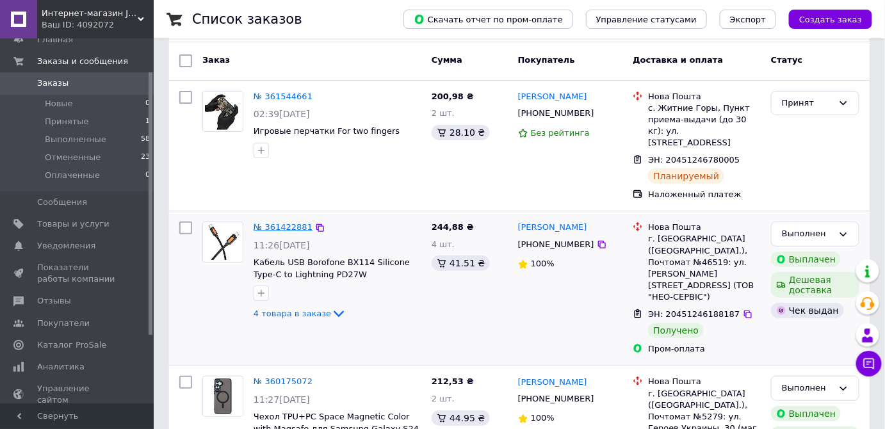
click at [286, 222] on link "№ 361422881" at bounding box center [283, 227] width 59 height 10
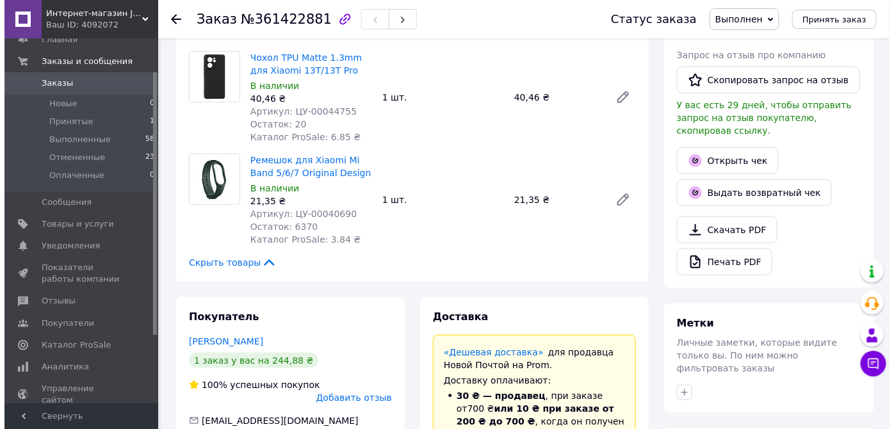
scroll to position [407, 0]
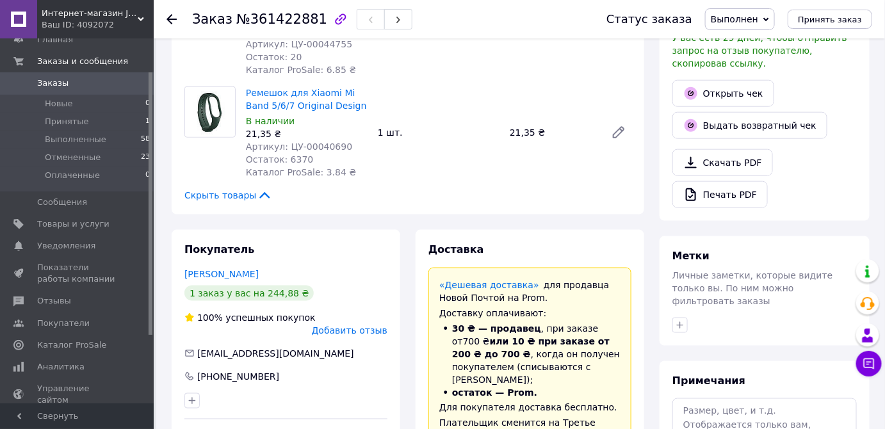
click at [362, 325] on span "Добавить отзыв" at bounding box center [350, 330] width 76 height 10
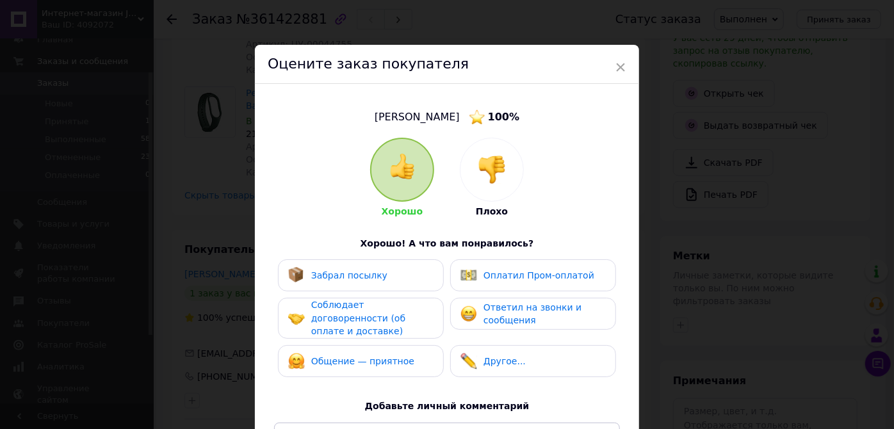
click at [351, 277] on span "Забрал посылку" at bounding box center [349, 275] width 76 height 10
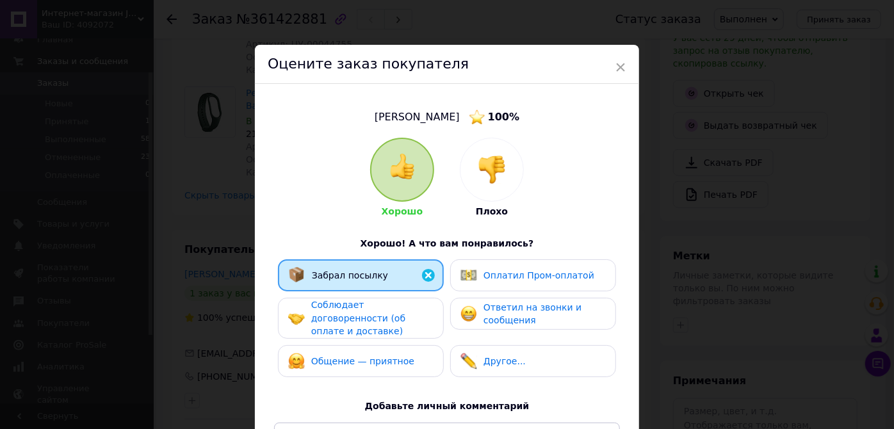
click at [346, 304] on span "Соблюдает договоренности (об оплате и доставке)" at bounding box center [358, 318] width 94 height 36
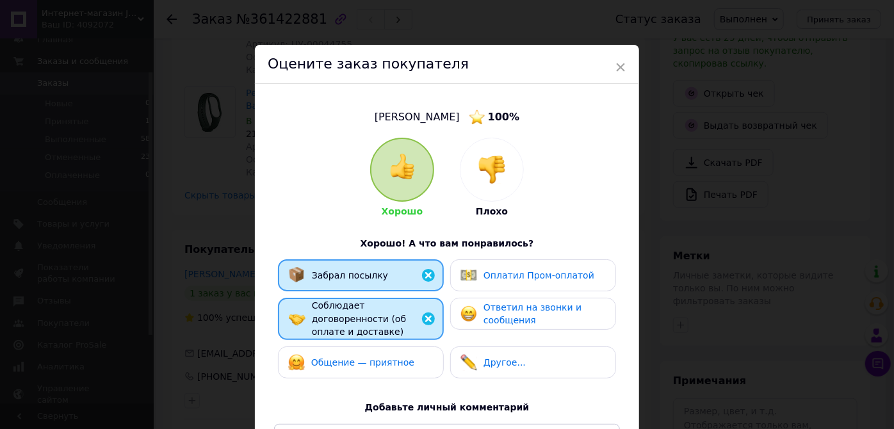
click at [345, 354] on div "Общение — приятное" at bounding box center [351, 362] width 126 height 17
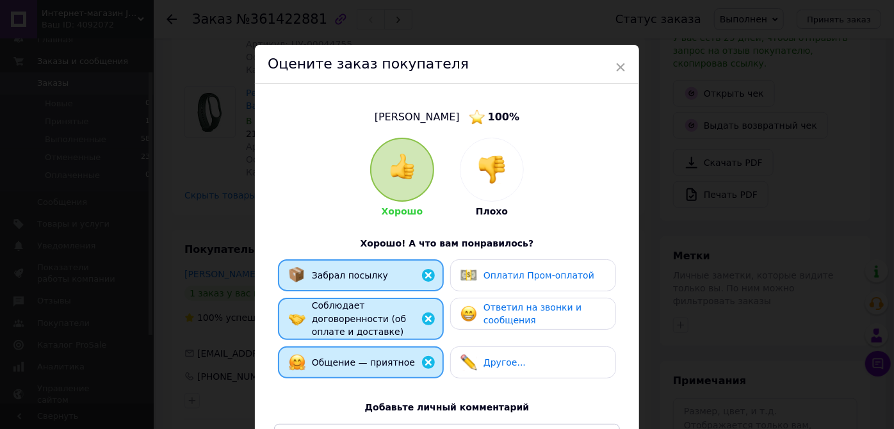
click at [492, 270] on span "Оплатил Пром-оплатой" at bounding box center [538, 275] width 111 height 10
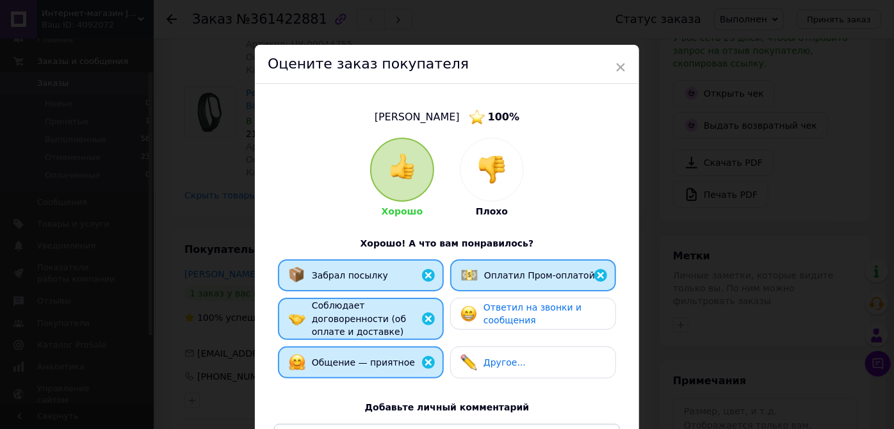
click at [494, 311] on span "Ответил на звонки и сообщения" at bounding box center [532, 314] width 98 height 24
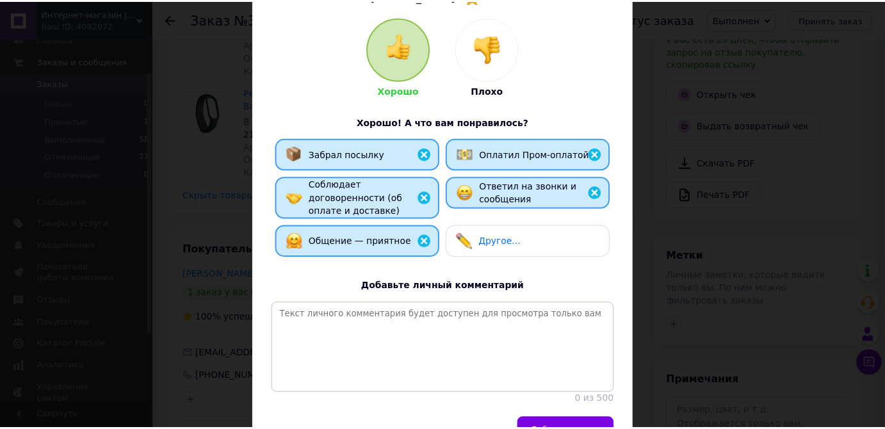
scroll to position [198, 0]
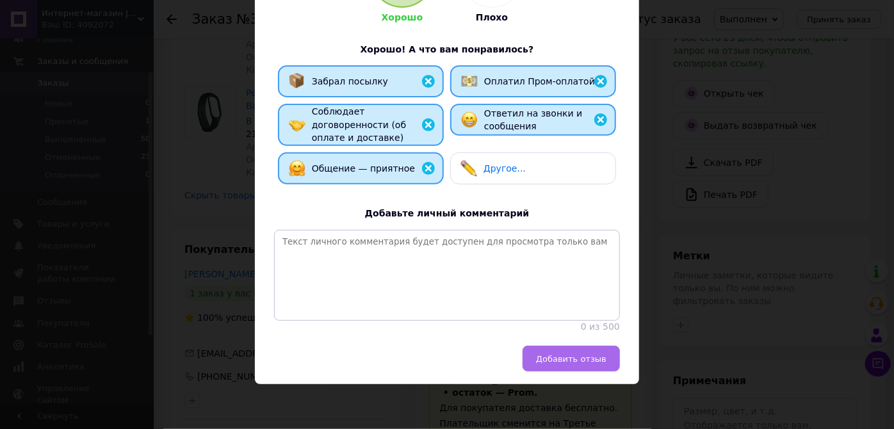
click at [572, 359] on span "Добавить отзыв" at bounding box center [571, 359] width 70 height 10
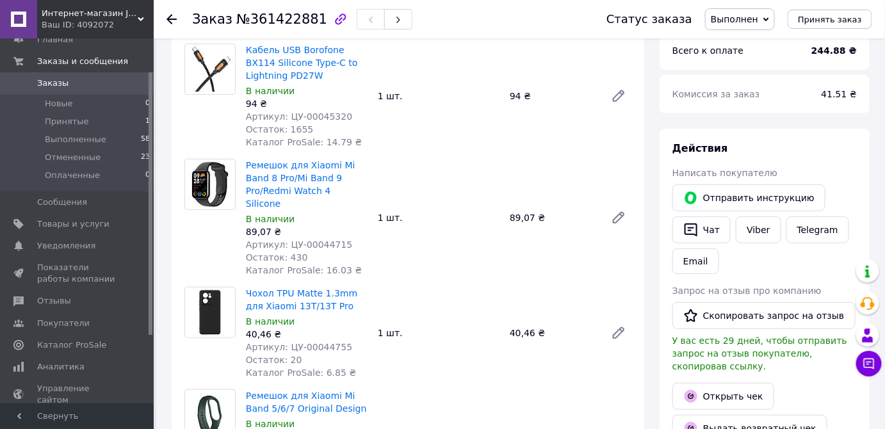
scroll to position [0, 0]
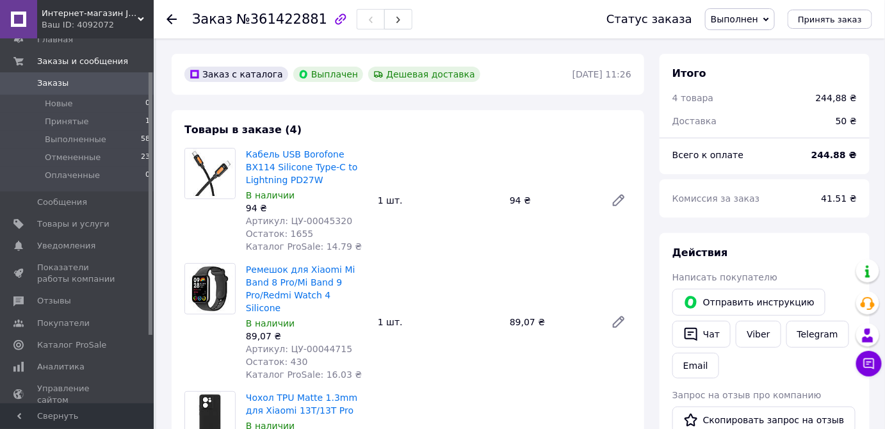
click at [169, 16] on use at bounding box center [171, 19] width 10 height 10
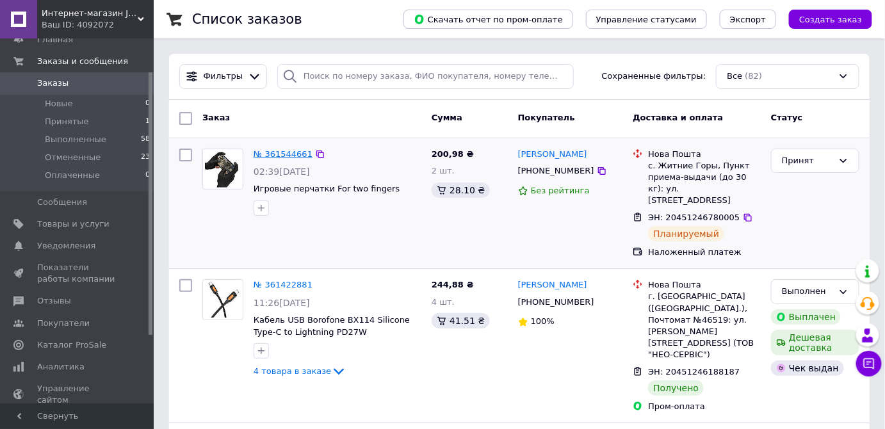
click at [278, 152] on link "№ 361544661" at bounding box center [283, 154] width 59 height 10
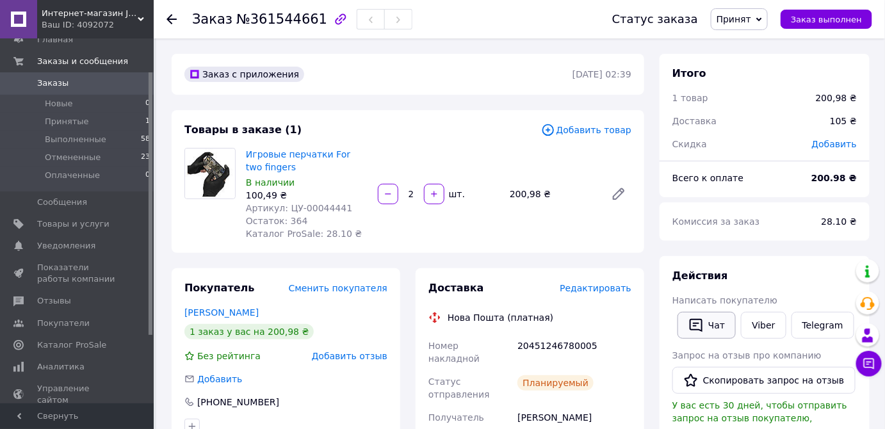
click at [716, 318] on button "Чат" at bounding box center [706, 325] width 58 height 27
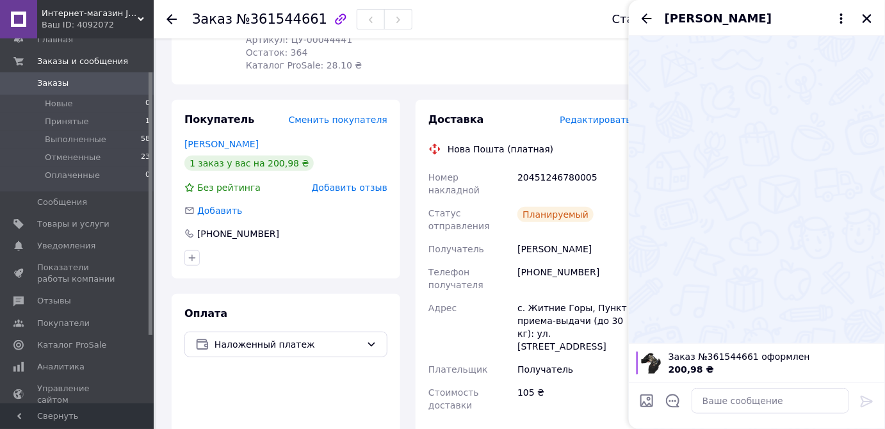
scroll to position [174, 0]
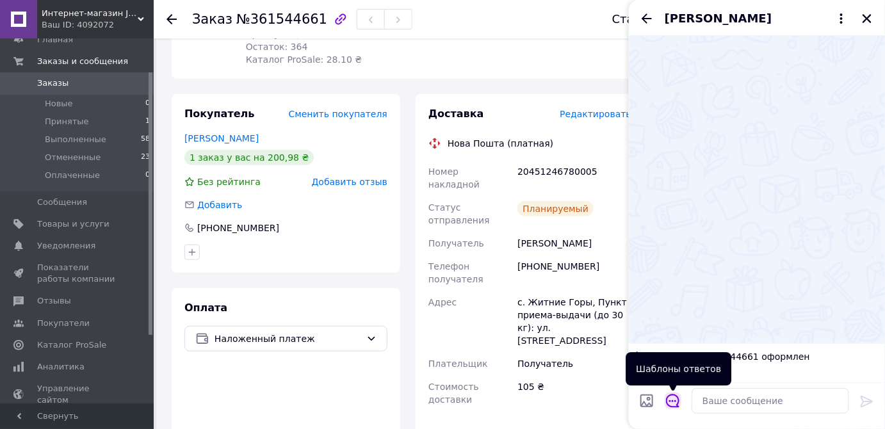
click at [674, 400] on icon "Открыть шаблоны ответов" at bounding box center [673, 401] width 14 height 14
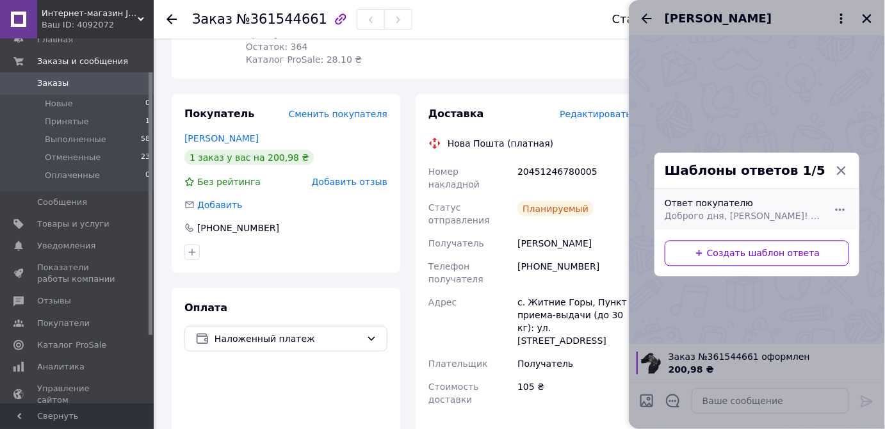
click at [756, 214] on span "Доброго дня, [PERSON_NAME]! Дякуємо за Ваш вибір! Номер Вашого відправлення Нов…" at bounding box center [743, 216] width 156 height 13
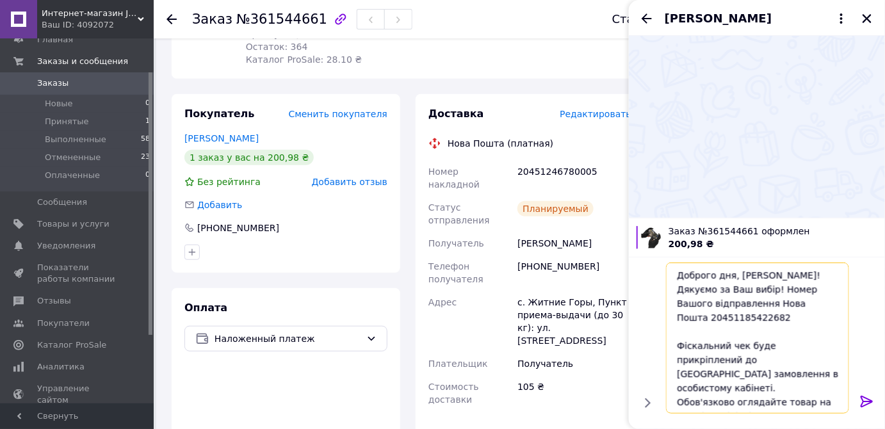
click at [764, 275] on textarea "Доброго дня, [PERSON_NAME]! Дякуємо за Ваш вибір! Номер Вашого відправлення Нов…" at bounding box center [757, 337] width 183 height 151
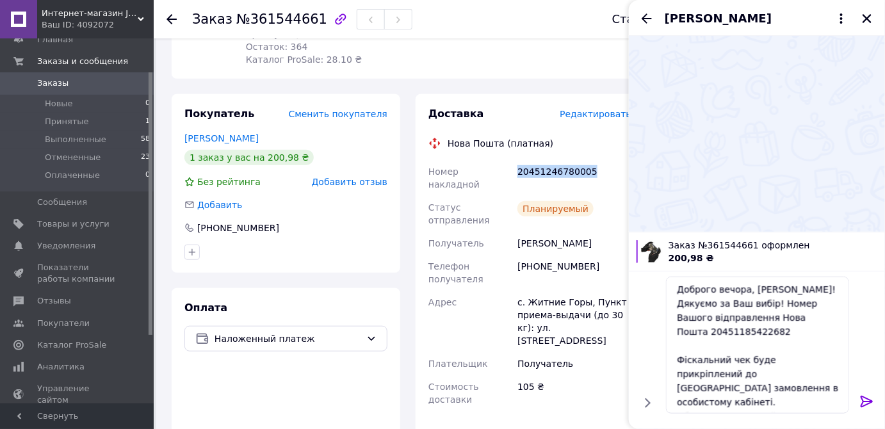
drag, startPoint x: 592, startPoint y: 175, endPoint x: 516, endPoint y: 178, distance: 75.6
click at [516, 178] on div "20451246780005" at bounding box center [574, 178] width 119 height 36
copy div "20451246780005"
drag, startPoint x: 757, startPoint y: 335, endPoint x: 675, endPoint y: 334, distance: 82.0
click at [675, 334] on textarea "Доброго вечора, [PERSON_NAME]! Дякуємо за Ваш вибір! Номер Вашого відправлення …" at bounding box center [757, 345] width 183 height 137
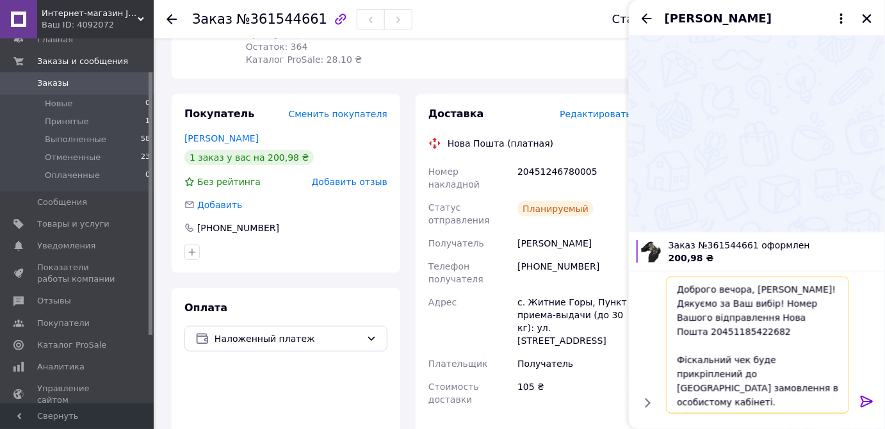
paste textarea "246780005"
click at [673, 332] on textarea "Доброго вечора, [PERSON_NAME]! Дякуємо за Ваш вибір! Номер Вашого відправлення …" at bounding box center [757, 345] width 183 height 137
click at [676, 312] on textarea "Доброго вечора, [PERSON_NAME]! Дякуємо за Ваш вибір! Номер Вашого відправлення …" at bounding box center [757, 345] width 183 height 137
click at [679, 362] on textarea "Доброго вечора, [PERSON_NAME]! Дякуємо за Ваш вибір! Номер Вашого відправлення …" at bounding box center [757, 345] width 183 height 137
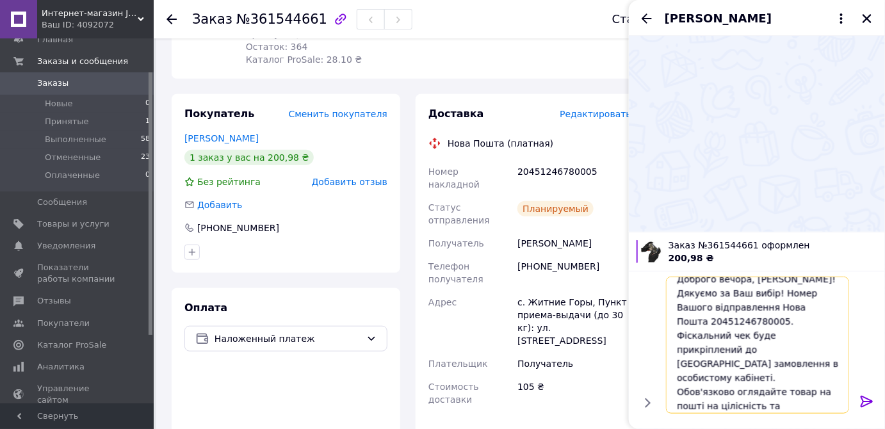
scroll to position [15, 0]
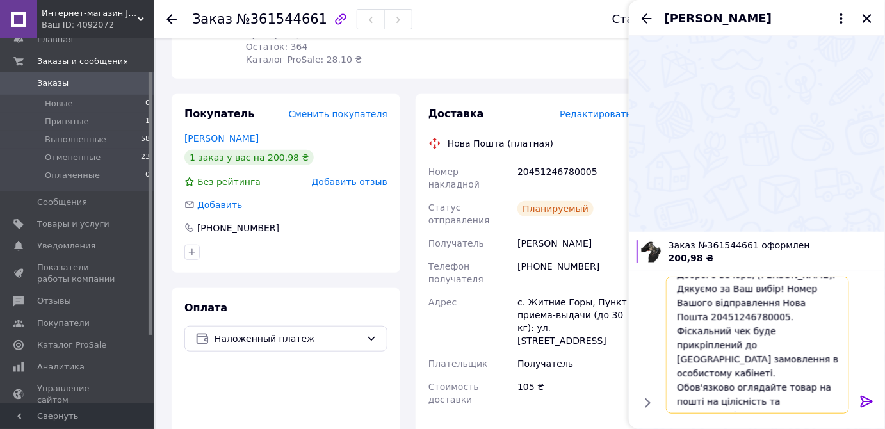
type textarea "Доброго вечора, [PERSON_NAME]! Дякуємо за Ваш вибір! Номер Вашого відправлення …"
click at [869, 399] on icon at bounding box center [866, 402] width 12 height 12
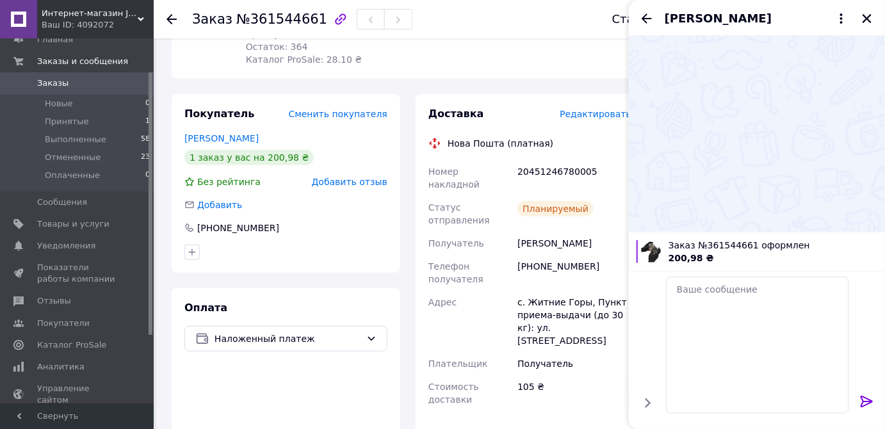
scroll to position [0, 0]
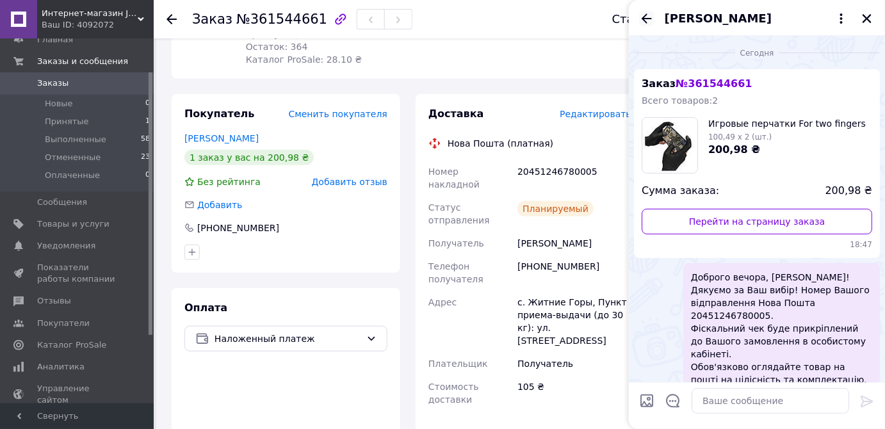
click at [645, 13] on icon "Назад" at bounding box center [646, 18] width 15 height 15
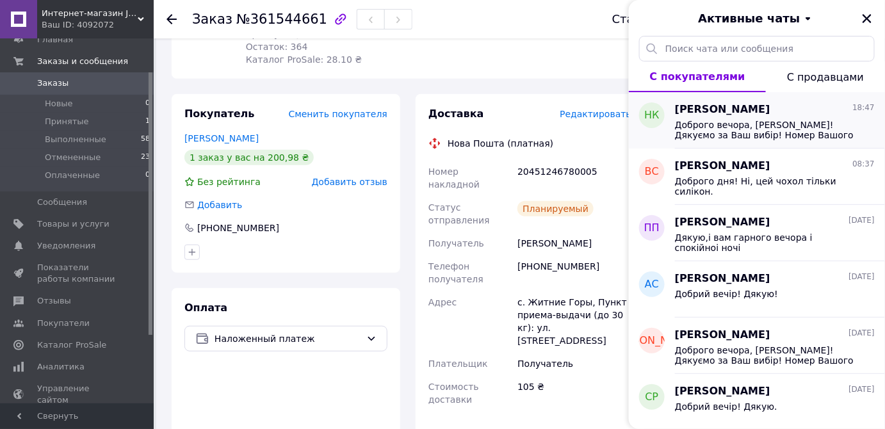
click at [712, 132] on span "Доброго вечора, [PERSON_NAME]! Дякуємо за Ваш вибір! Номер Вашого відправлення …" at bounding box center [766, 130] width 182 height 20
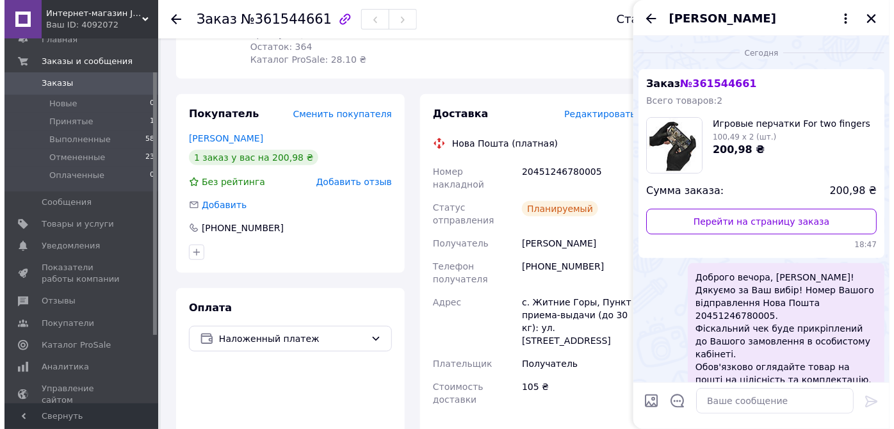
scroll to position [16, 0]
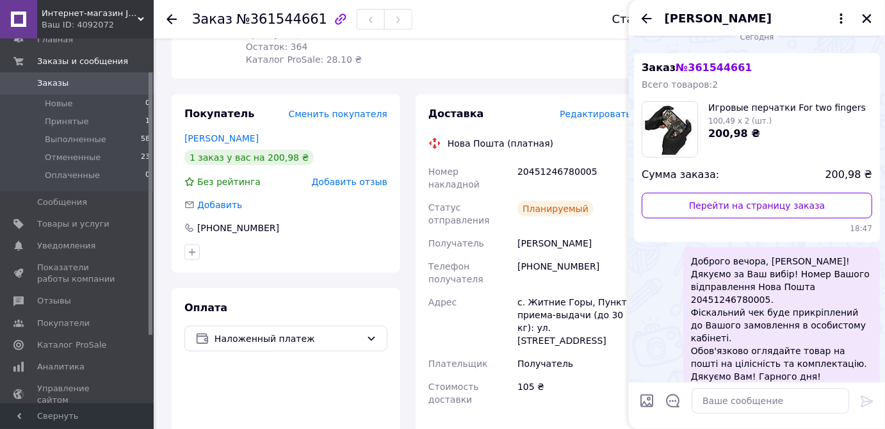
click at [423, 88] on div "Заказ с приложения [DATE] 02:39 Товары в заказе (1) Добавить товар Игровые перч…" at bounding box center [408, 309] width 488 height 859
click at [381, 251] on div at bounding box center [286, 252] width 208 height 20
click at [862, 13] on icon "Закрыть" at bounding box center [867, 19] width 12 height 12
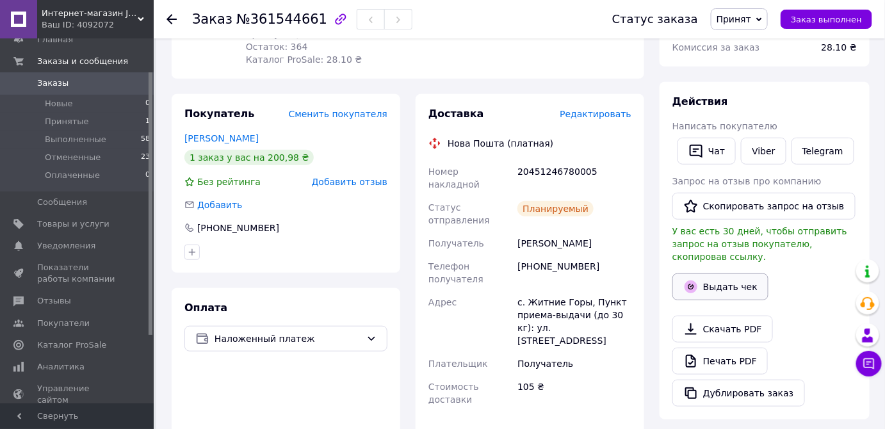
click at [732, 275] on button "Выдать чек" at bounding box center [720, 286] width 96 height 27
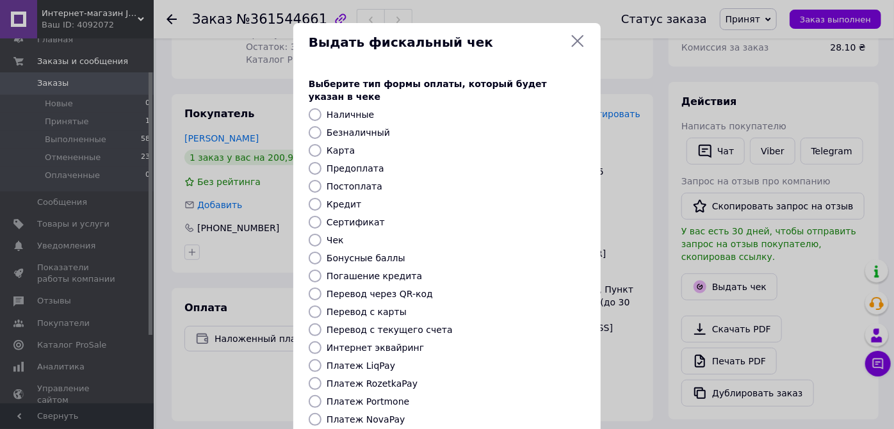
click at [313, 126] on input "Безналичный" at bounding box center [315, 132] width 13 height 13
radio input "true"
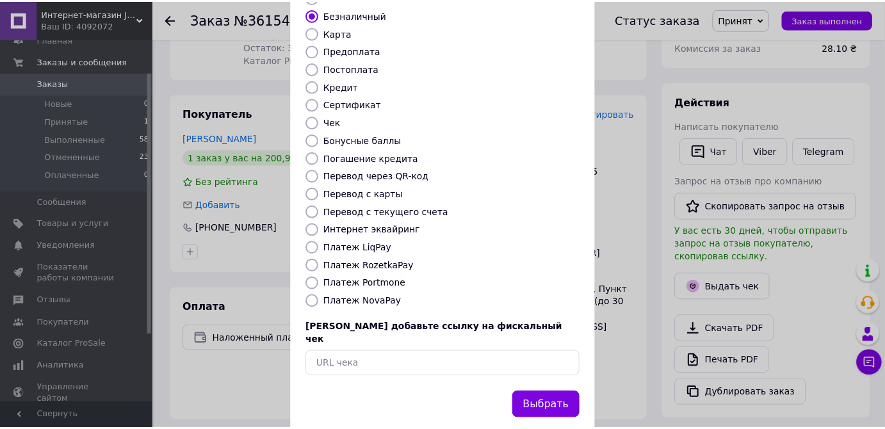
scroll to position [120, 0]
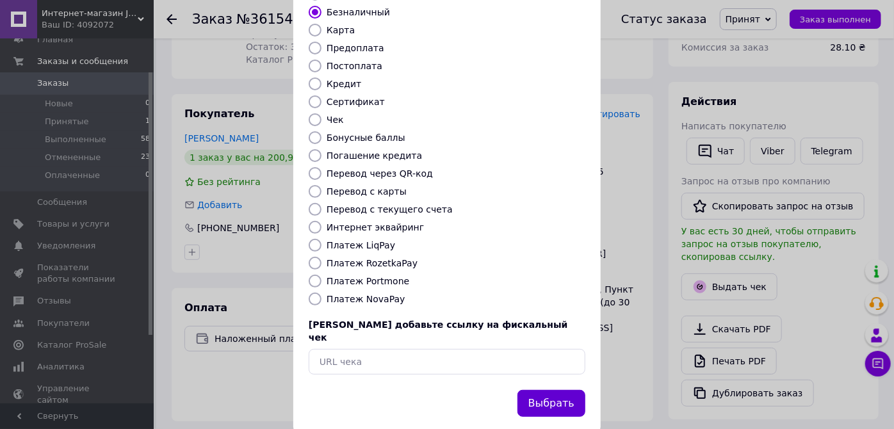
click at [570, 390] on button "Выбрать" at bounding box center [551, 404] width 68 height 28
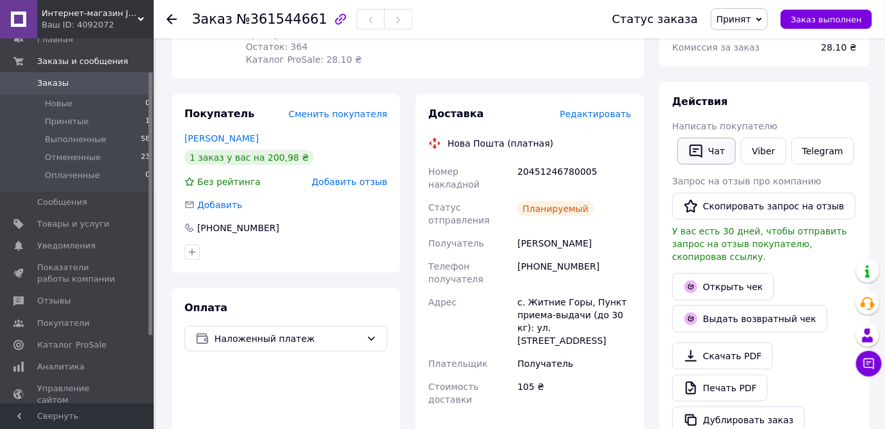
click at [711, 146] on button "Чат" at bounding box center [706, 151] width 58 height 27
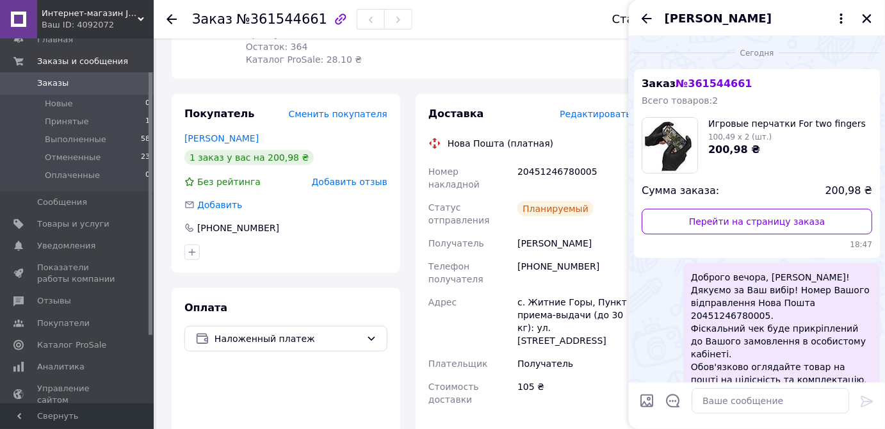
scroll to position [16, 0]
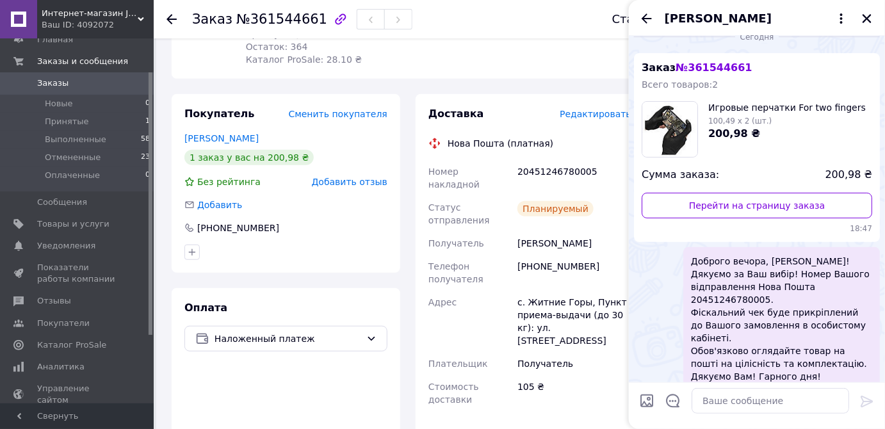
drag, startPoint x: 773, startPoint y: 303, endPoint x: 876, endPoint y: 357, distance: 115.7
click at [876, 357] on div "Доброго вечора, [PERSON_NAME]! Дякуємо за Ваш вибір! Номер Вашого відправлення …" at bounding box center [781, 325] width 197 height 157
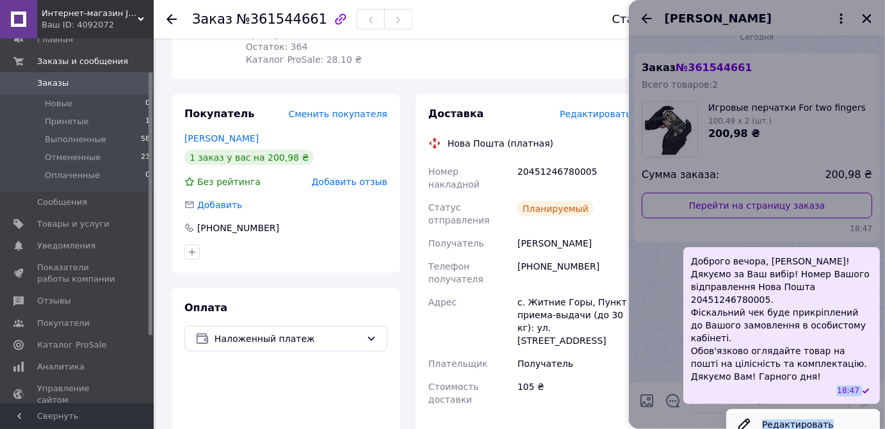
click at [776, 412] on button "Редактировать" at bounding box center [803, 425] width 154 height 26
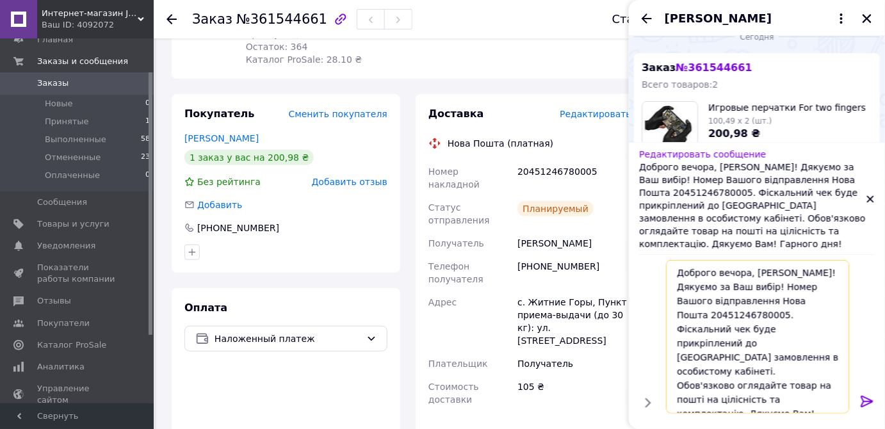
click at [782, 272] on textarea "Доброго вечора, [PERSON_NAME]! Дякуємо за Ваш вибір! Номер Вашого відправлення …" at bounding box center [757, 337] width 183 height 154
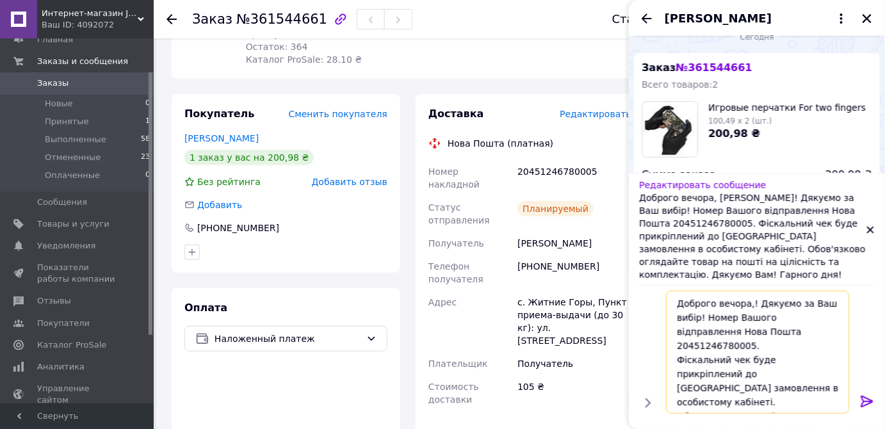
type textarea "Доброго вечора! Дякуємо за Ваш вибір! Номер Вашого відправлення Нова Пошта 2045…"
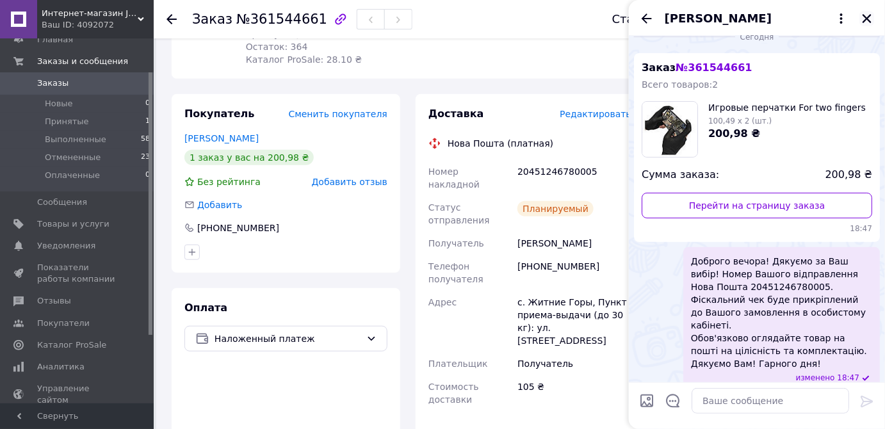
click at [867, 19] on icon "Закрыть" at bounding box center [866, 18] width 9 height 9
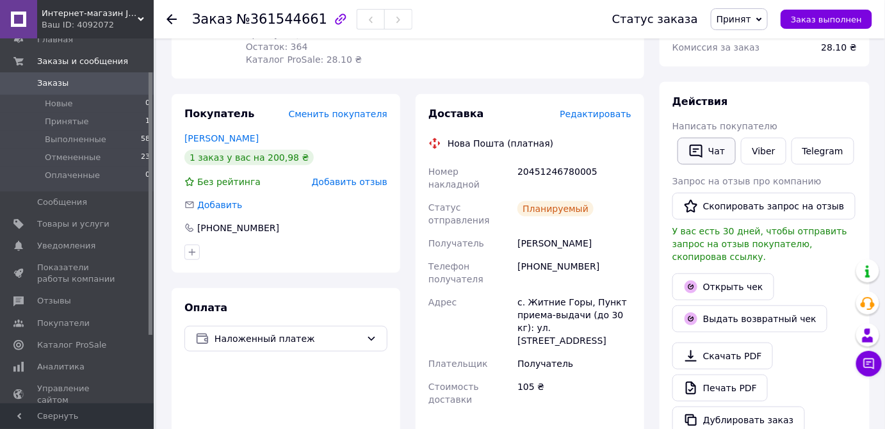
click at [702, 143] on icon "button" at bounding box center [695, 150] width 15 height 15
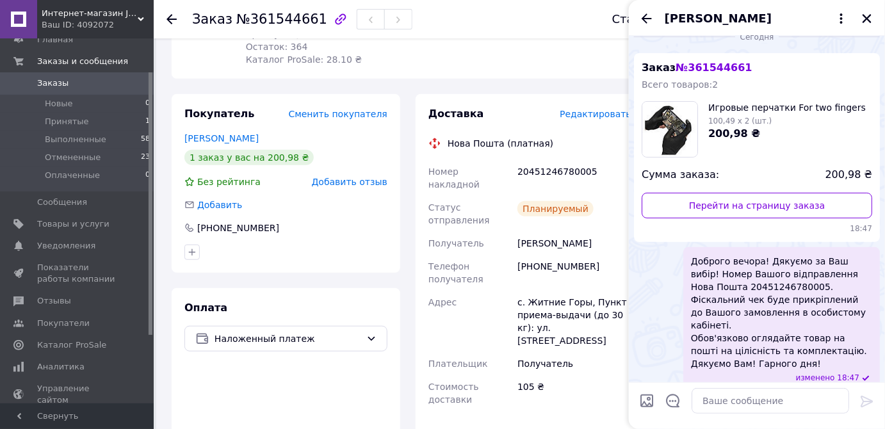
click at [734, 17] on span "[PERSON_NAME]" at bounding box center [718, 18] width 107 height 17
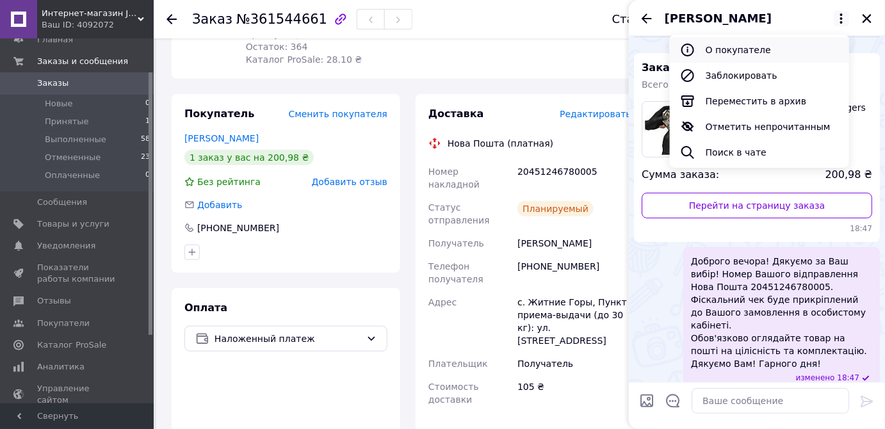
click at [731, 49] on button "О покупателе" at bounding box center [759, 50] width 179 height 26
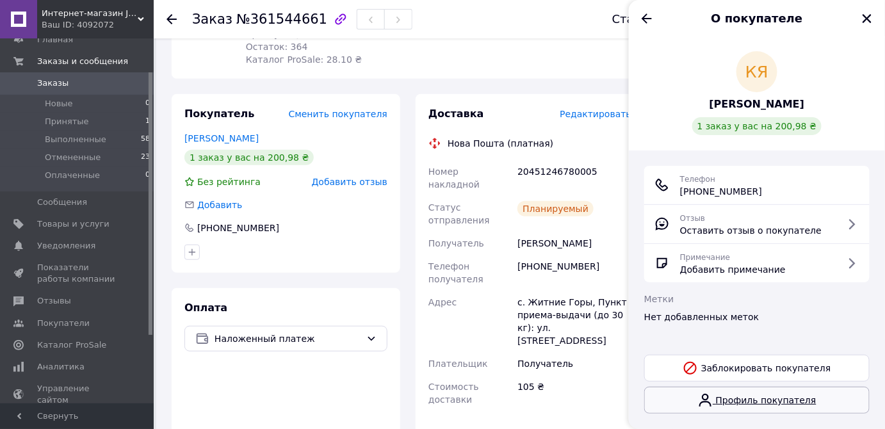
click at [764, 398] on link "Профиль покупателя" at bounding box center [756, 400] width 225 height 27
click at [864, 14] on icon "Закрыть" at bounding box center [866, 18] width 9 height 9
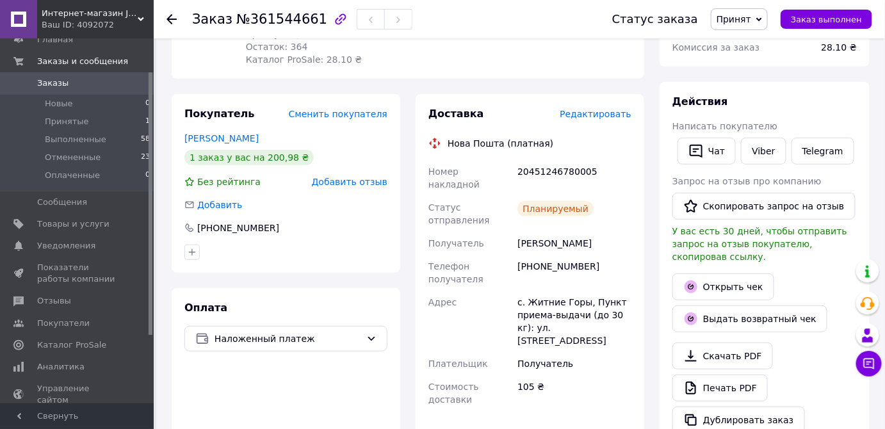
click at [174, 19] on use at bounding box center [171, 19] width 10 height 10
